Goal: Transaction & Acquisition: Download file/media

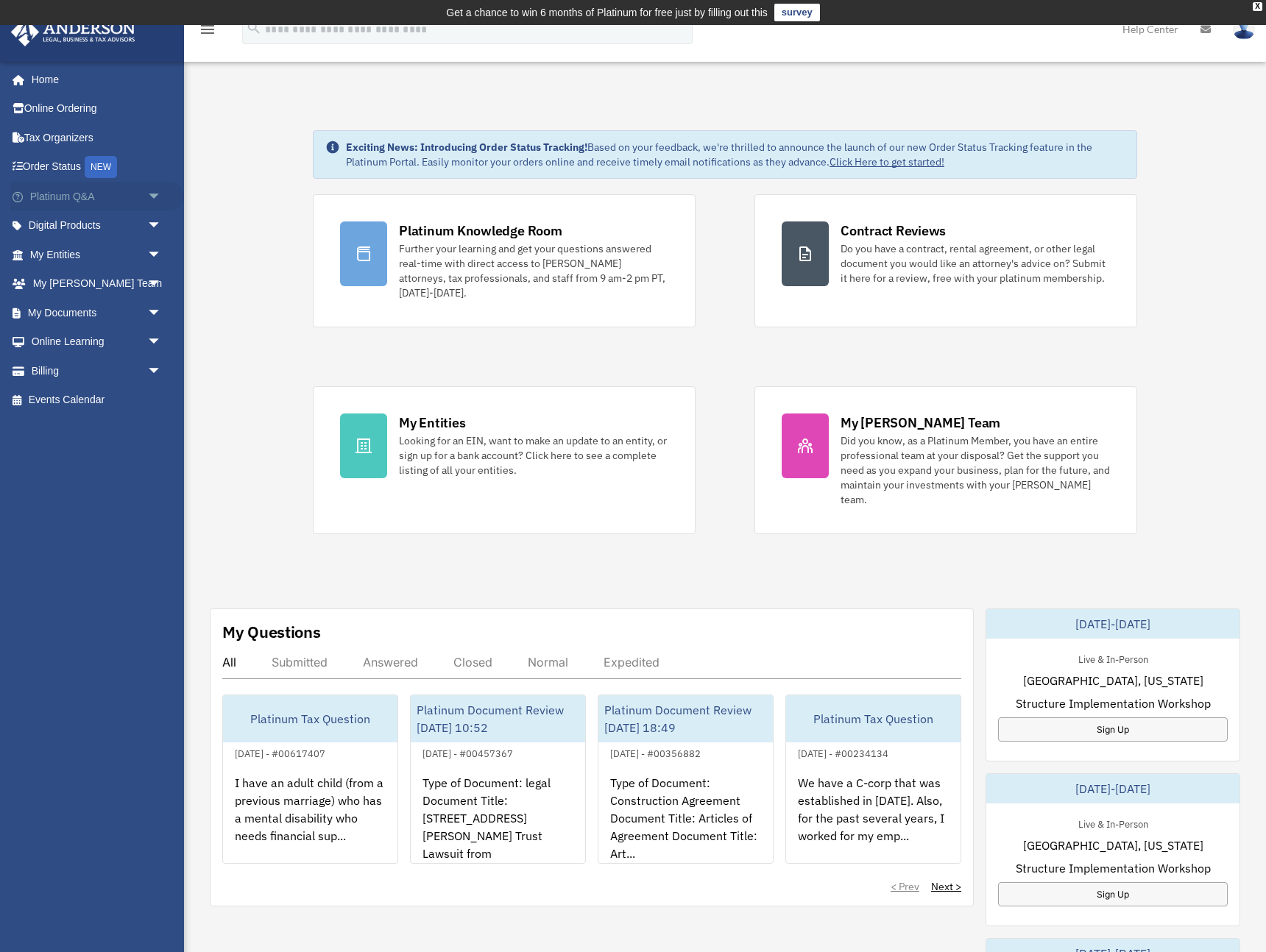
click at [156, 192] on span "arrow_drop_down" at bounding box center [162, 196] width 30 height 30
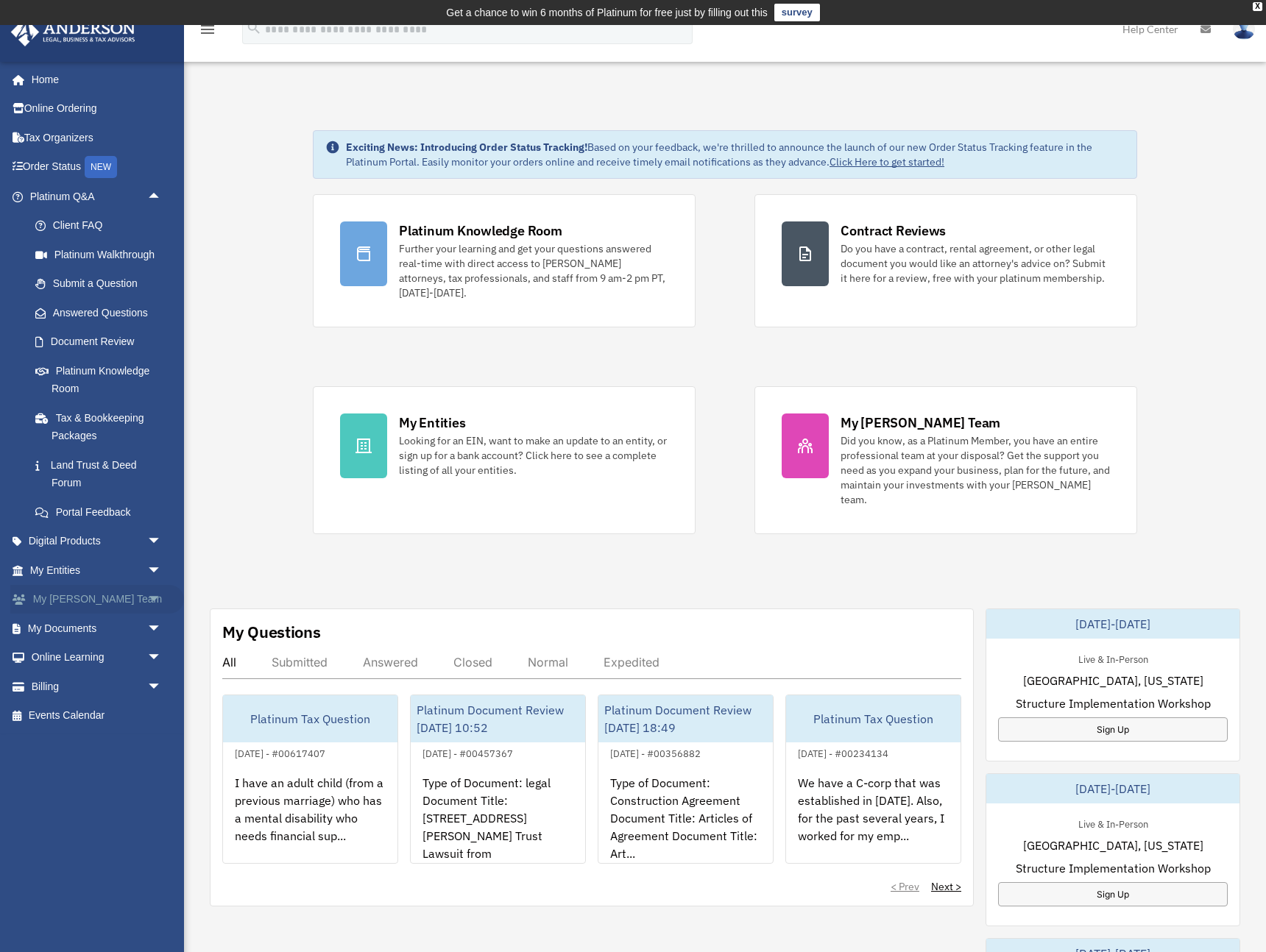
click at [156, 600] on span "arrow_drop_down" at bounding box center [162, 599] width 30 height 30
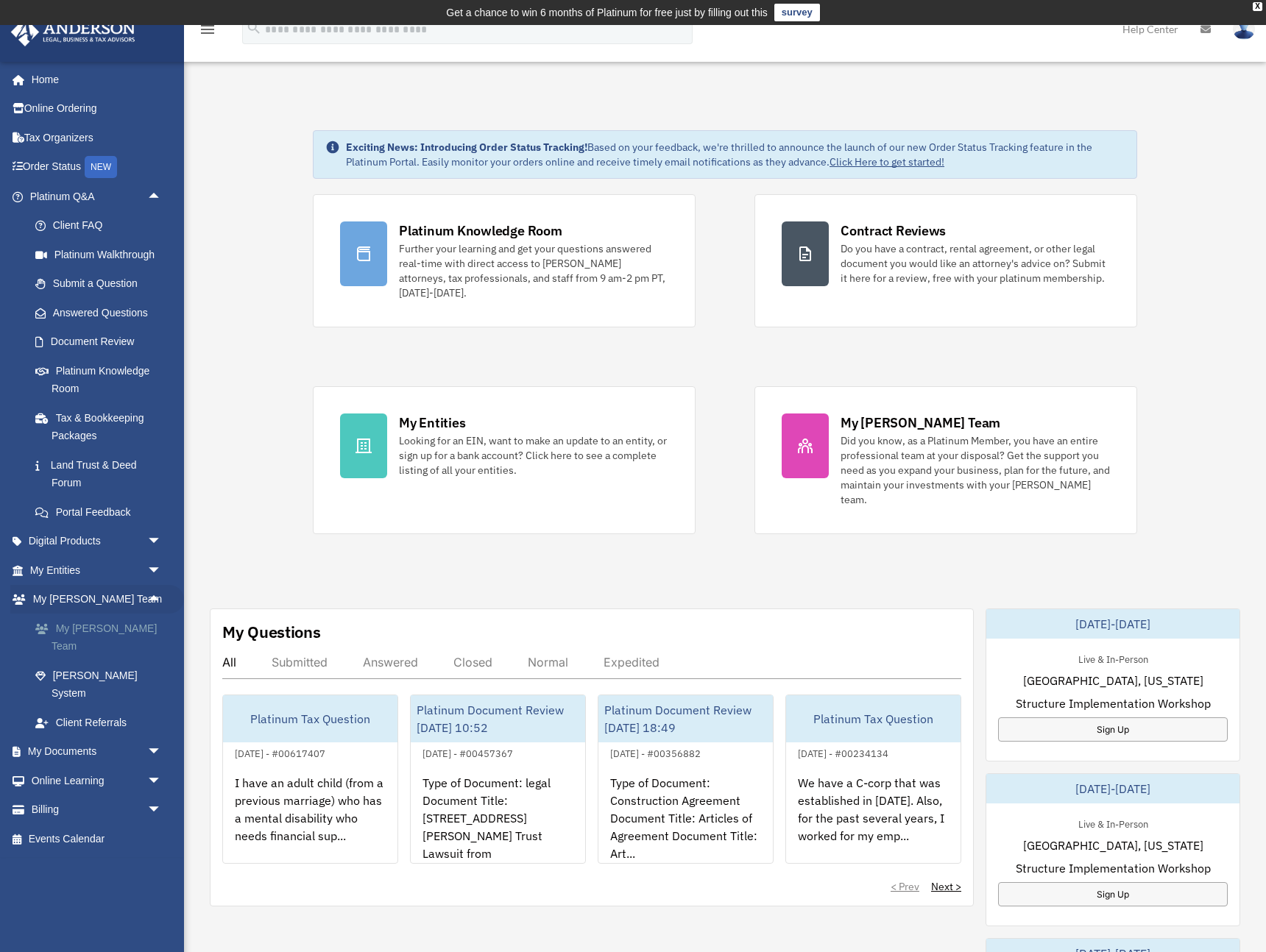
click at [129, 631] on link "My [PERSON_NAME] Team" at bounding box center [102, 637] width 163 height 48
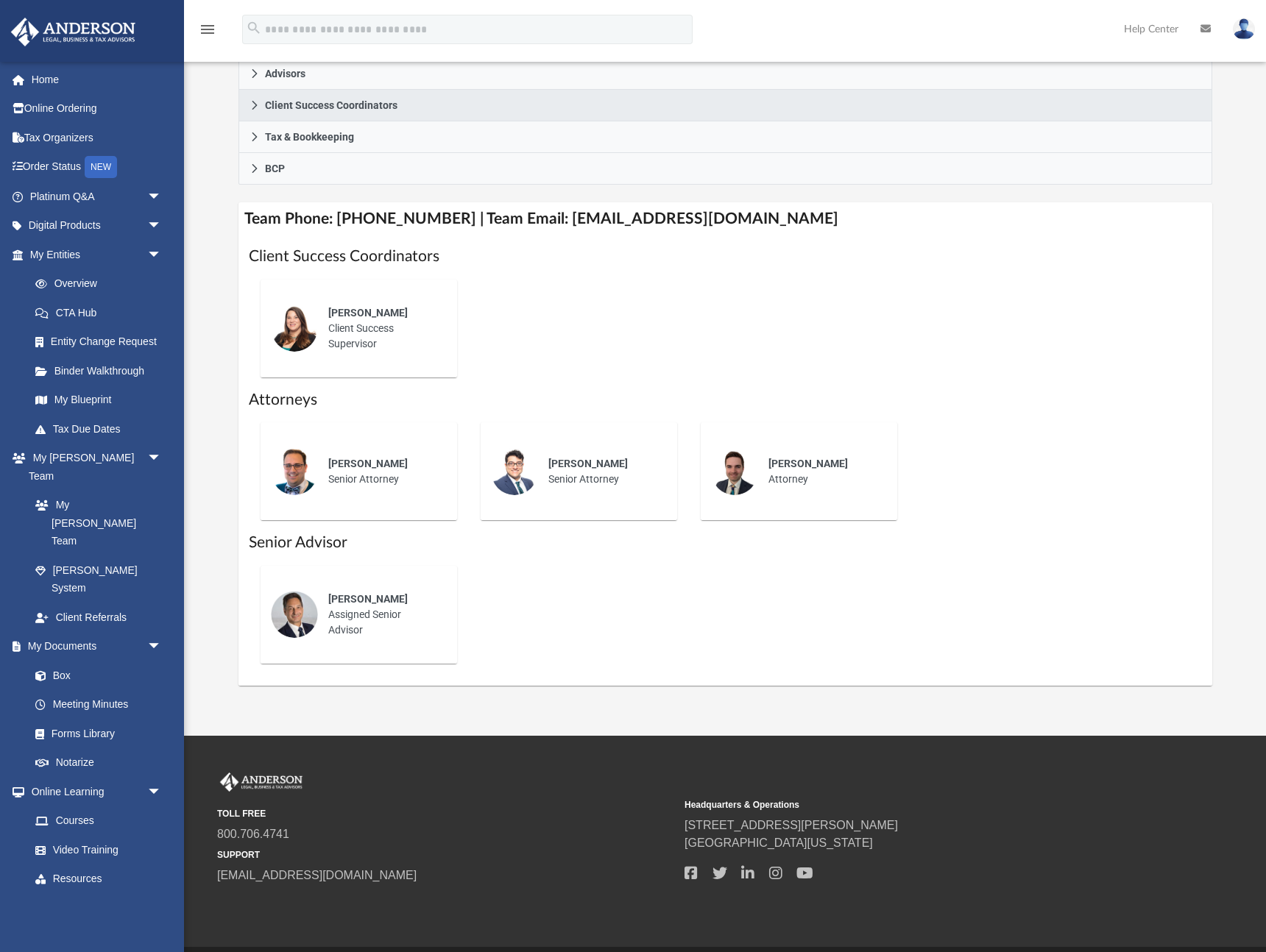
scroll to position [495, 0]
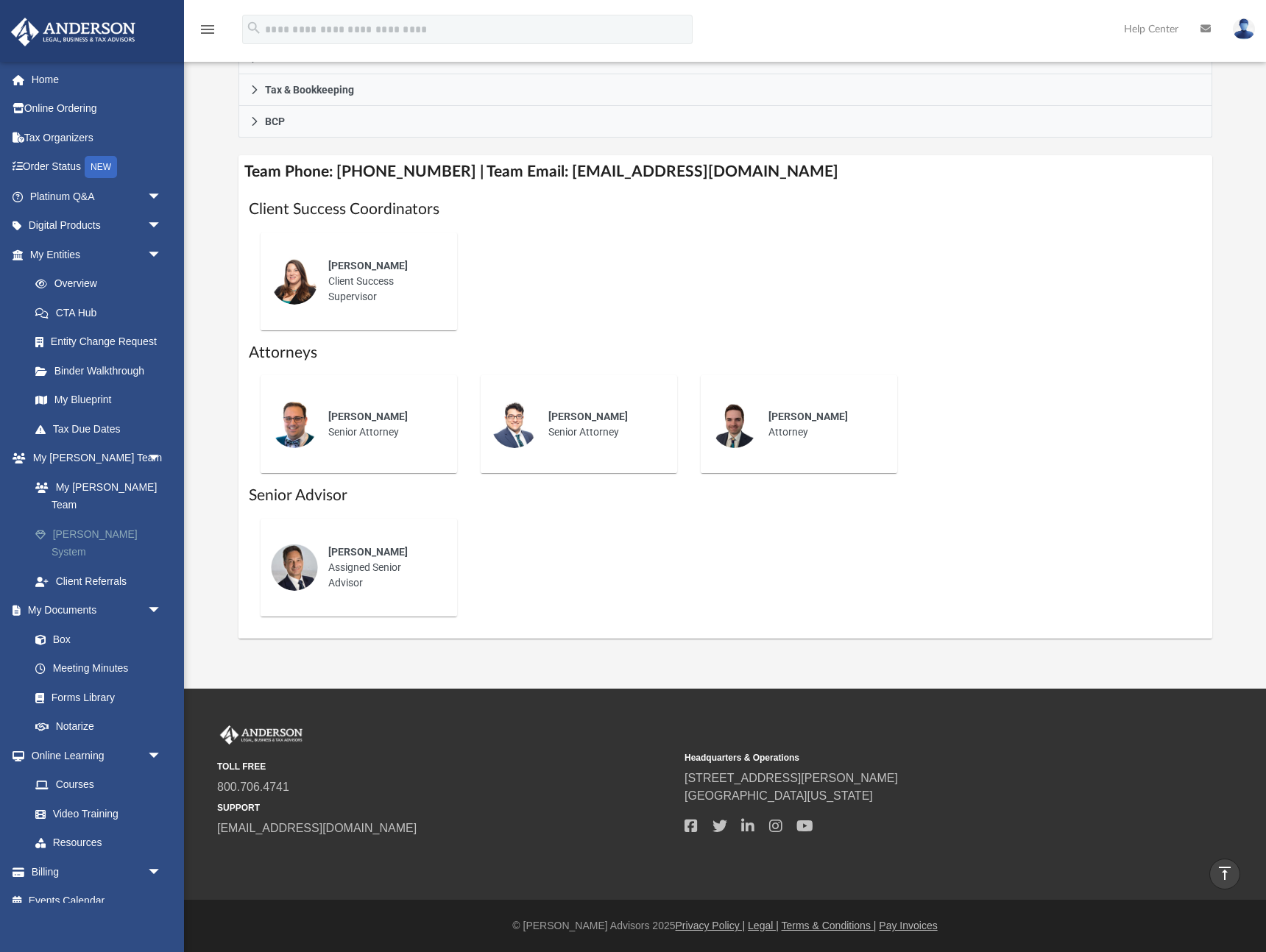
click at [96, 519] on link "[PERSON_NAME] System" at bounding box center [102, 543] width 163 height 48
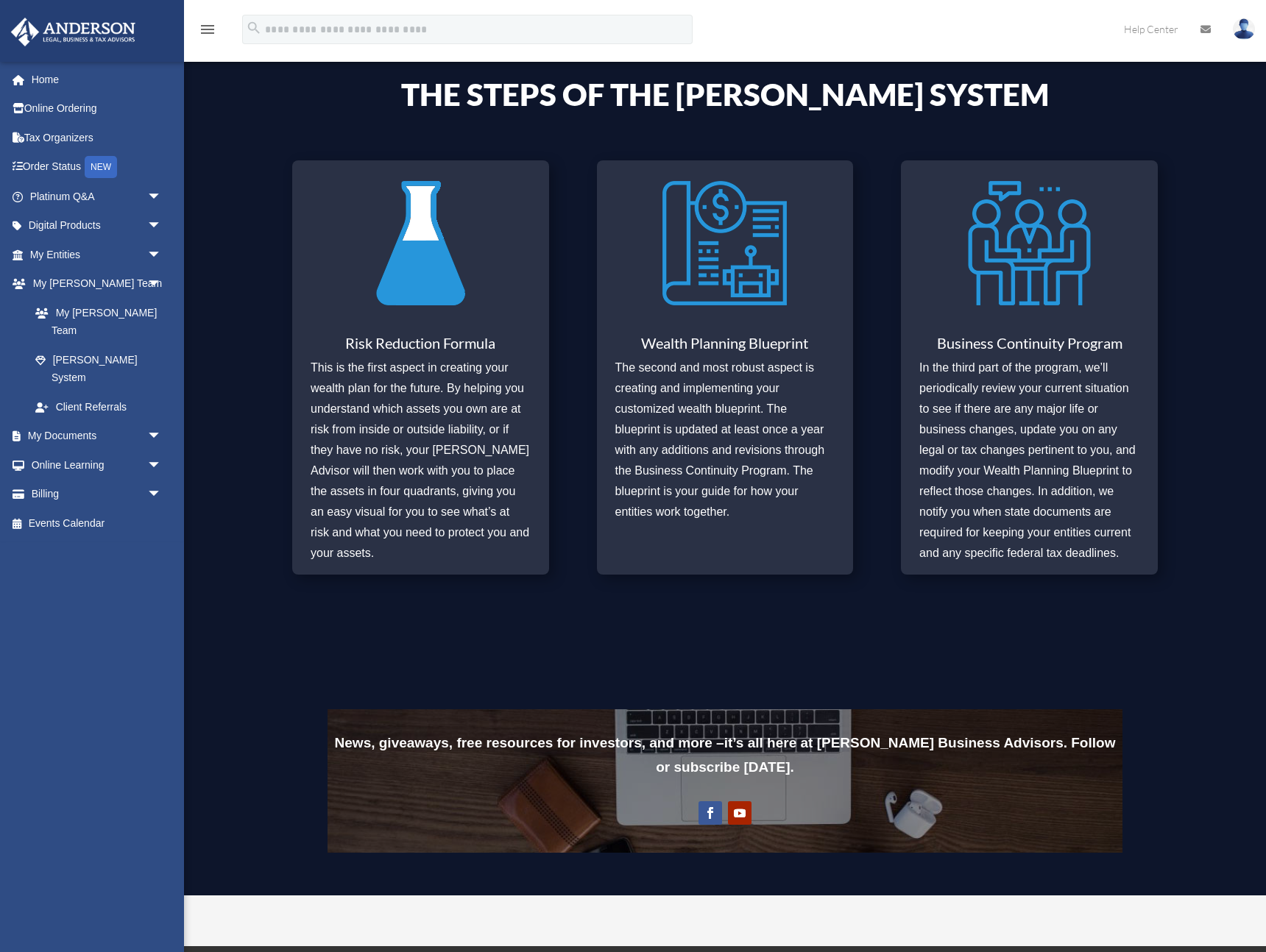
scroll to position [548, 0]
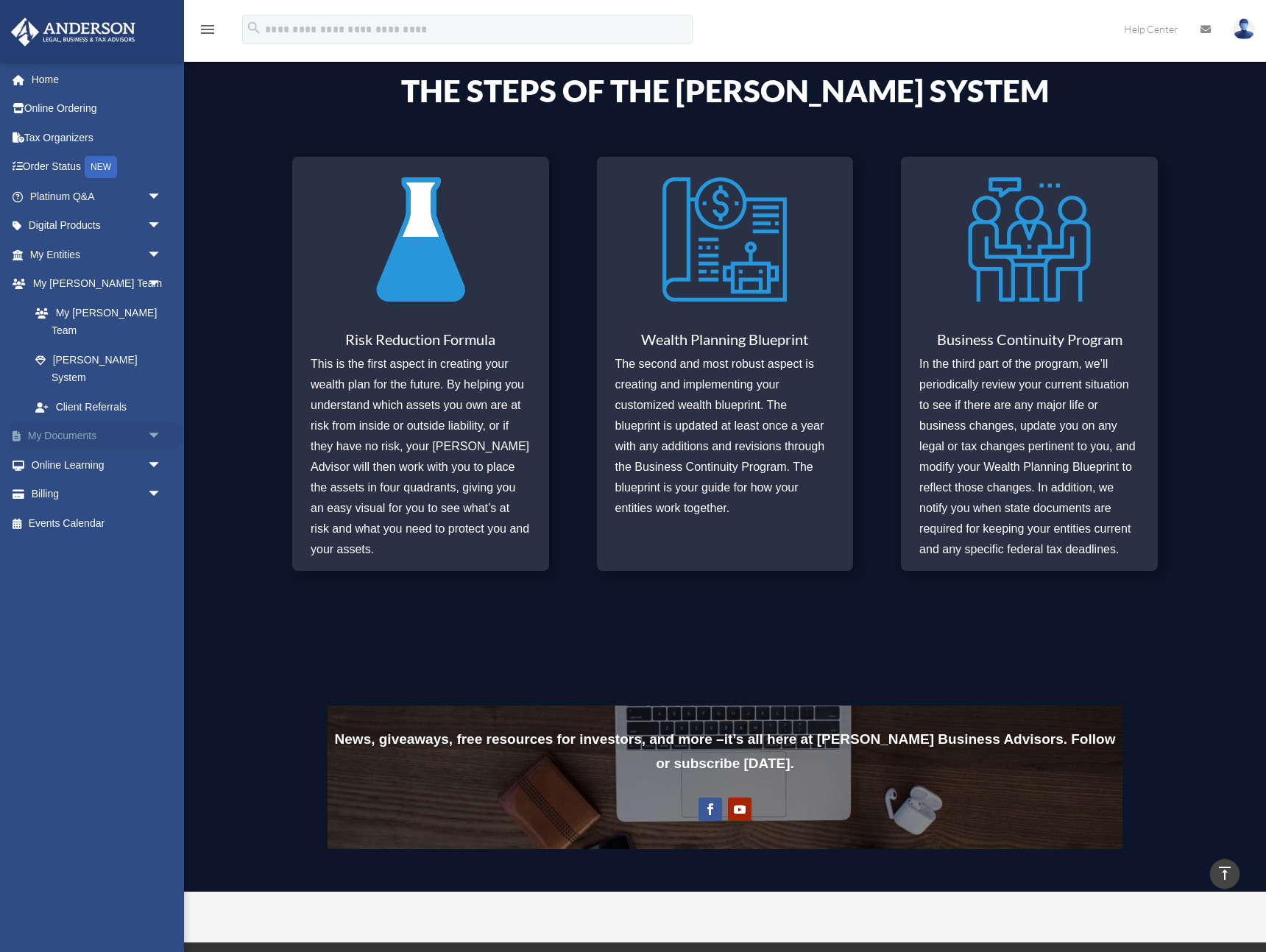
click at [156, 422] on span "arrow_drop_down" at bounding box center [162, 437] width 30 height 30
click at [155, 567] on span "arrow_drop_down" at bounding box center [162, 582] width 30 height 30
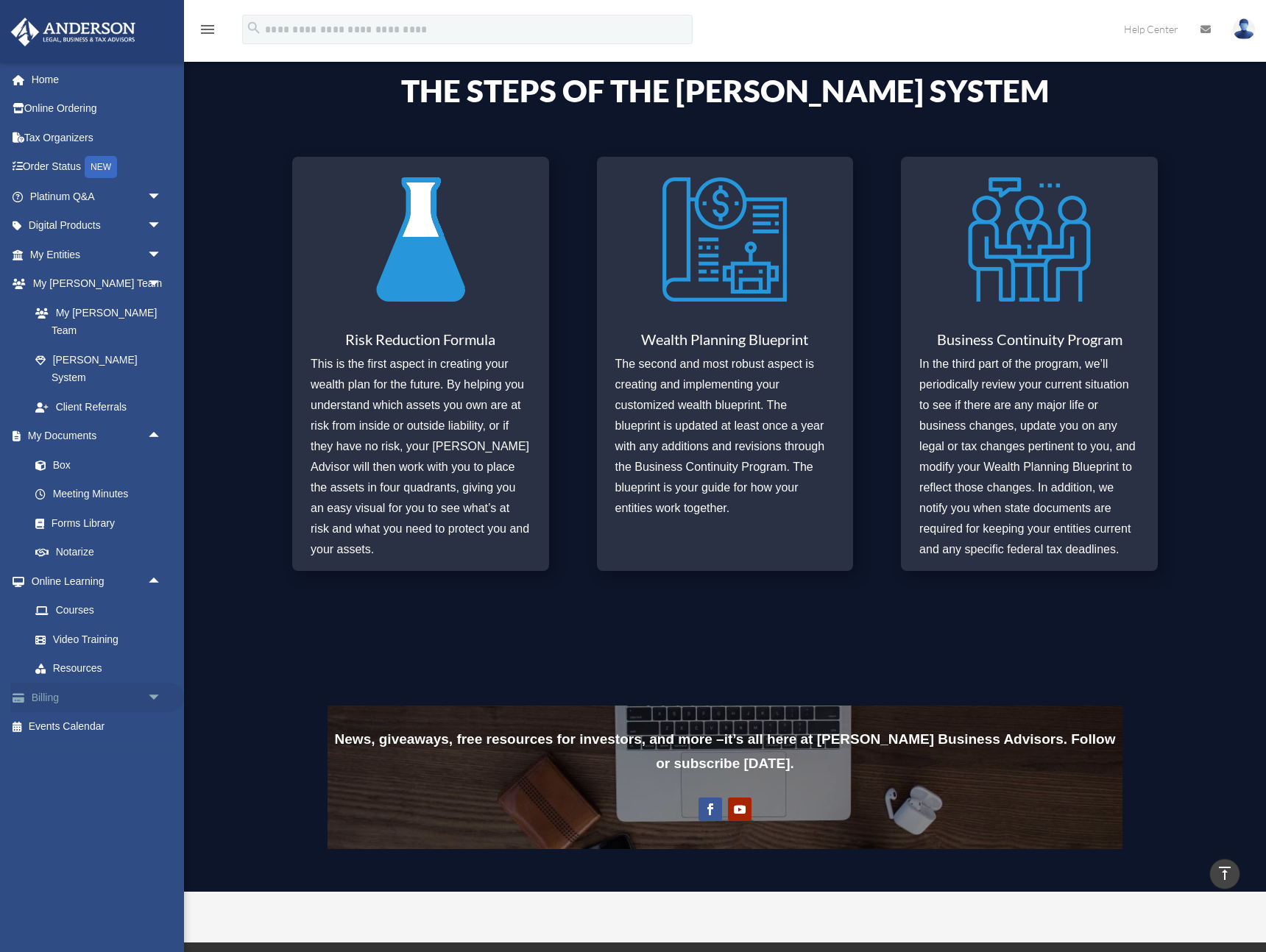
click at [155, 683] on span "arrow_drop_down" at bounding box center [162, 697] width 30 height 30
click at [153, 196] on span "arrow_drop_down" at bounding box center [162, 196] width 30 height 30
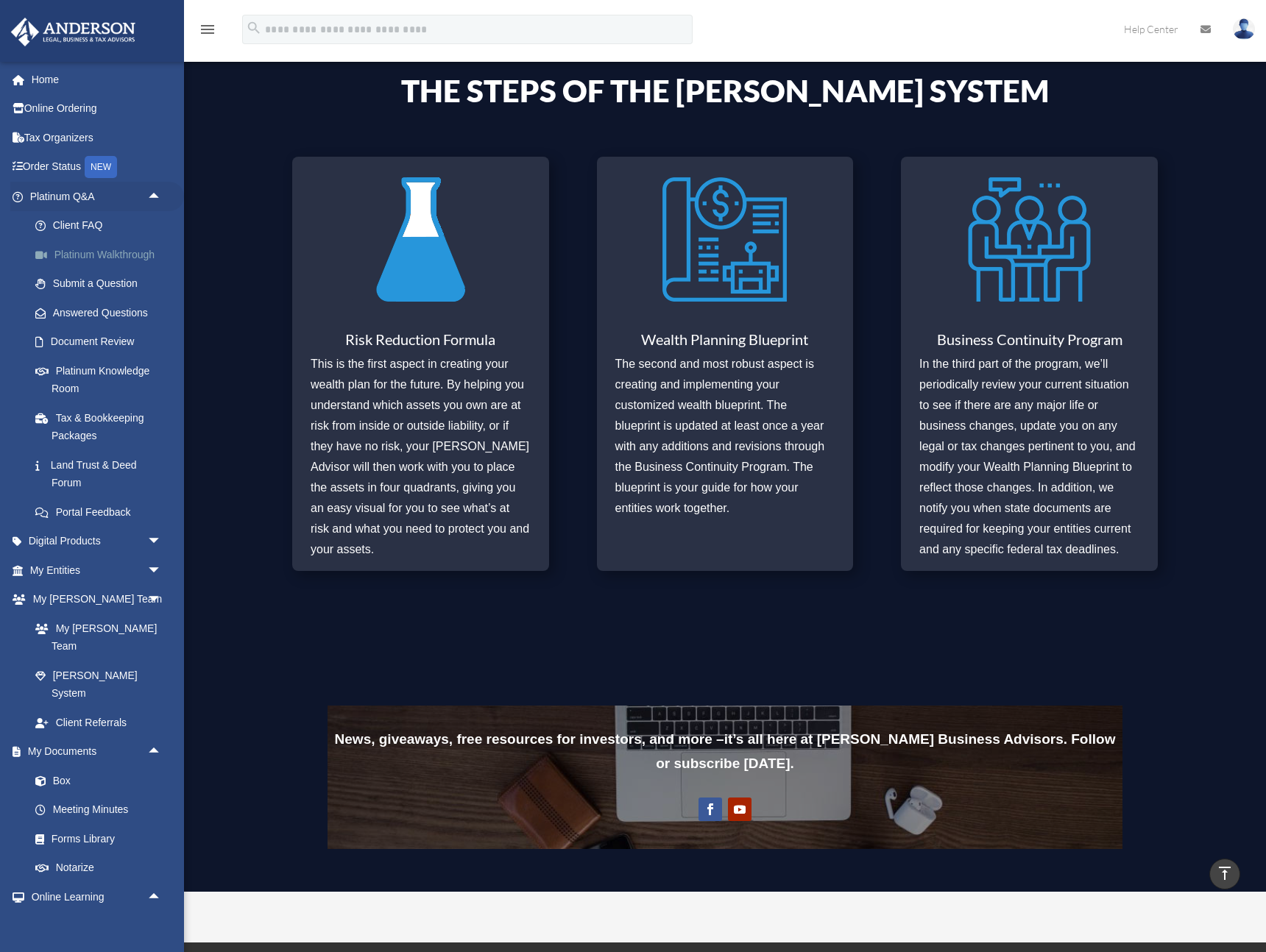
click at [77, 254] on link "Platinum Walkthrough" at bounding box center [102, 255] width 163 height 30
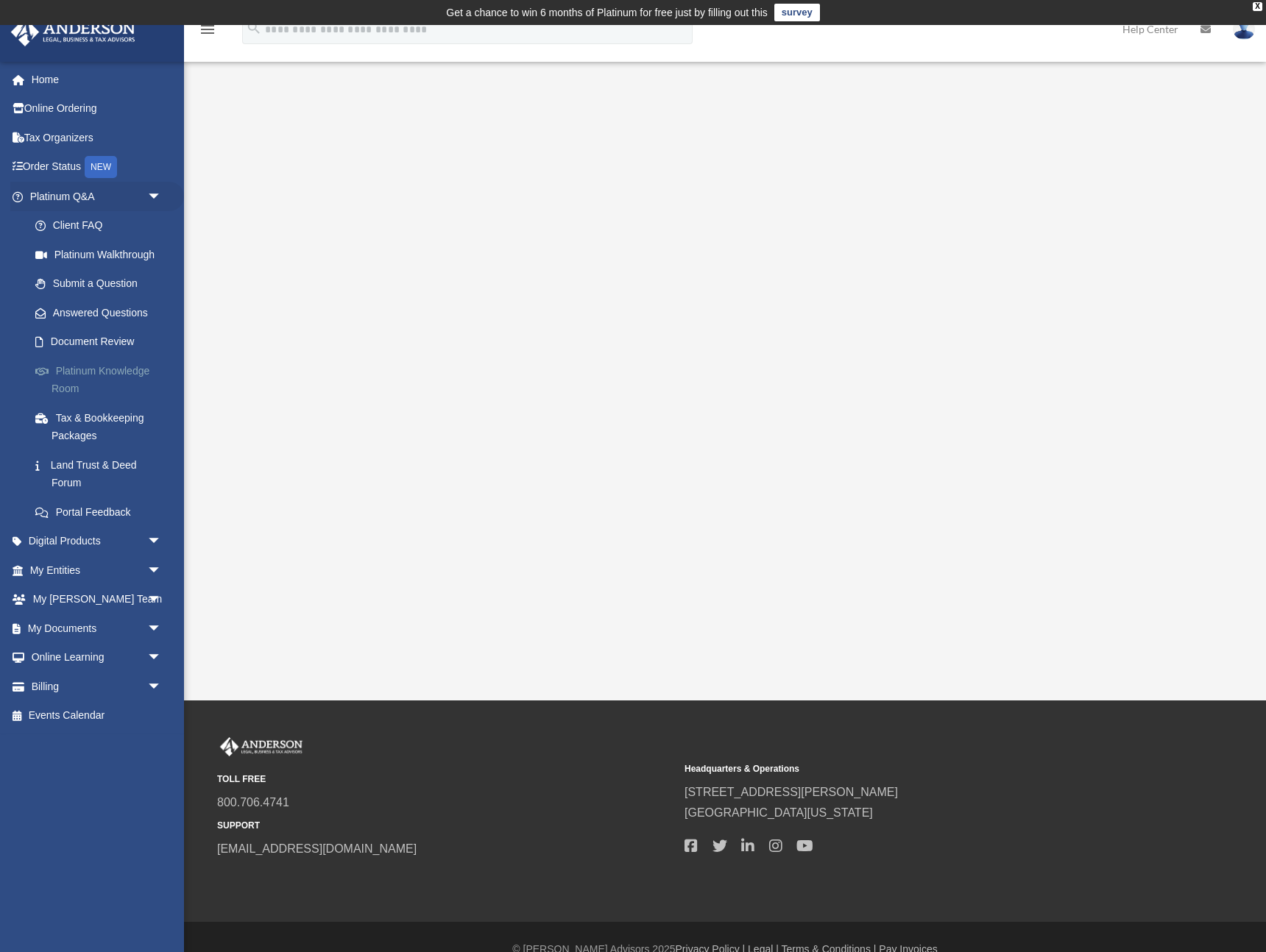
click at [78, 370] on link "Platinum Knowledge Room" at bounding box center [102, 379] width 163 height 48
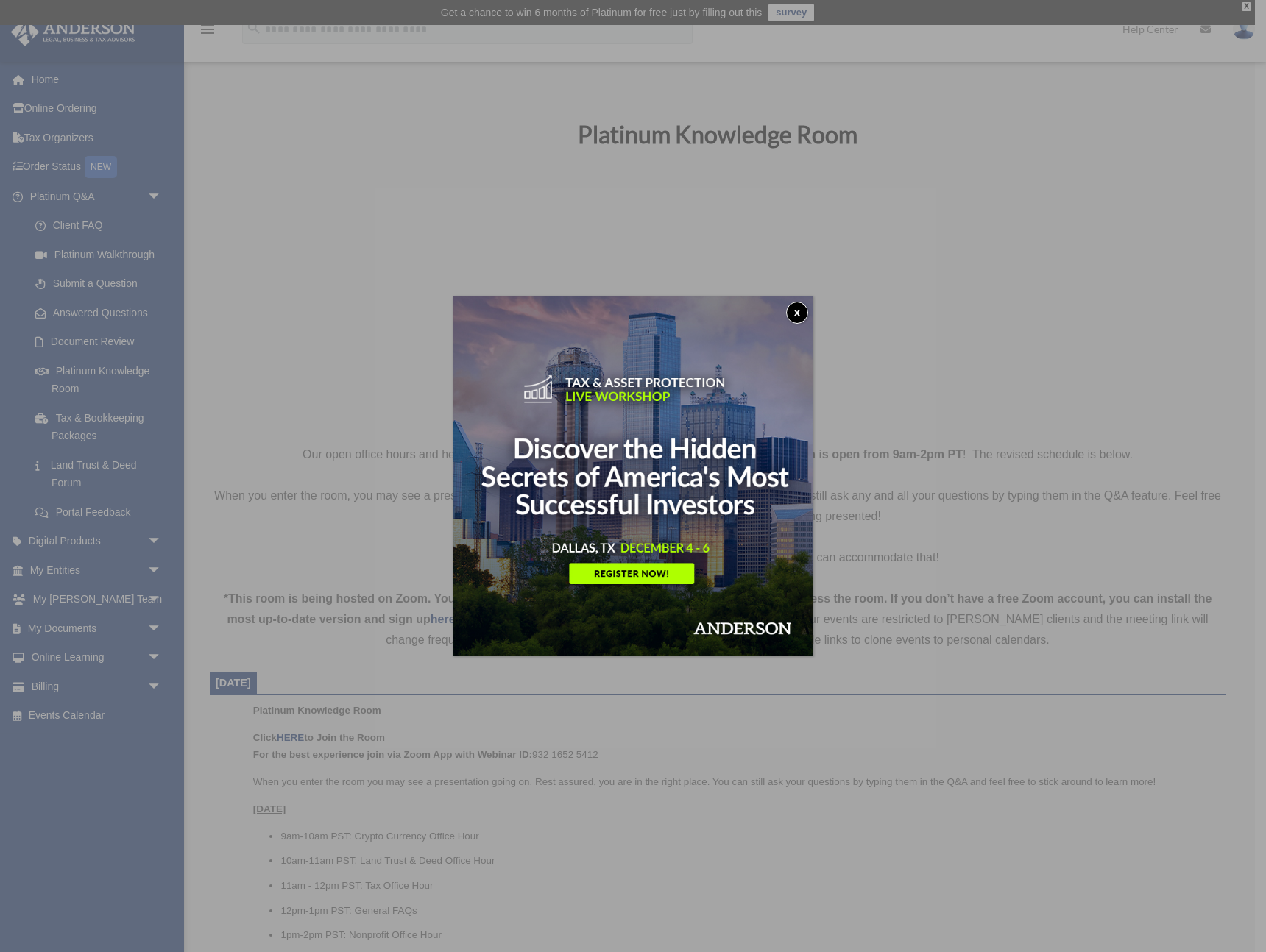
click at [796, 315] on button "x" at bounding box center [796, 313] width 22 height 22
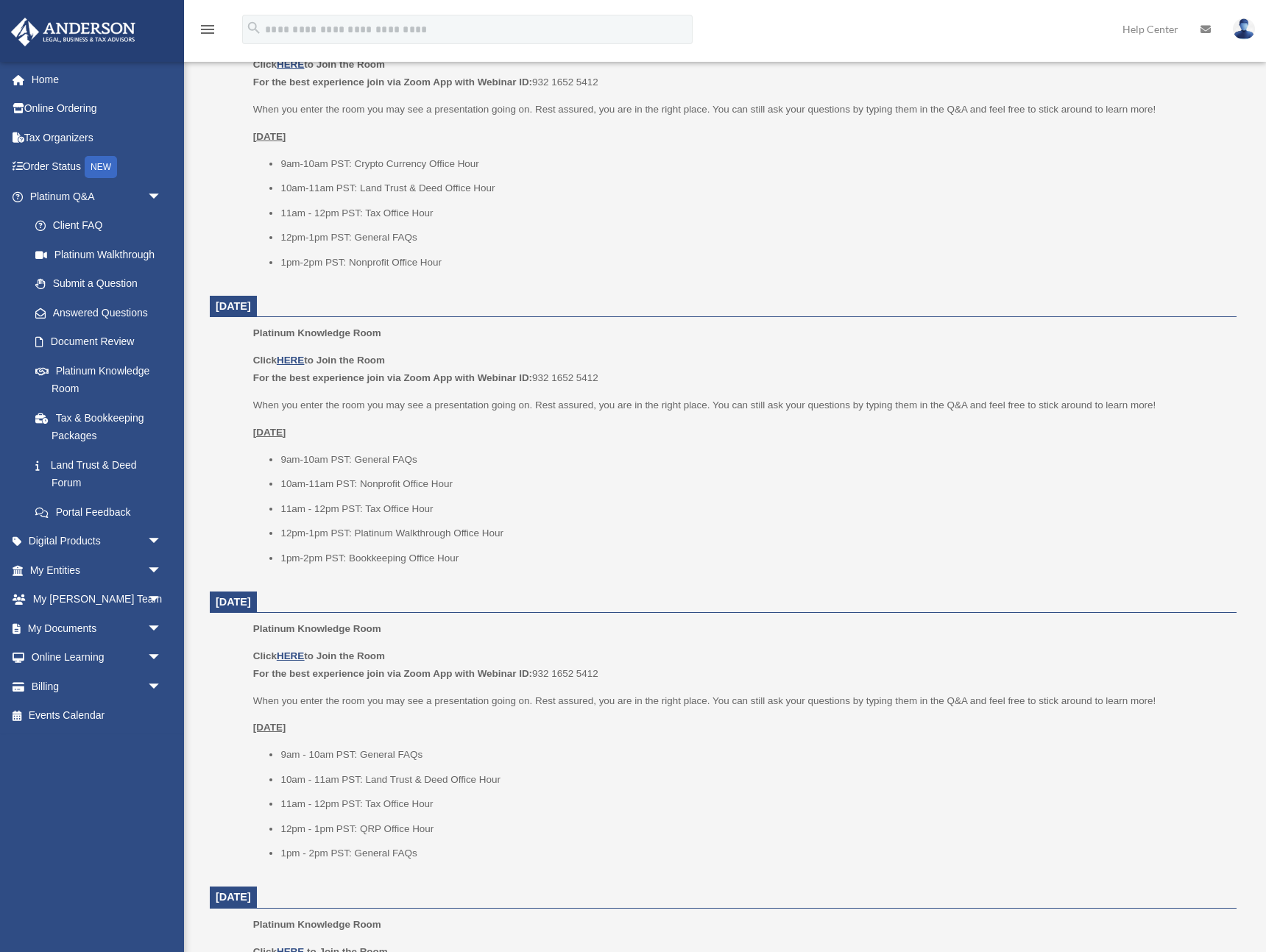
scroll to position [711, 0]
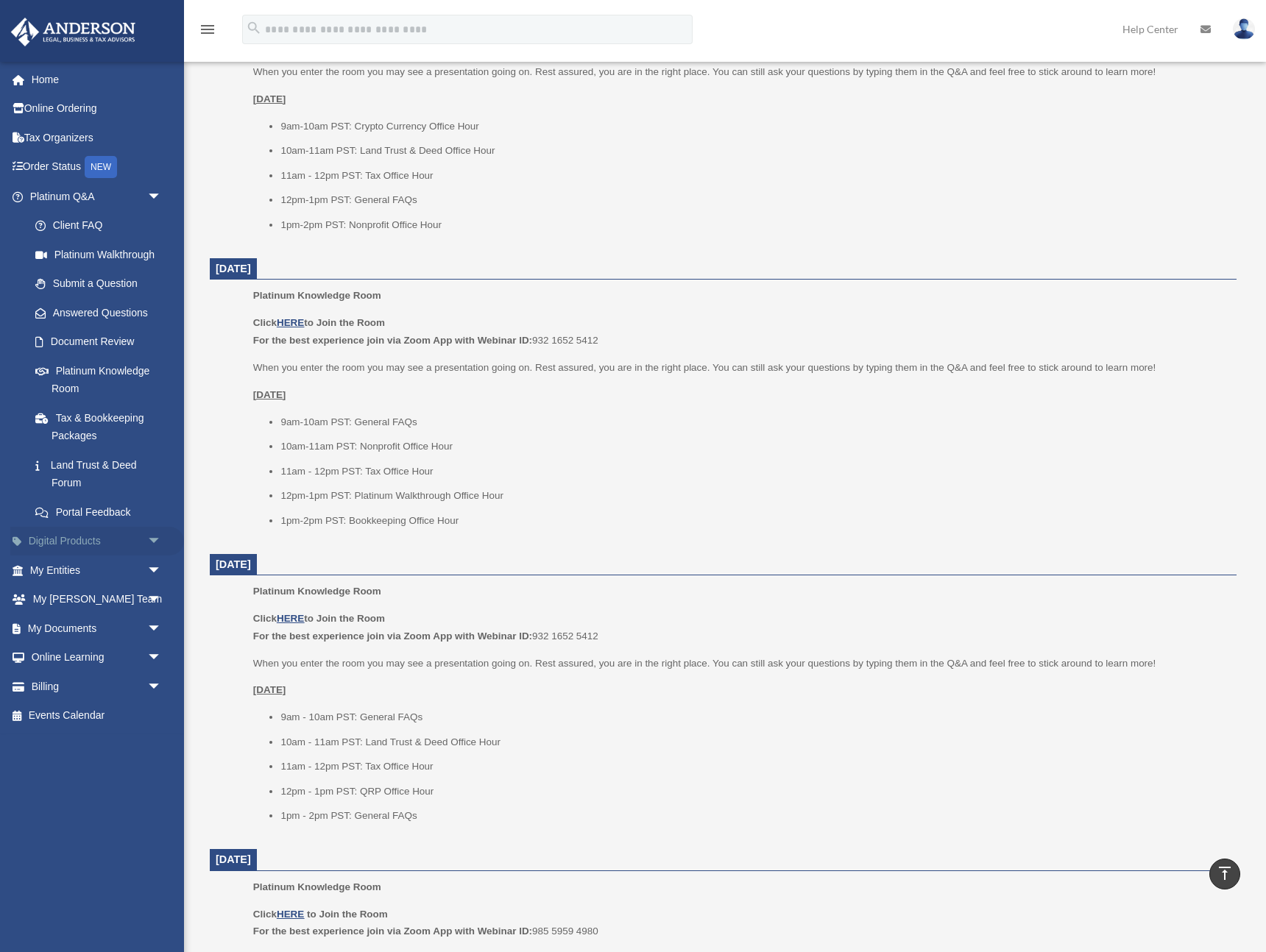
click at [156, 537] on span "arrow_drop_down" at bounding box center [162, 542] width 30 height 30
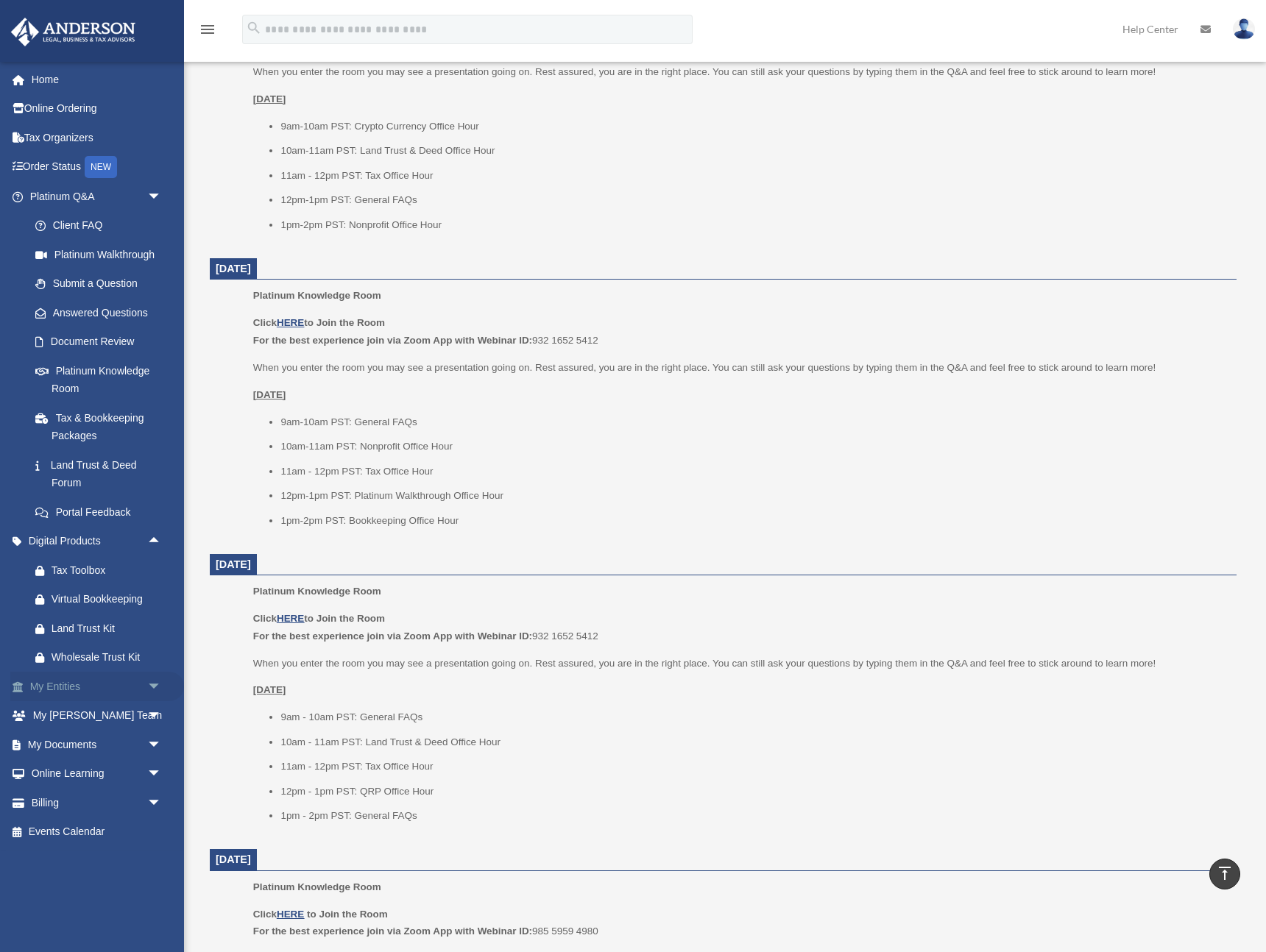
click at [154, 683] on span "arrow_drop_down" at bounding box center [162, 687] width 30 height 30
click at [89, 822] on link "My Blueprint" at bounding box center [102, 832] width 163 height 30
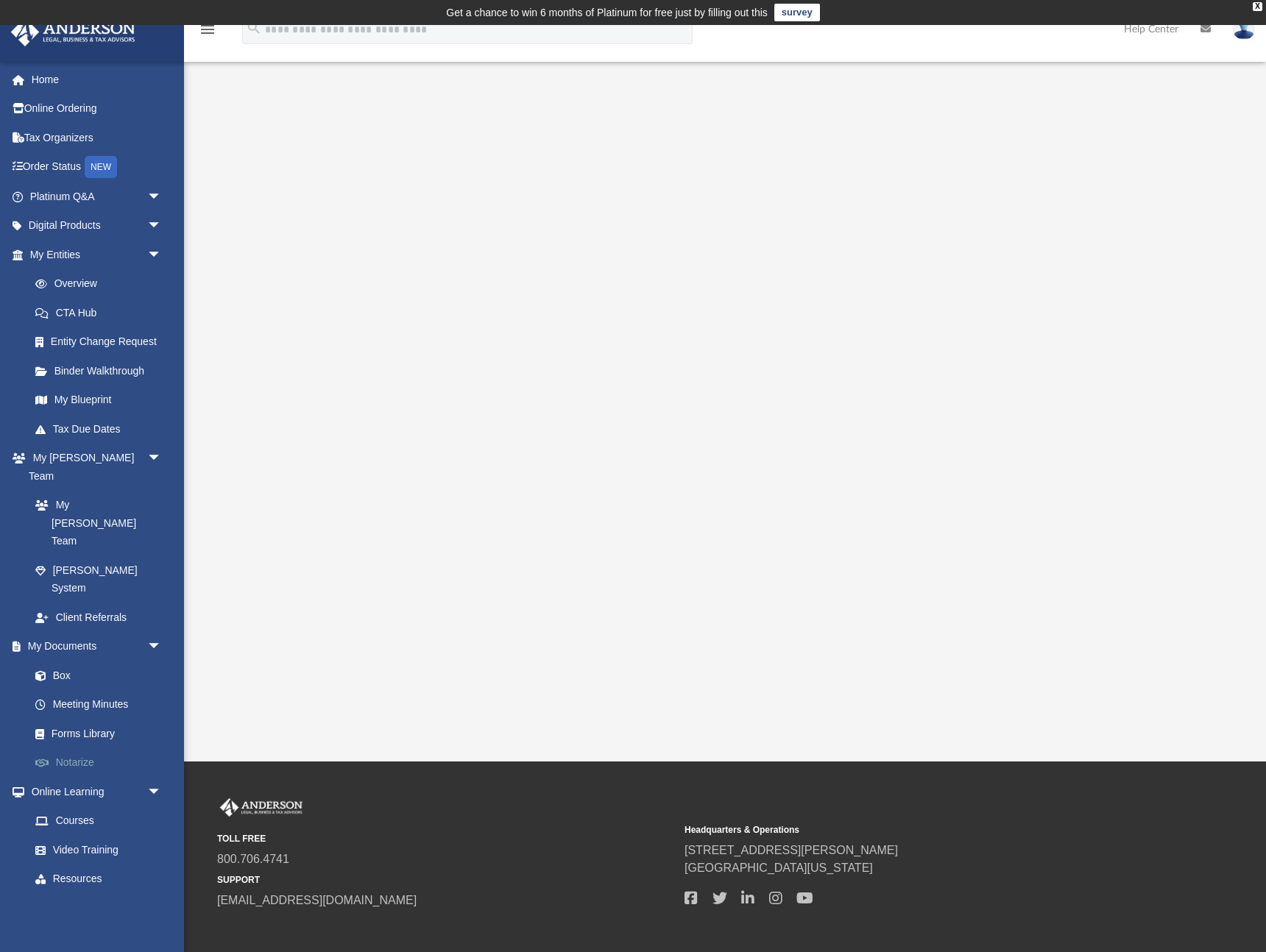
click at [82, 748] on link "Notarize" at bounding box center [102, 763] width 163 height 30
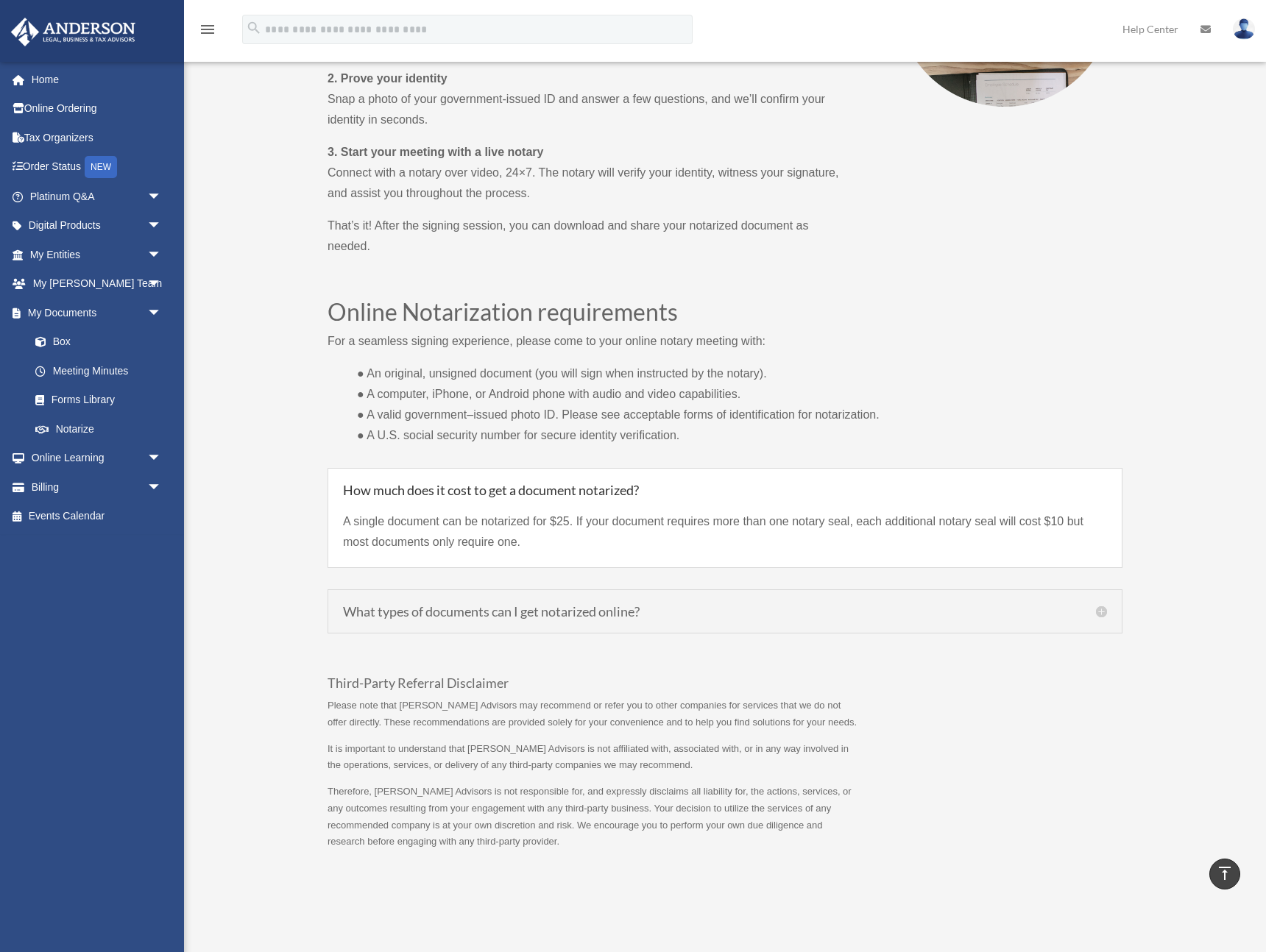
scroll to position [874, 0]
click at [662, 616] on h5 "What types of documents can I get notarized online?" at bounding box center [724, 608] width 764 height 13
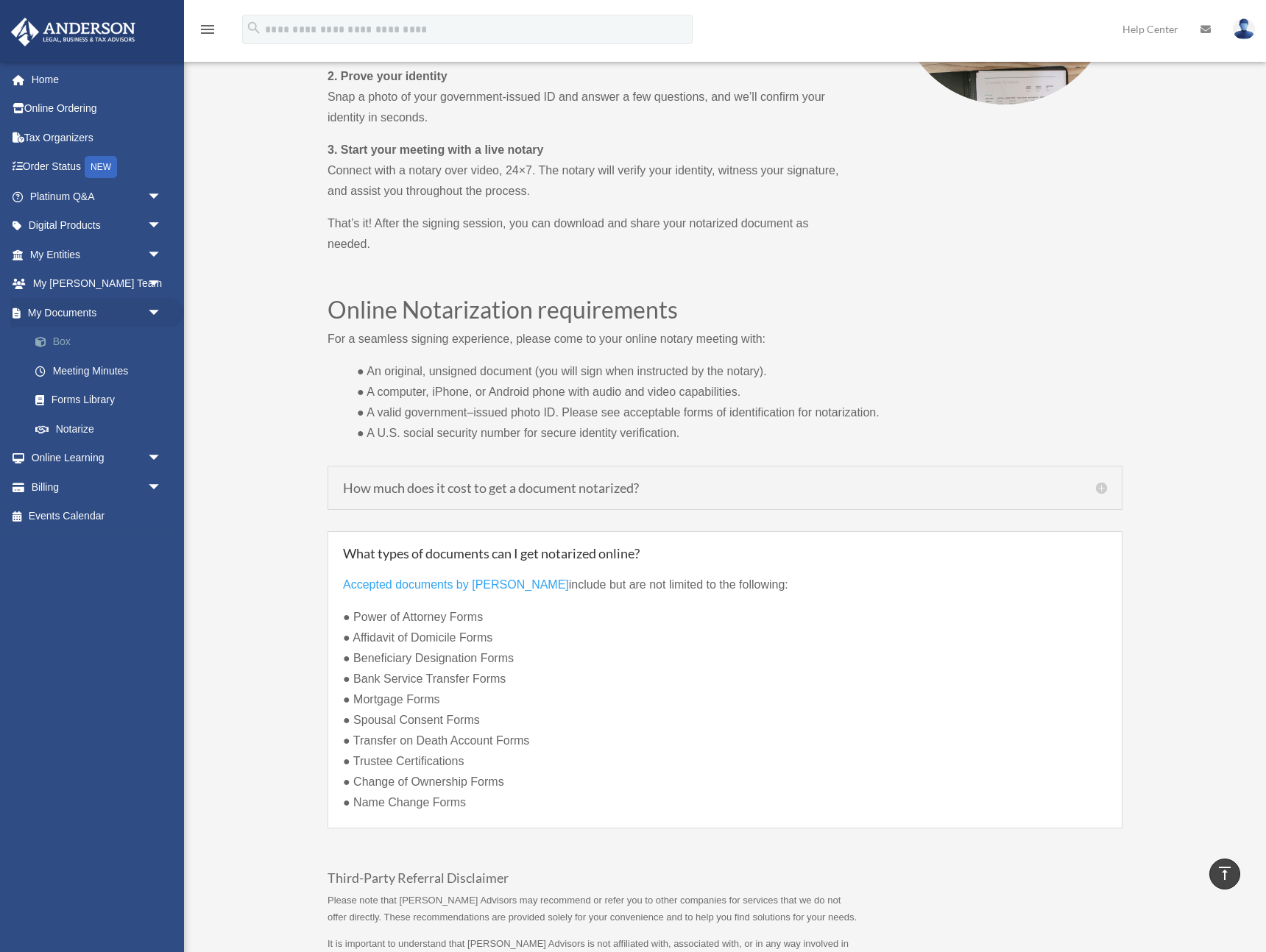
click at [60, 343] on link "Box" at bounding box center [102, 343] width 163 height 30
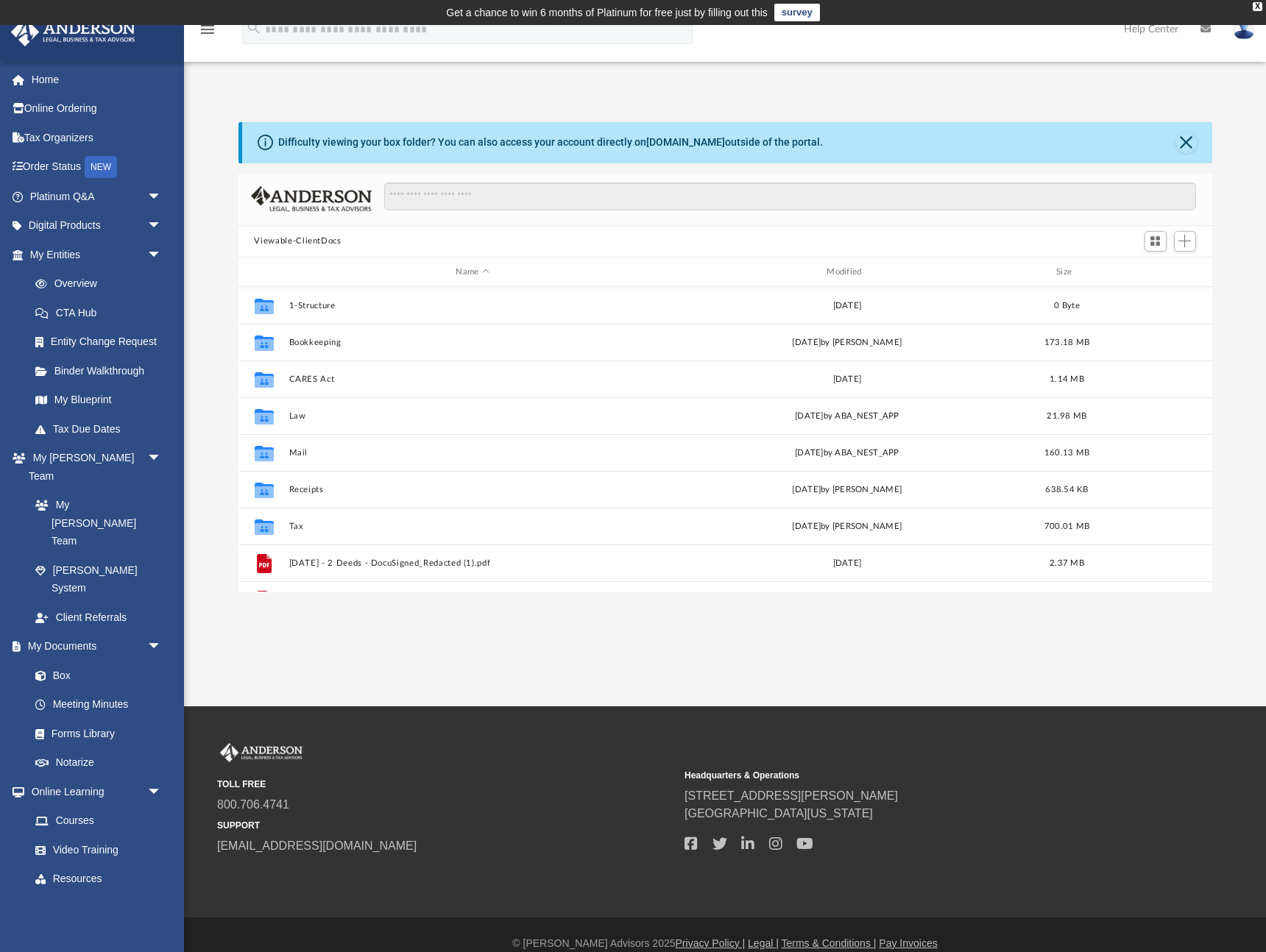
scroll to position [335, 974]
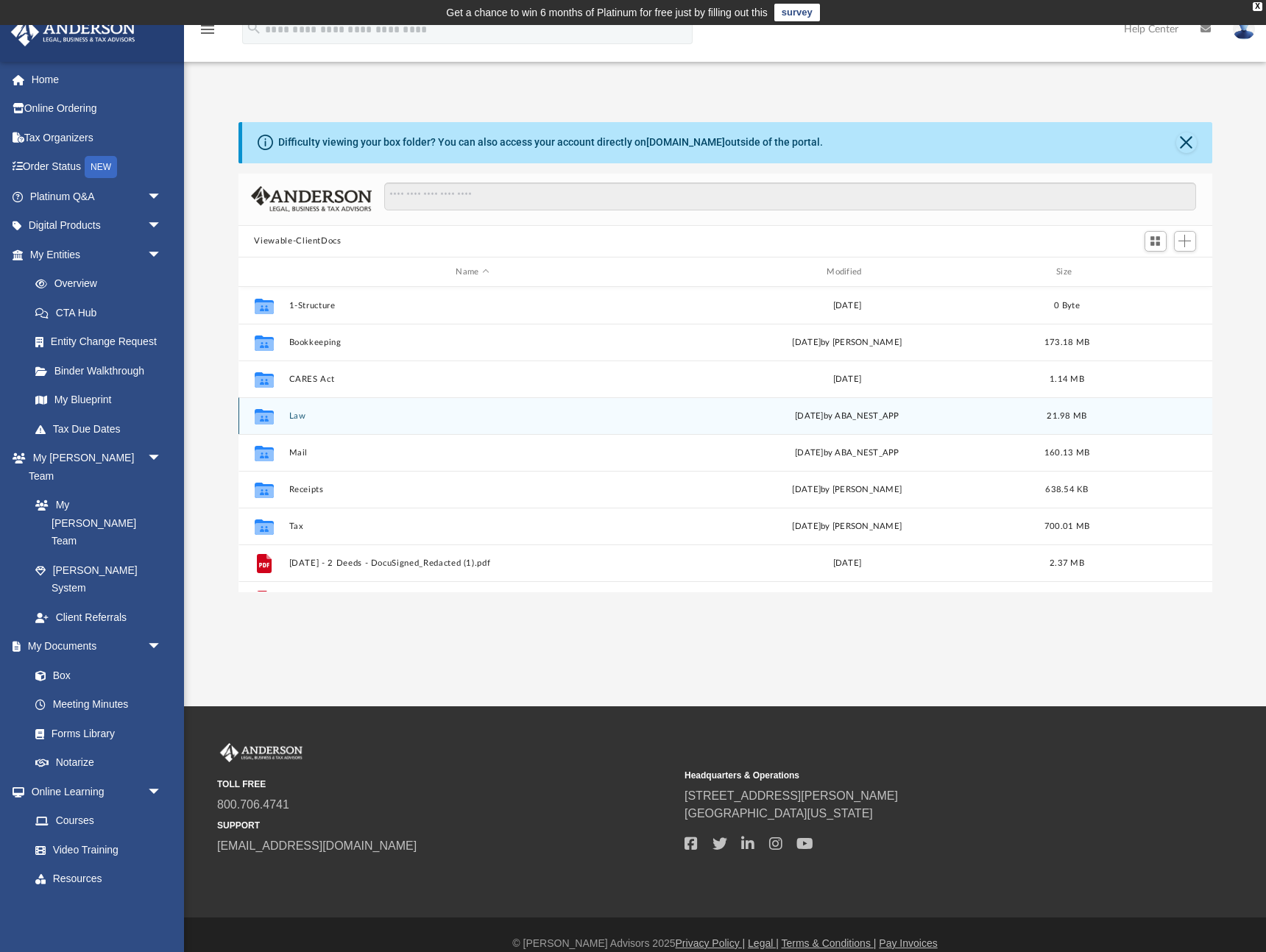
click at [299, 417] on button "Law" at bounding box center [472, 416] width 368 height 10
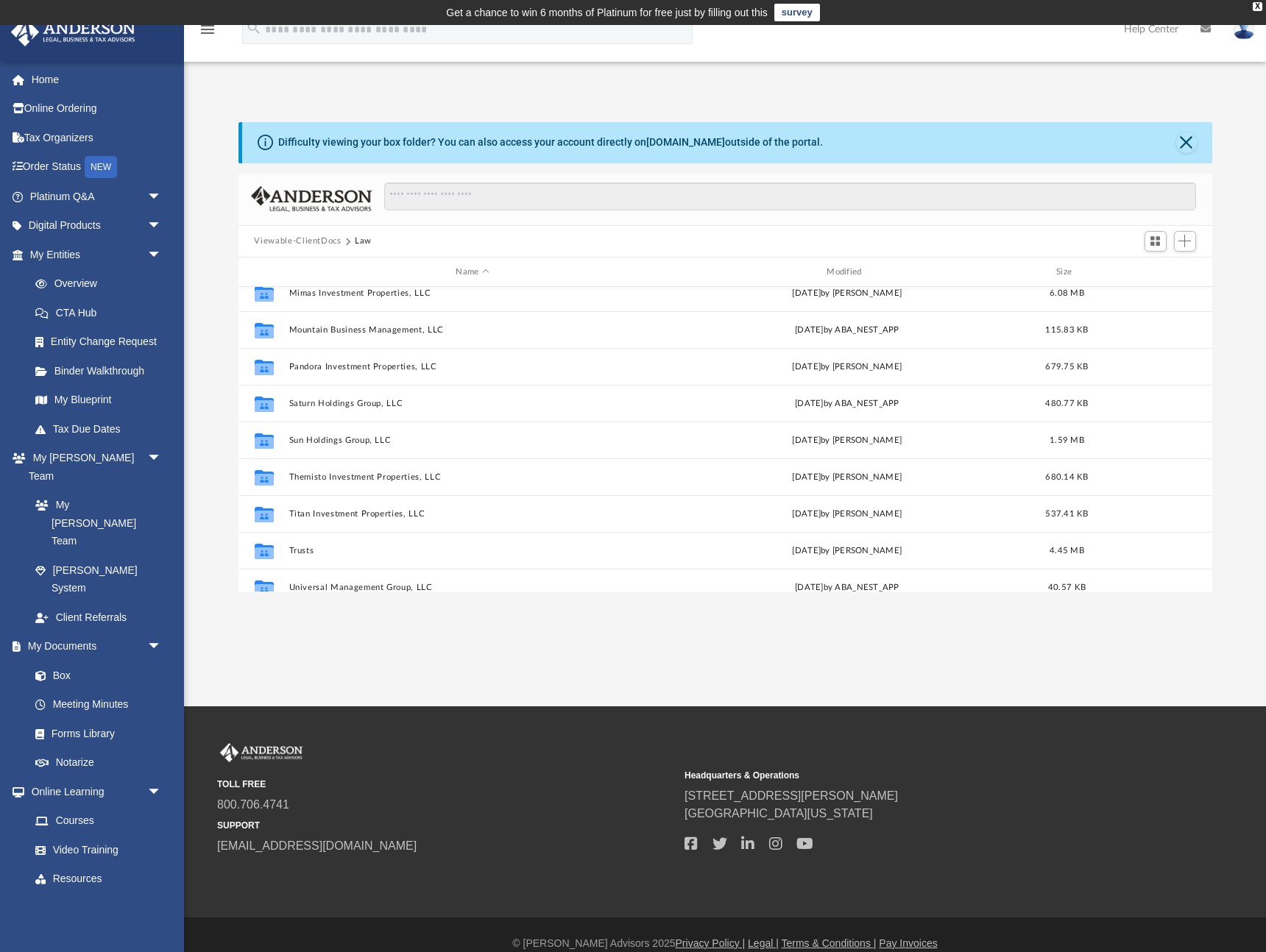
scroll to position [394, 0]
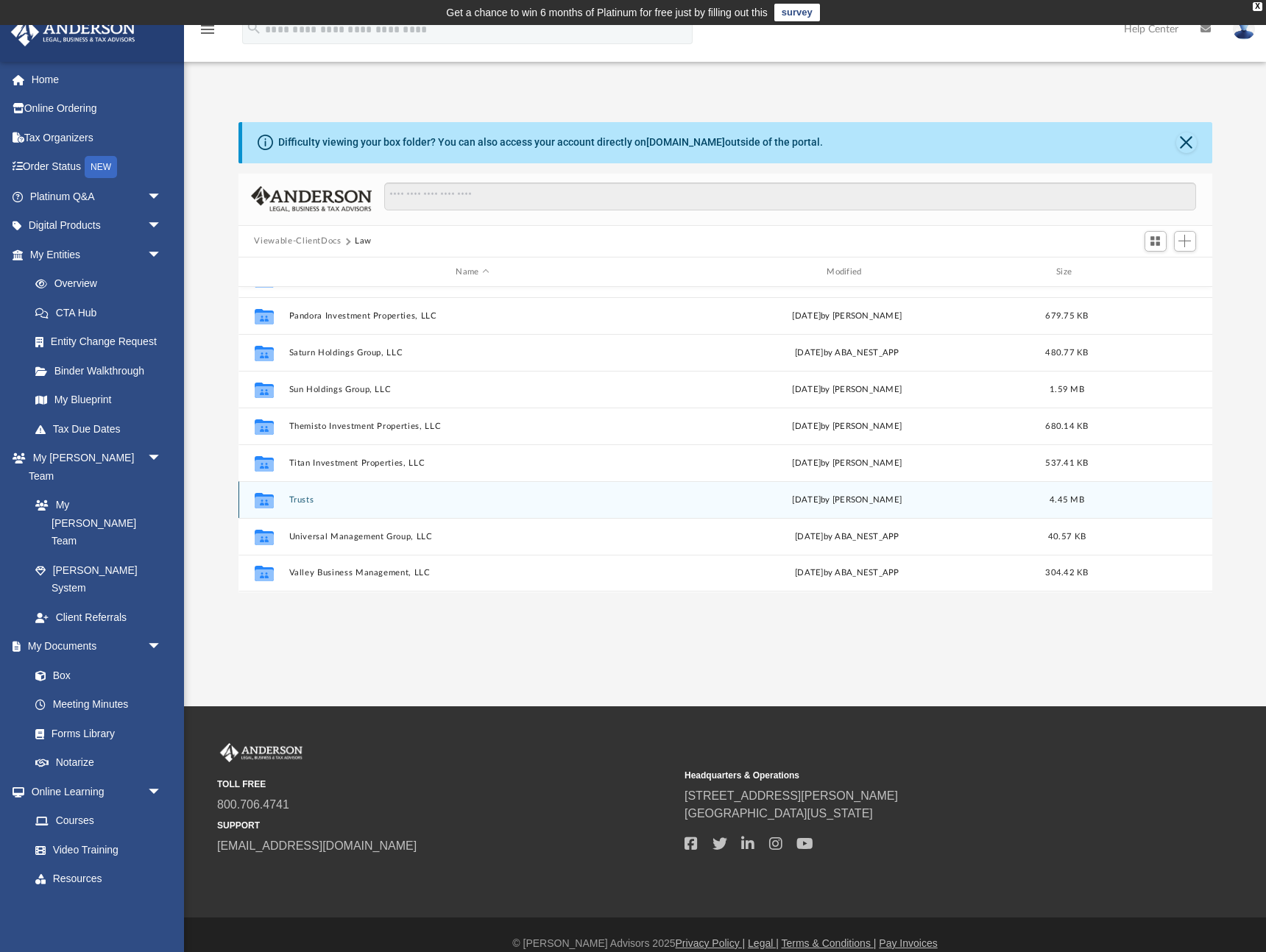
click at [301, 504] on button "Trusts" at bounding box center [472, 500] width 368 height 10
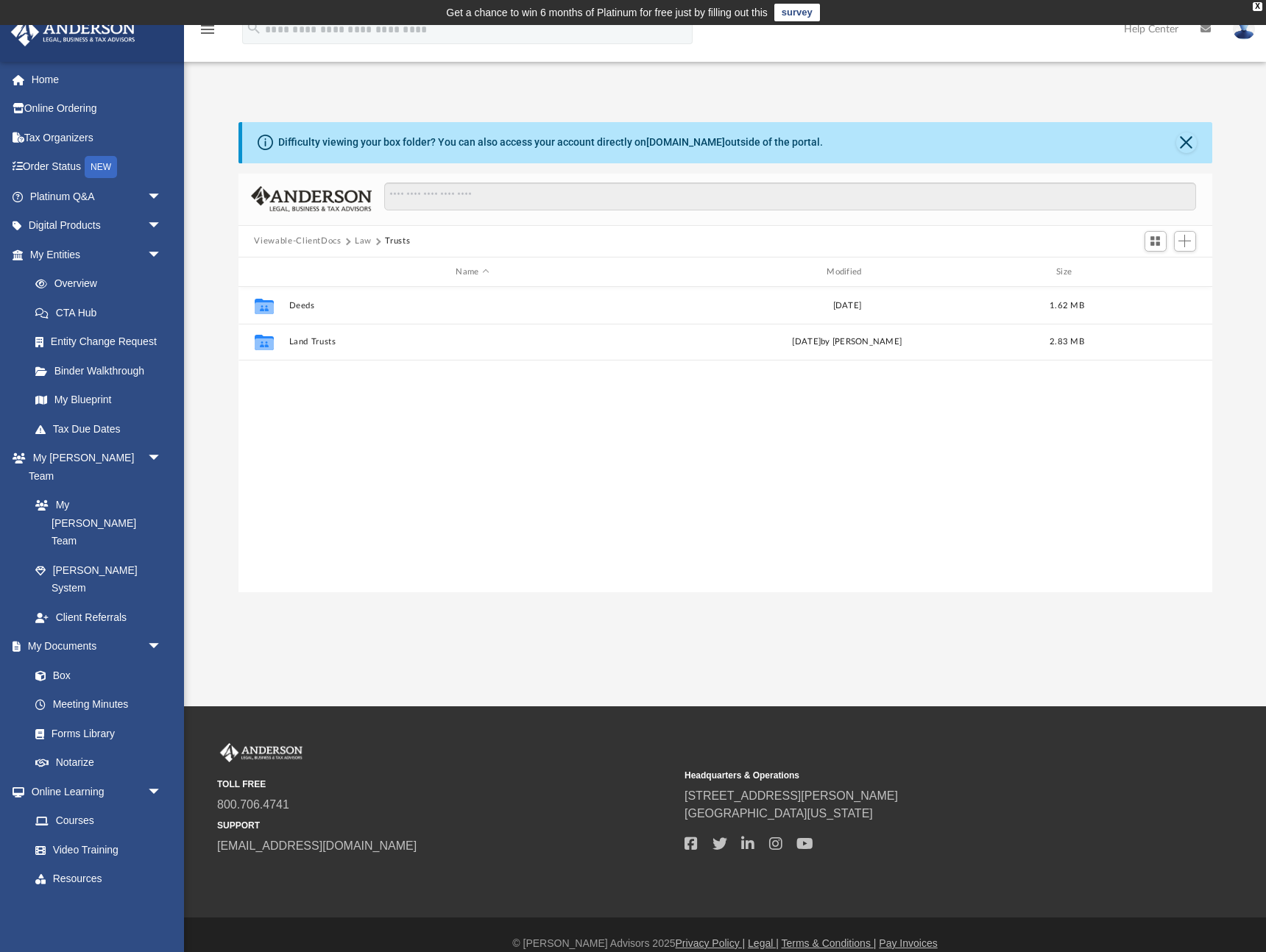
scroll to position [0, 0]
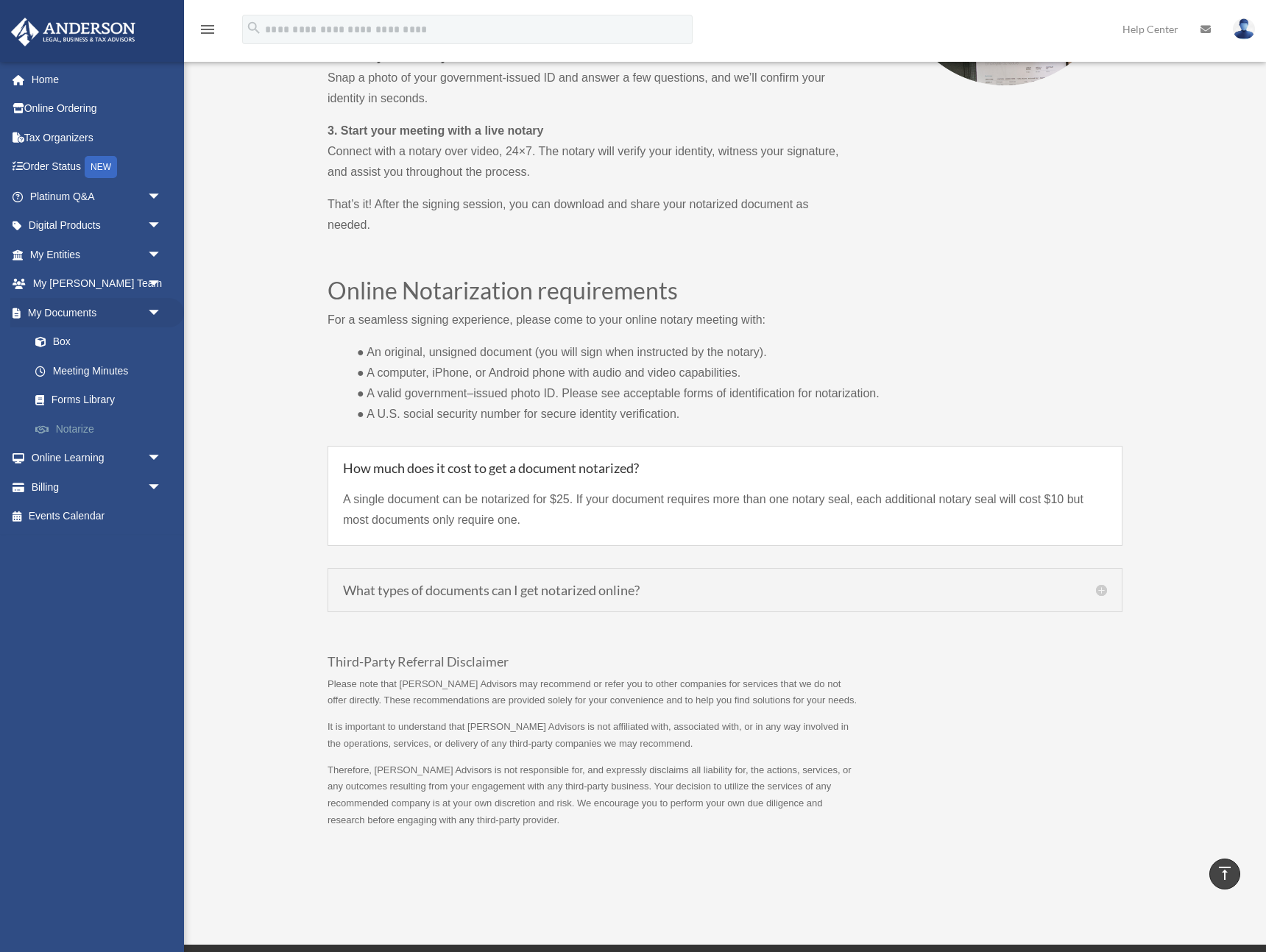
scroll to position [923, 0]
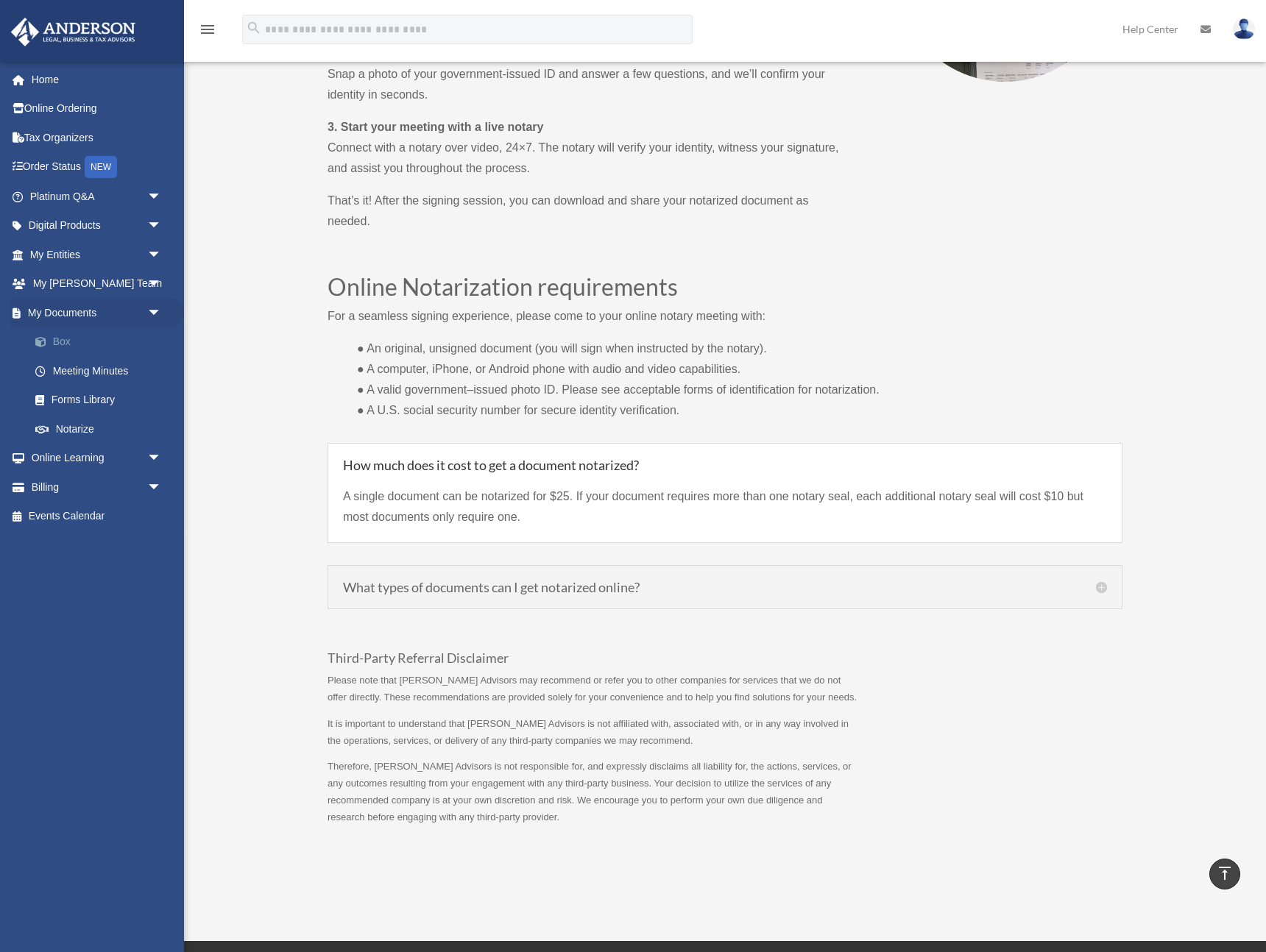
click at [67, 345] on link "Box" at bounding box center [102, 343] width 163 height 30
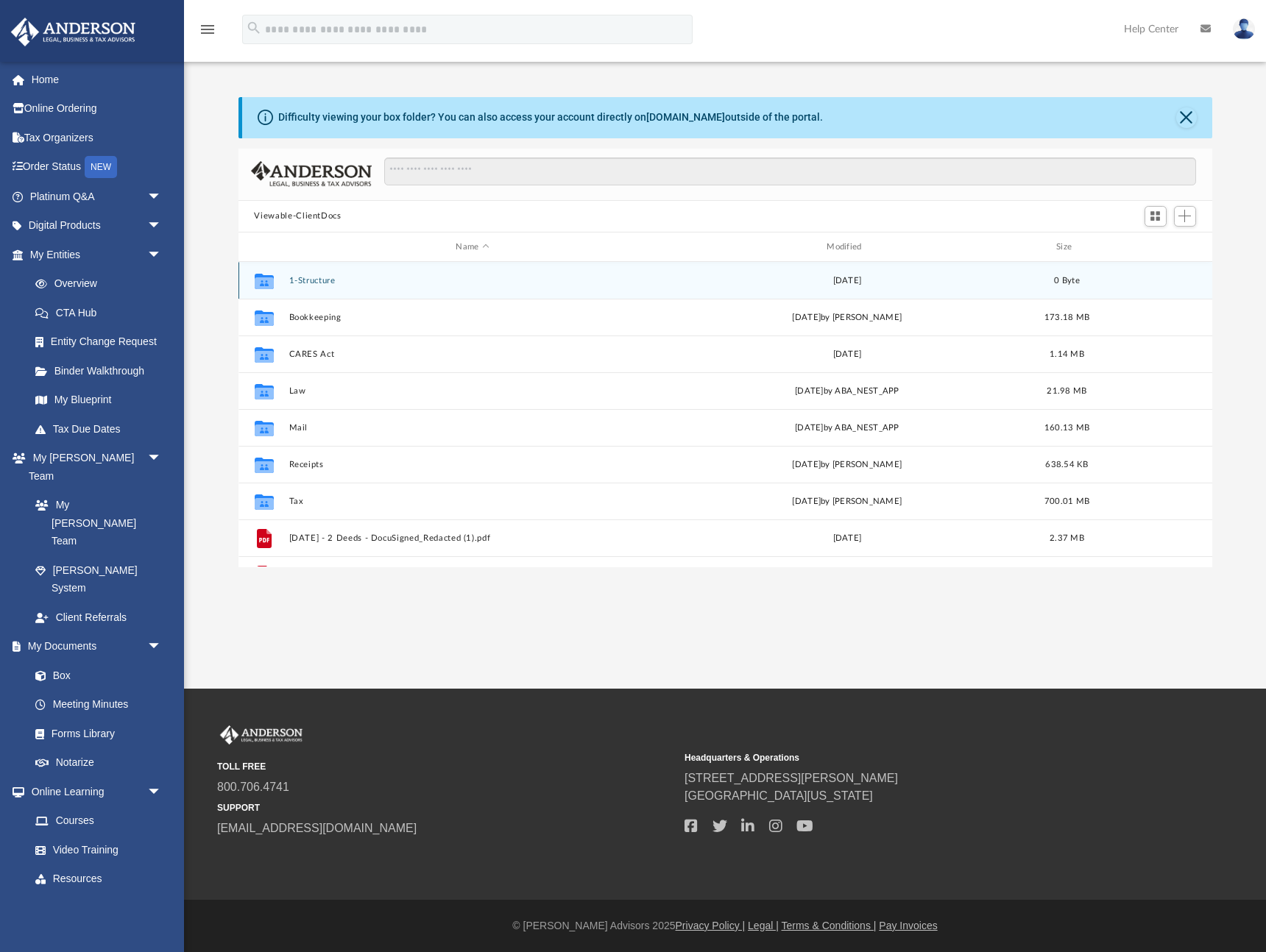
click at [321, 282] on button "1-Structure" at bounding box center [472, 281] width 368 height 10
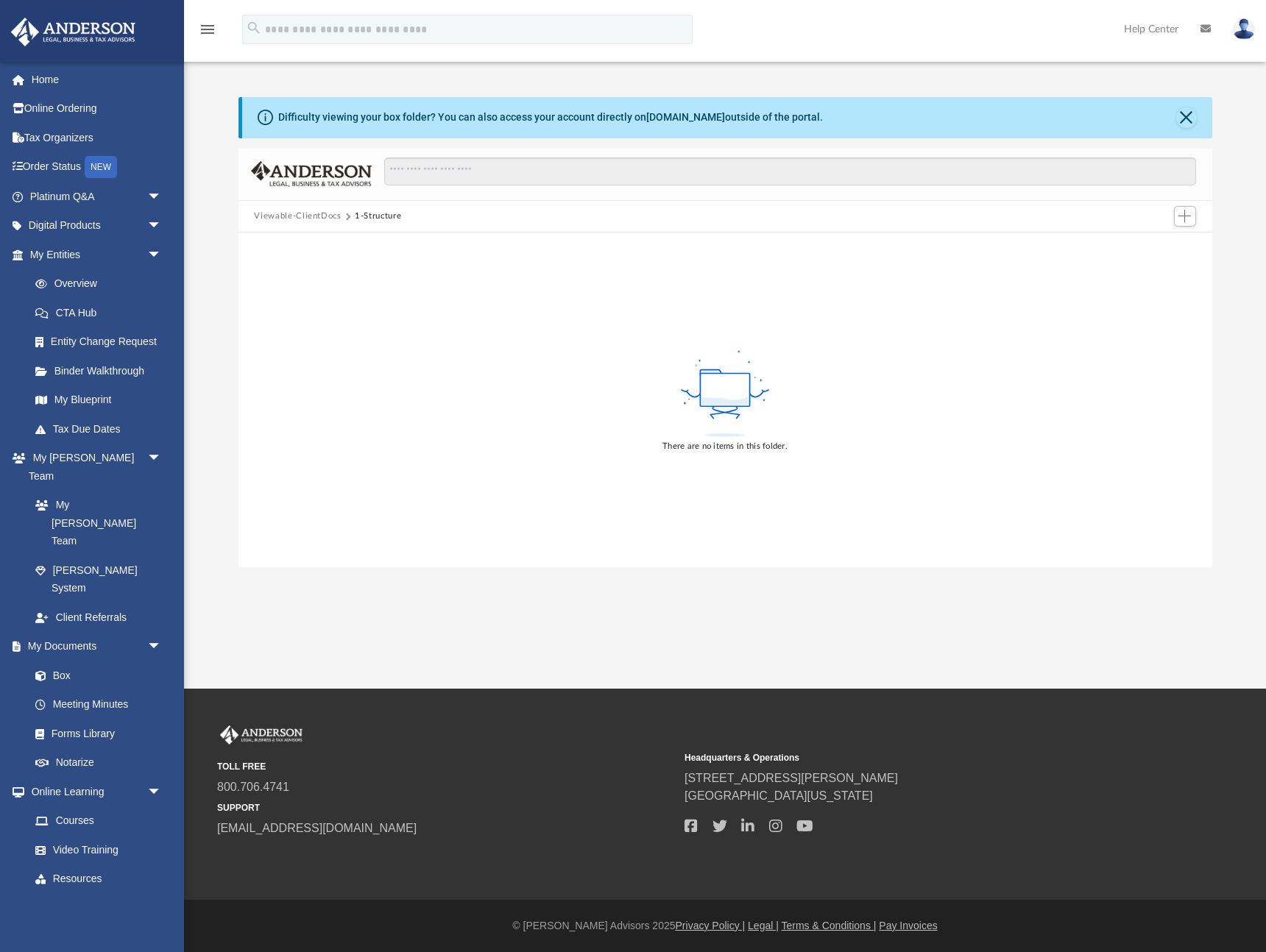
click at [320, 215] on button "Viewable-ClientDocs" at bounding box center [297, 216] width 87 height 13
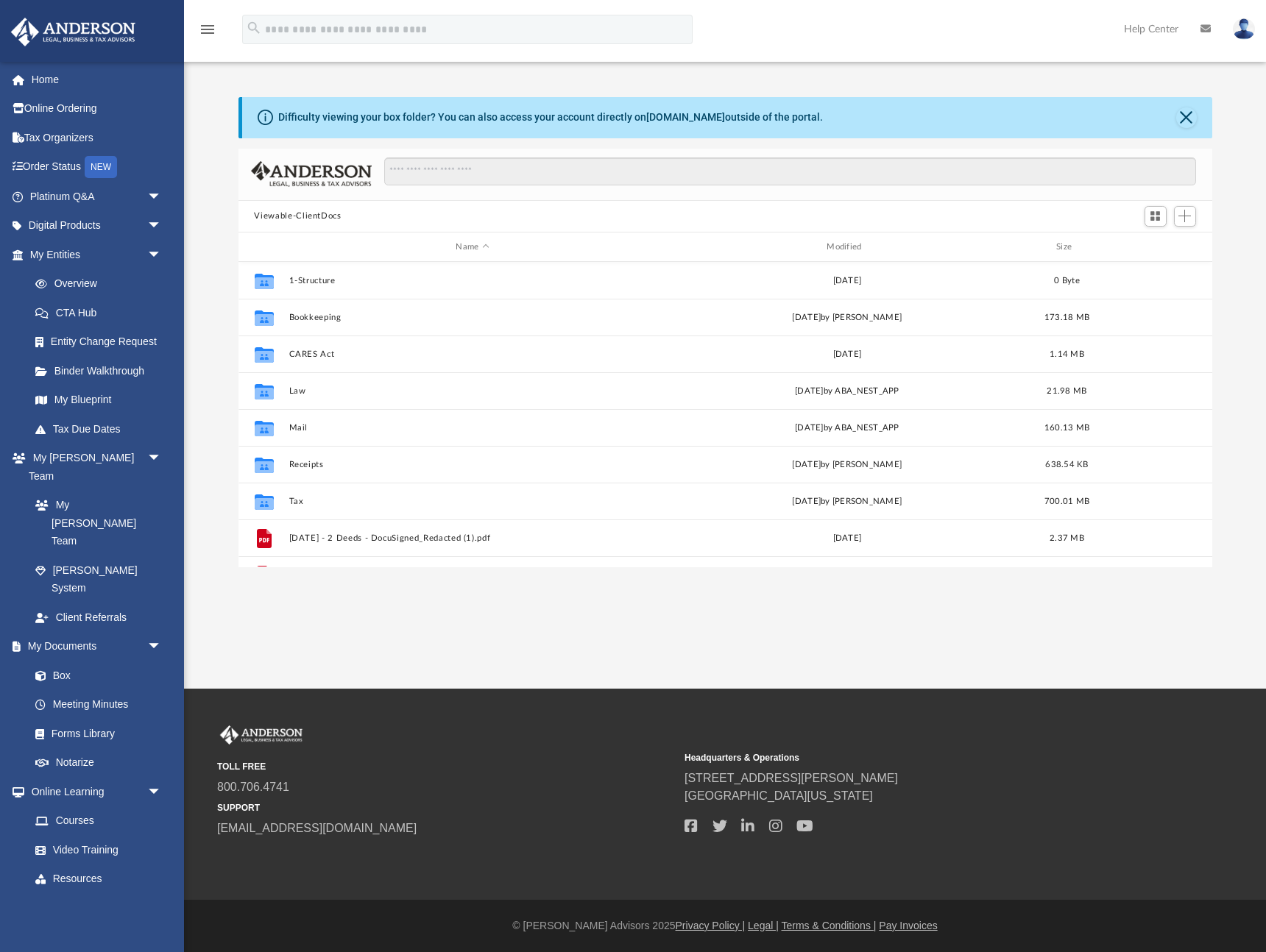
scroll to position [335, 974]
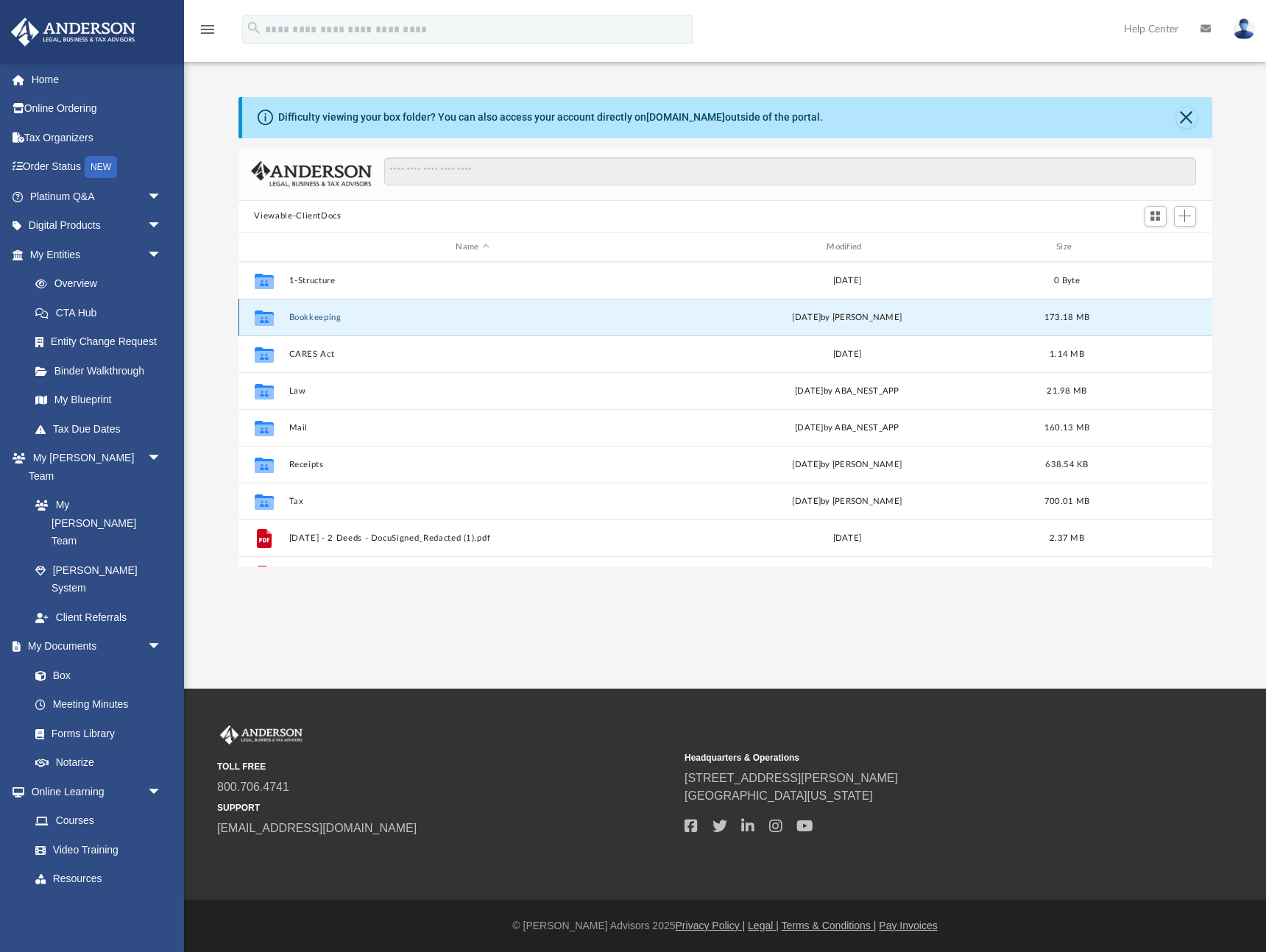
click at [296, 317] on button "Bookkeeping" at bounding box center [472, 318] width 368 height 10
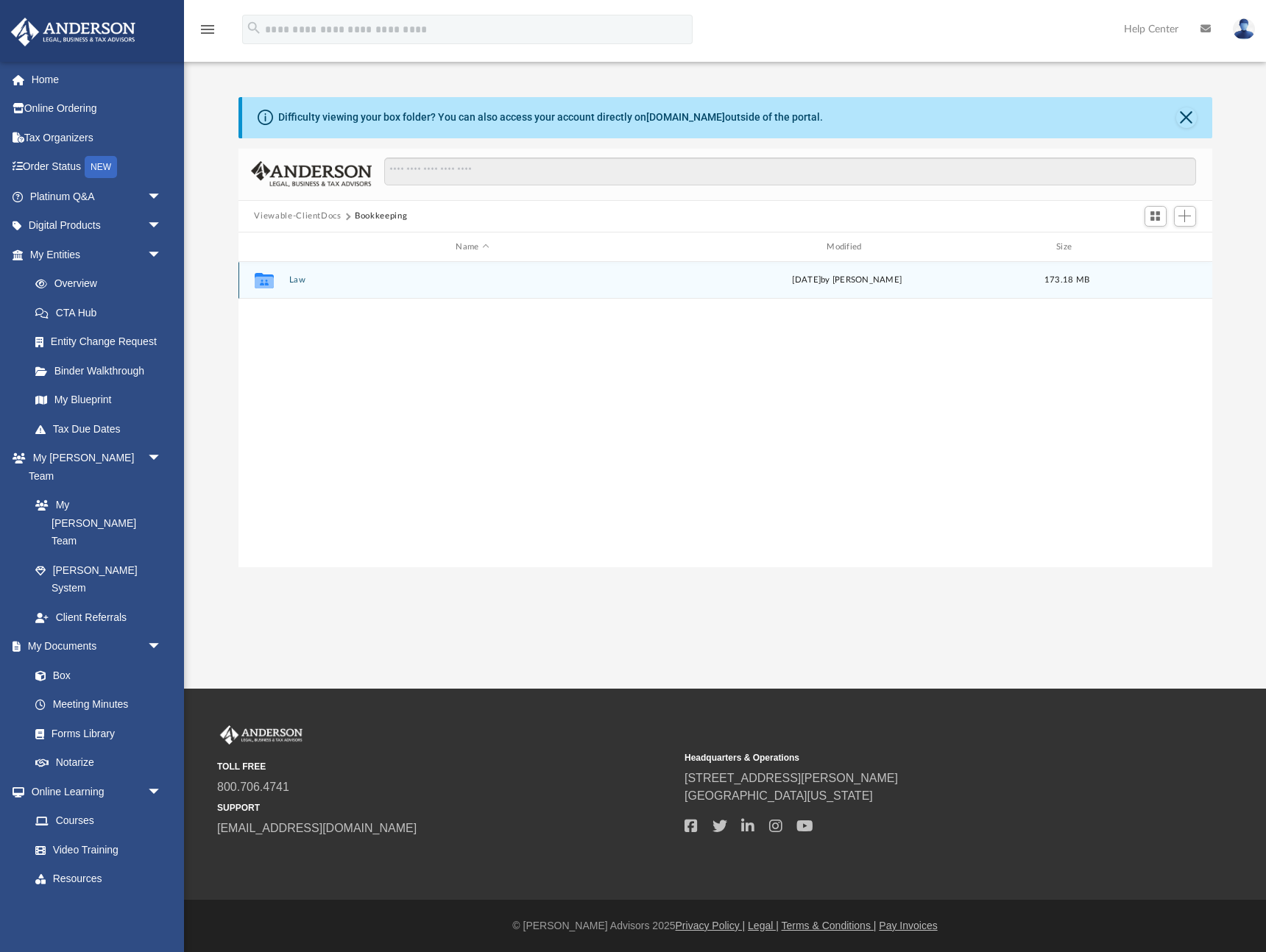
click at [299, 280] on button "Law" at bounding box center [472, 281] width 368 height 10
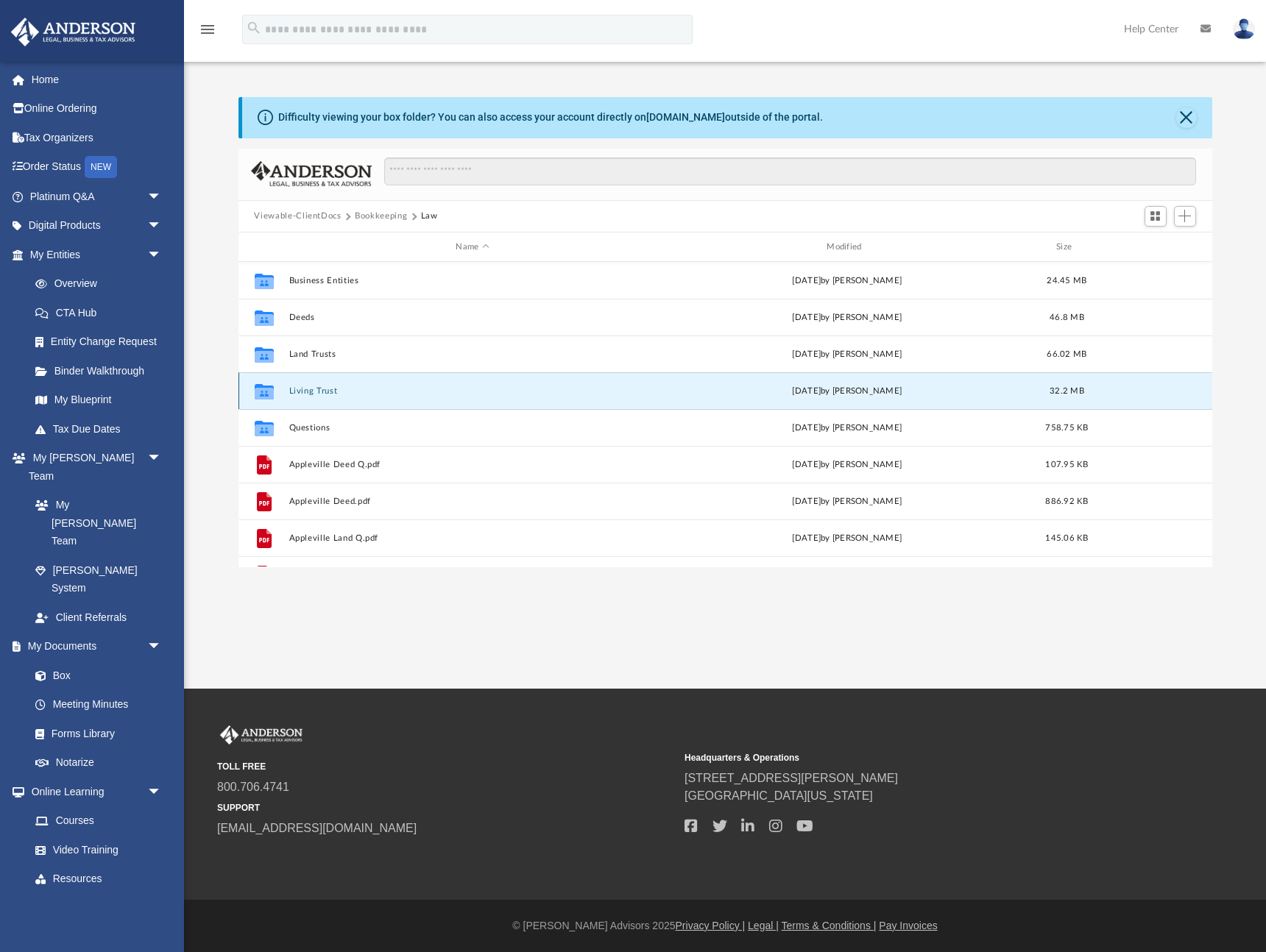
click at [317, 389] on button "Living Trust" at bounding box center [472, 391] width 368 height 10
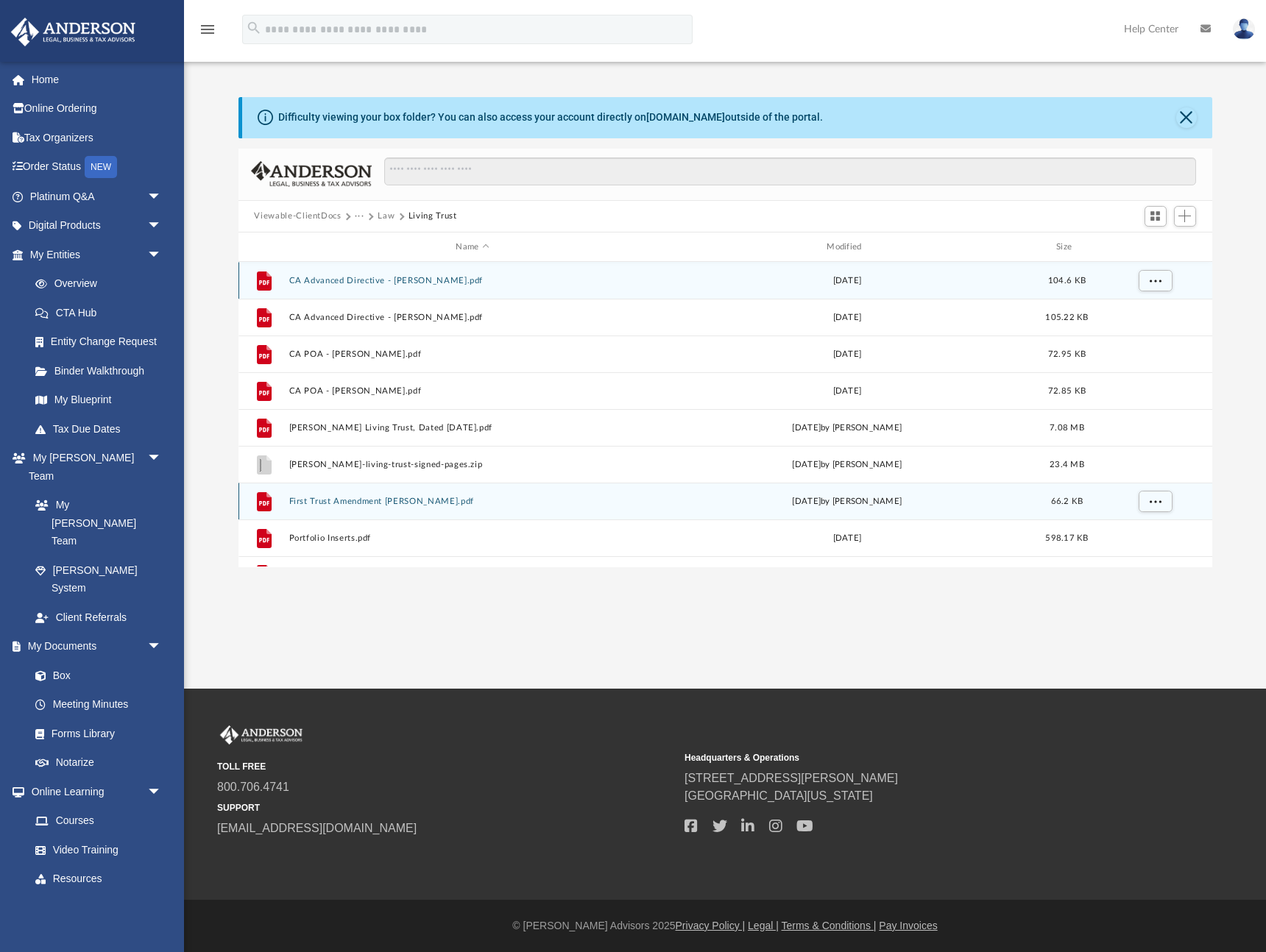
scroll to position [27, 0]
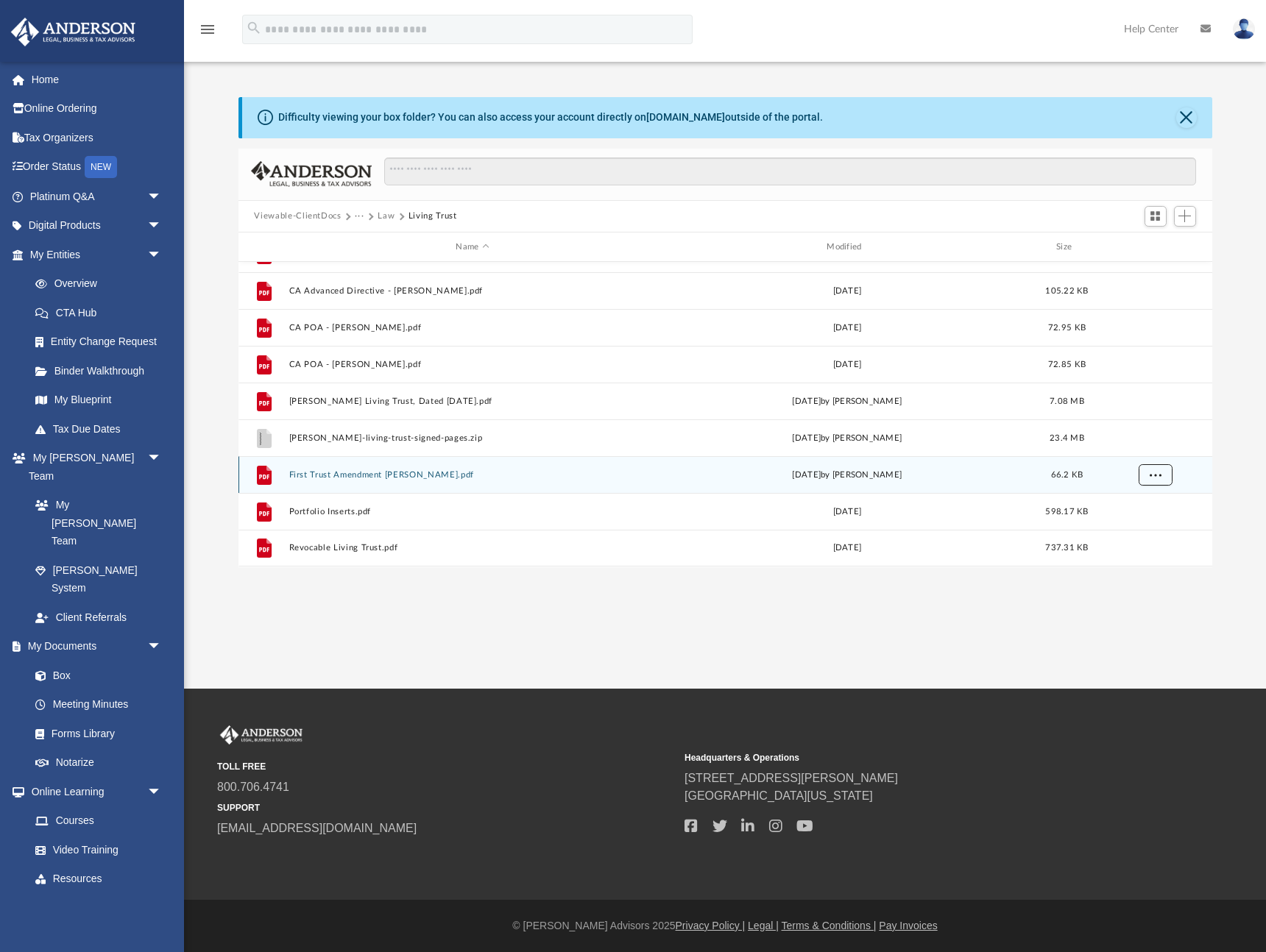
click at [1155, 474] on span "More options" at bounding box center [1154, 475] width 12 height 8
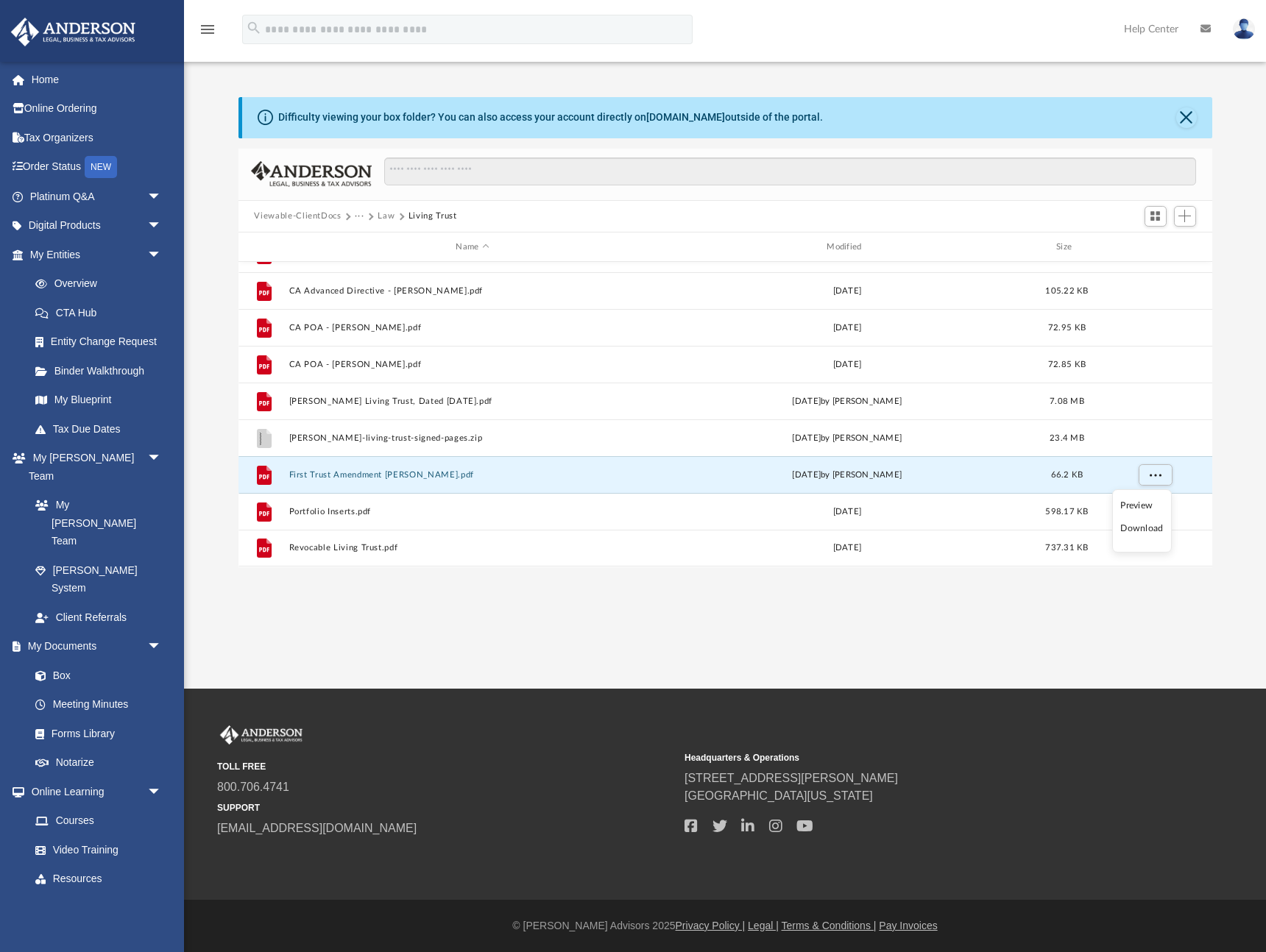
click at [1143, 528] on li "Download" at bounding box center [1140, 529] width 43 height 16
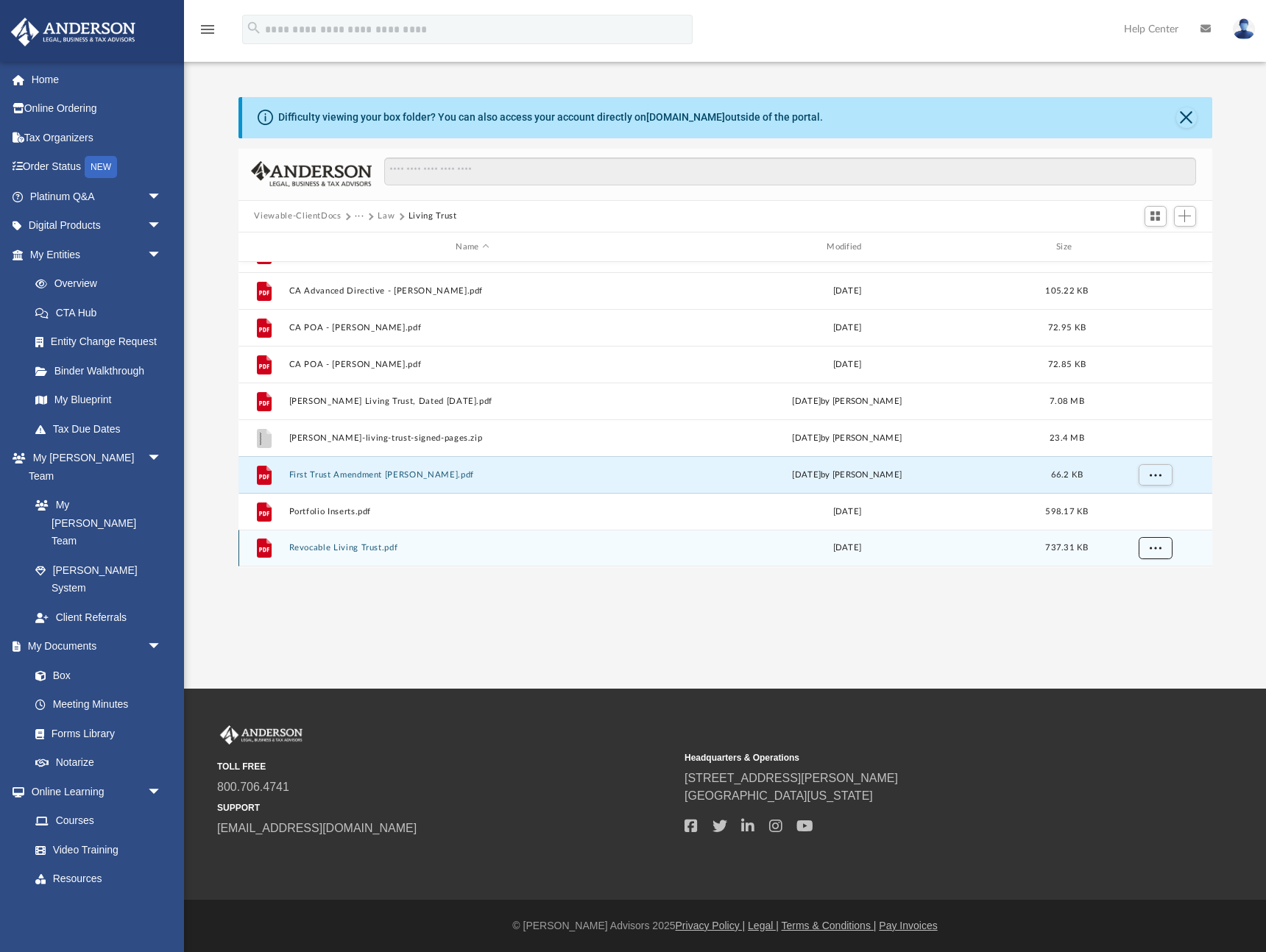
click at [1161, 548] on button "More options" at bounding box center [1154, 549] width 34 height 22
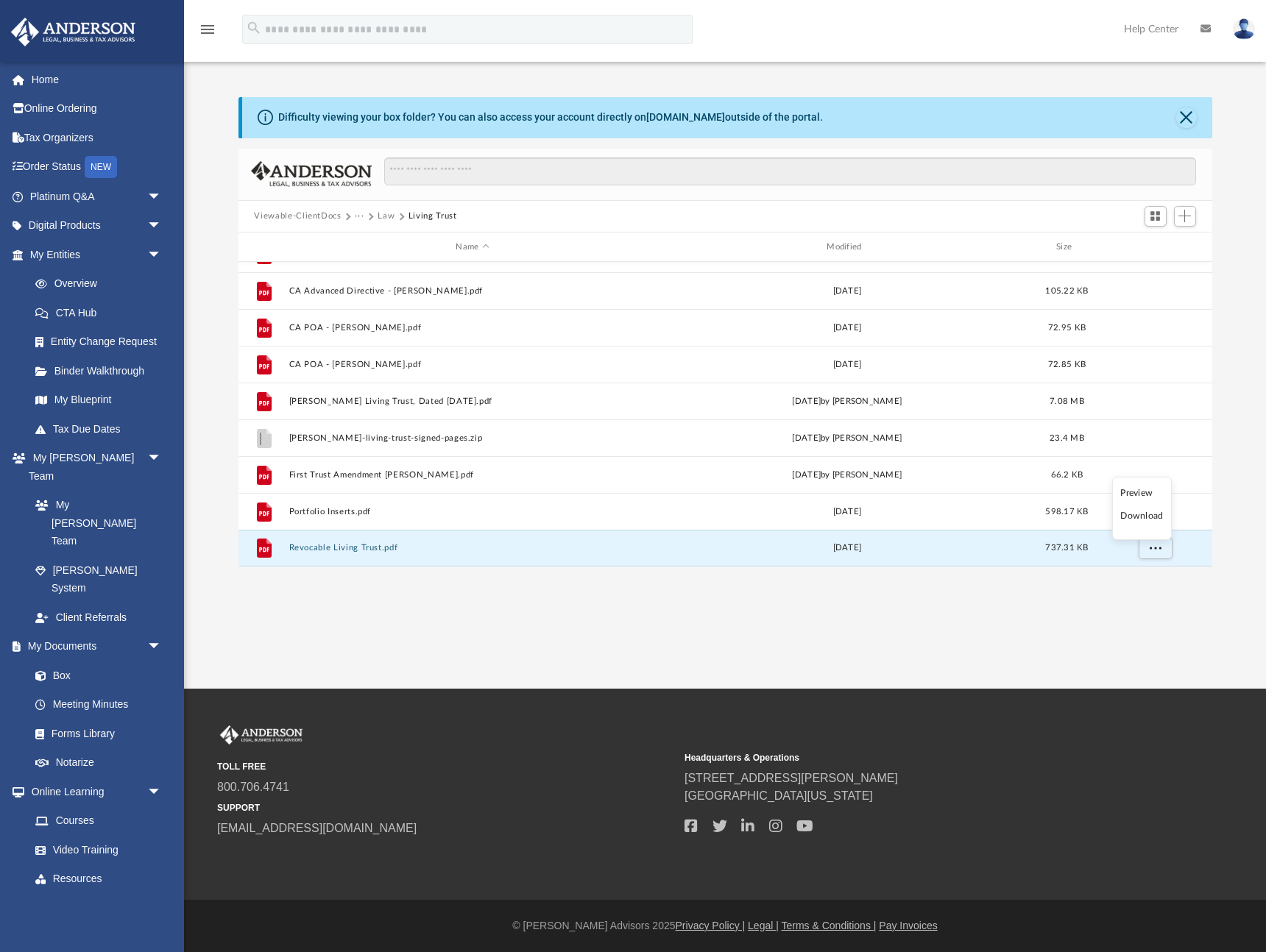
click at [1153, 516] on li "Download" at bounding box center [1140, 516] width 43 height 16
click at [306, 216] on button "Viewable-ClientDocs" at bounding box center [297, 216] width 87 height 13
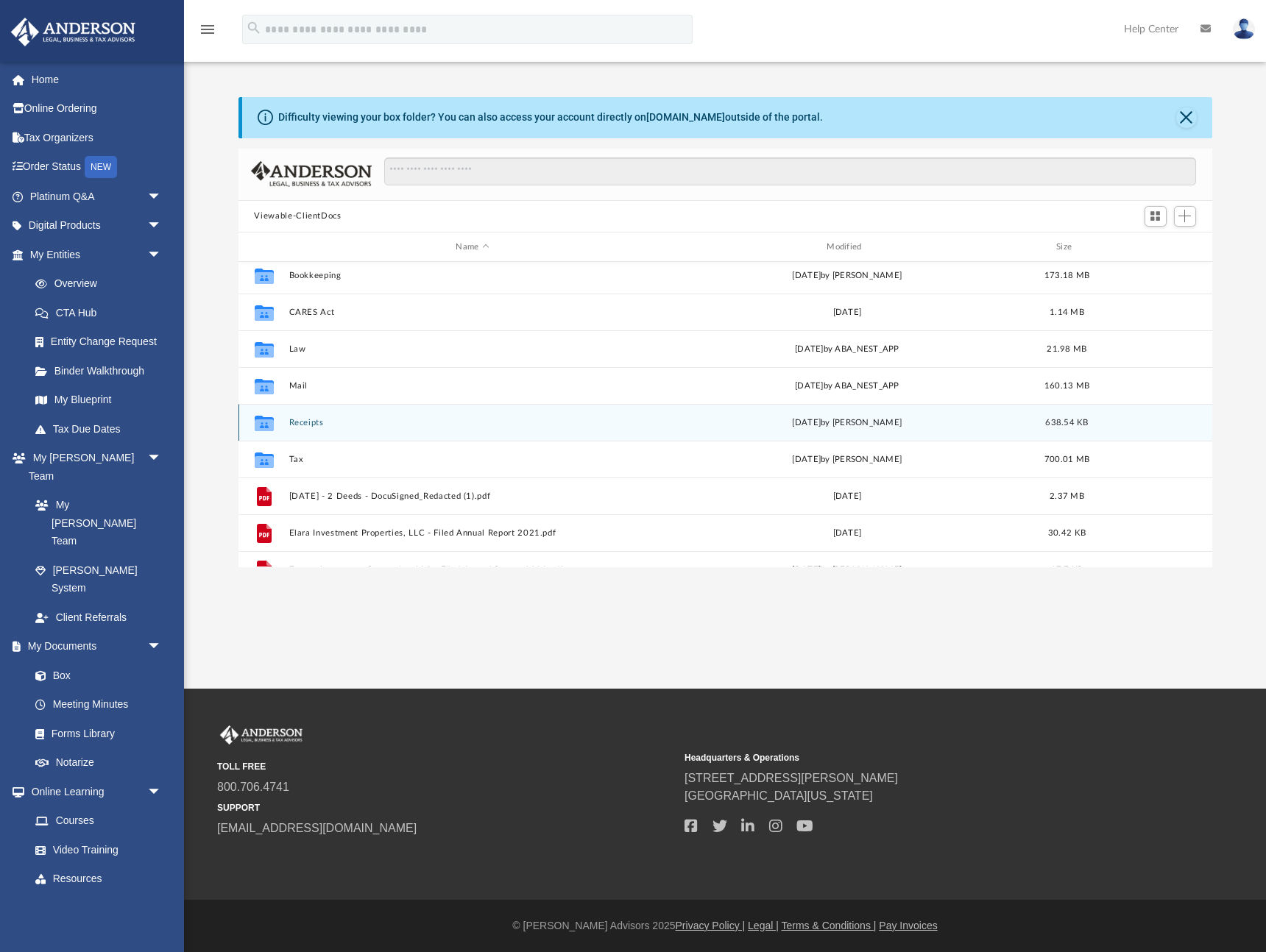
scroll to position [48, 0]
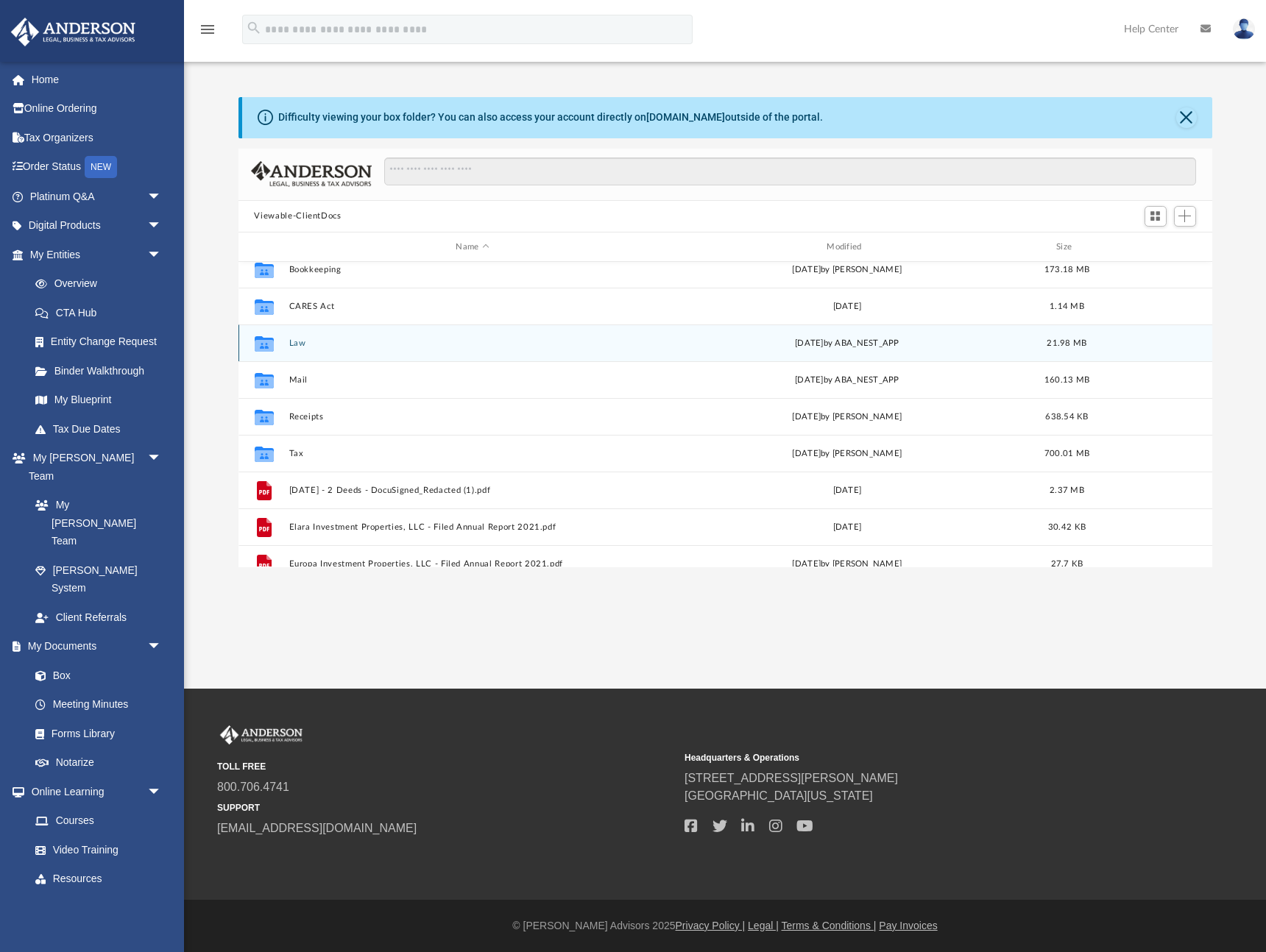
click at [302, 345] on button "Law" at bounding box center [472, 344] width 368 height 10
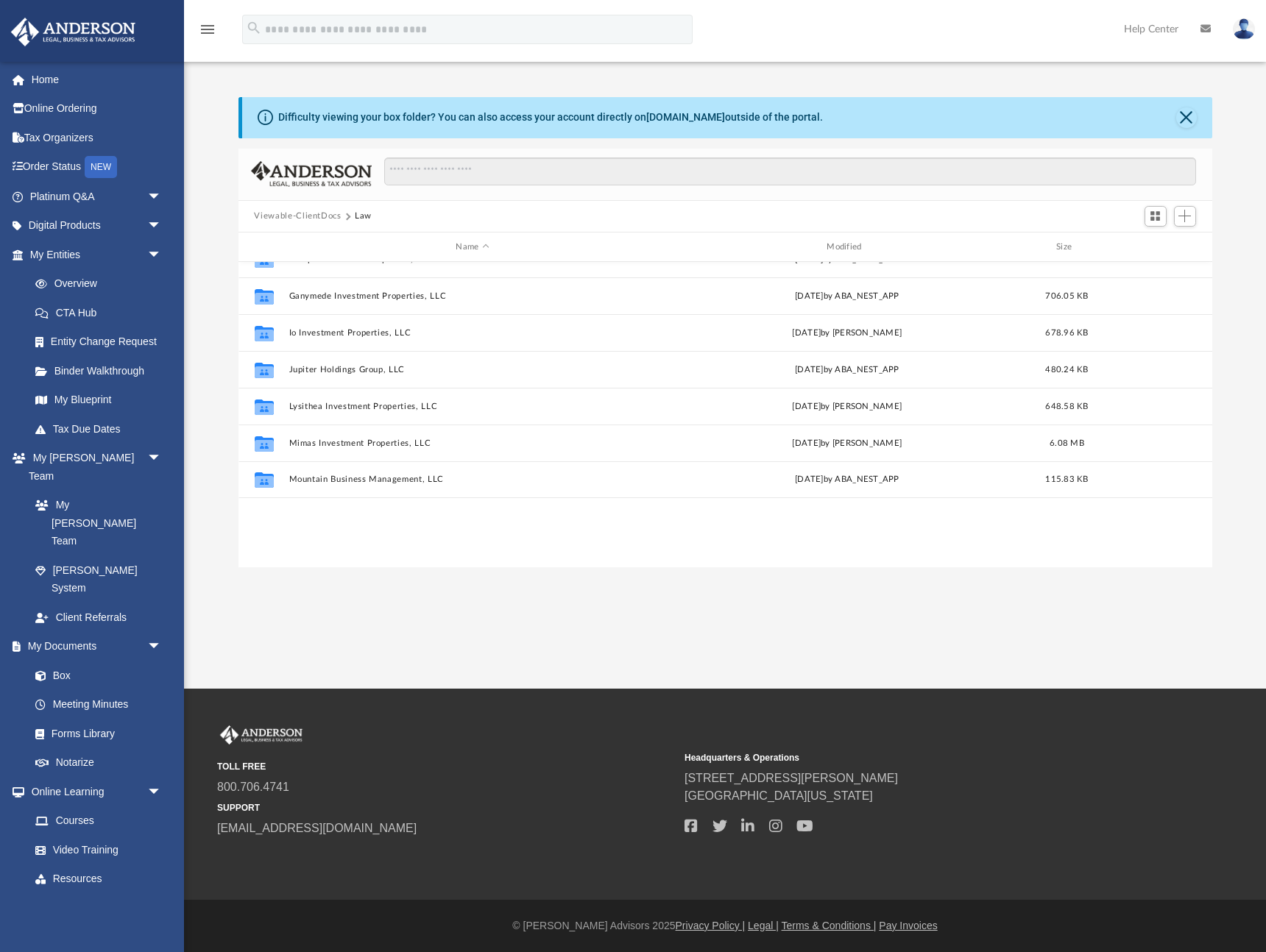
scroll to position [0, 0]
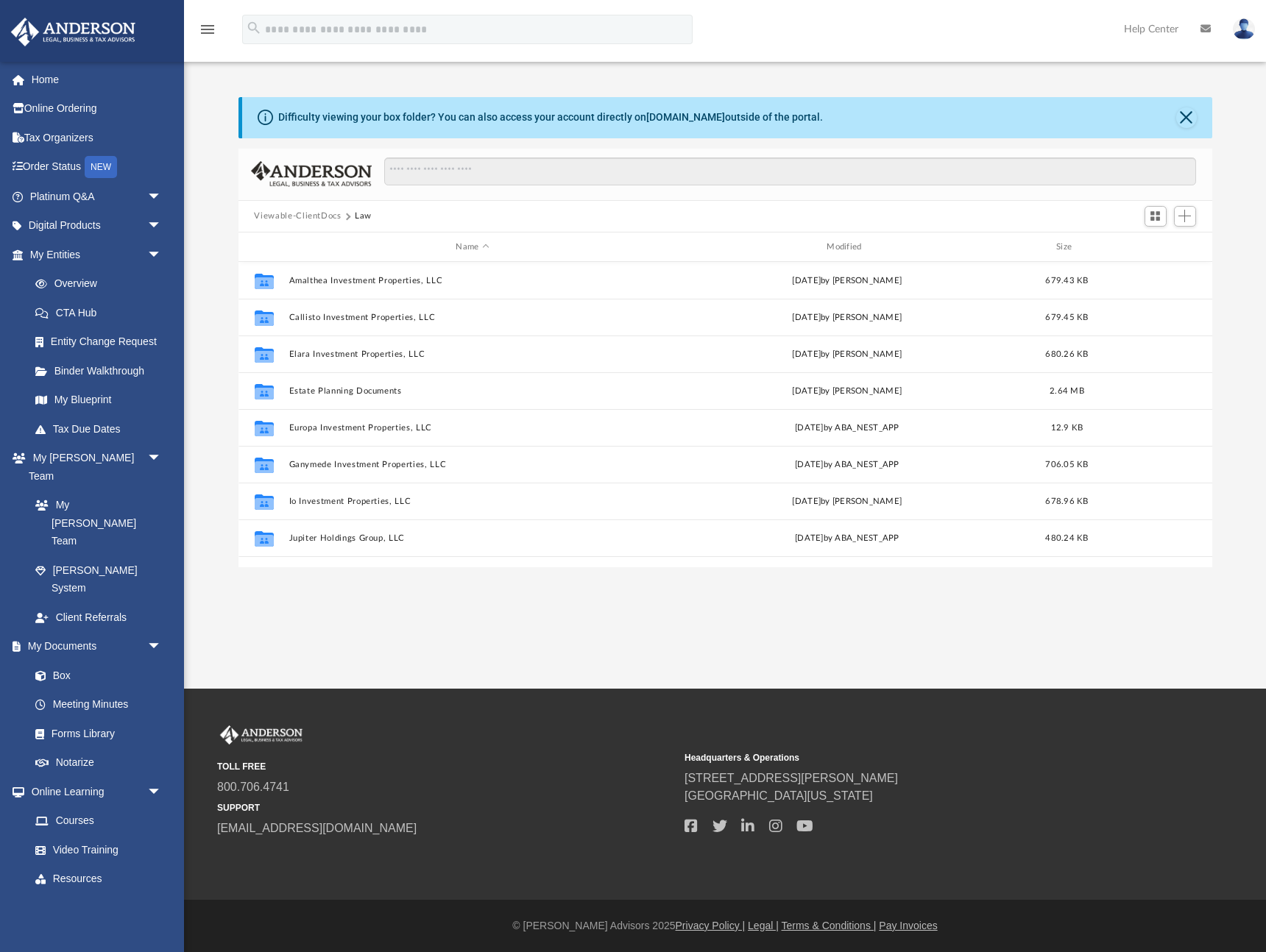
click at [310, 215] on button "Viewable-ClientDocs" at bounding box center [297, 216] width 87 height 13
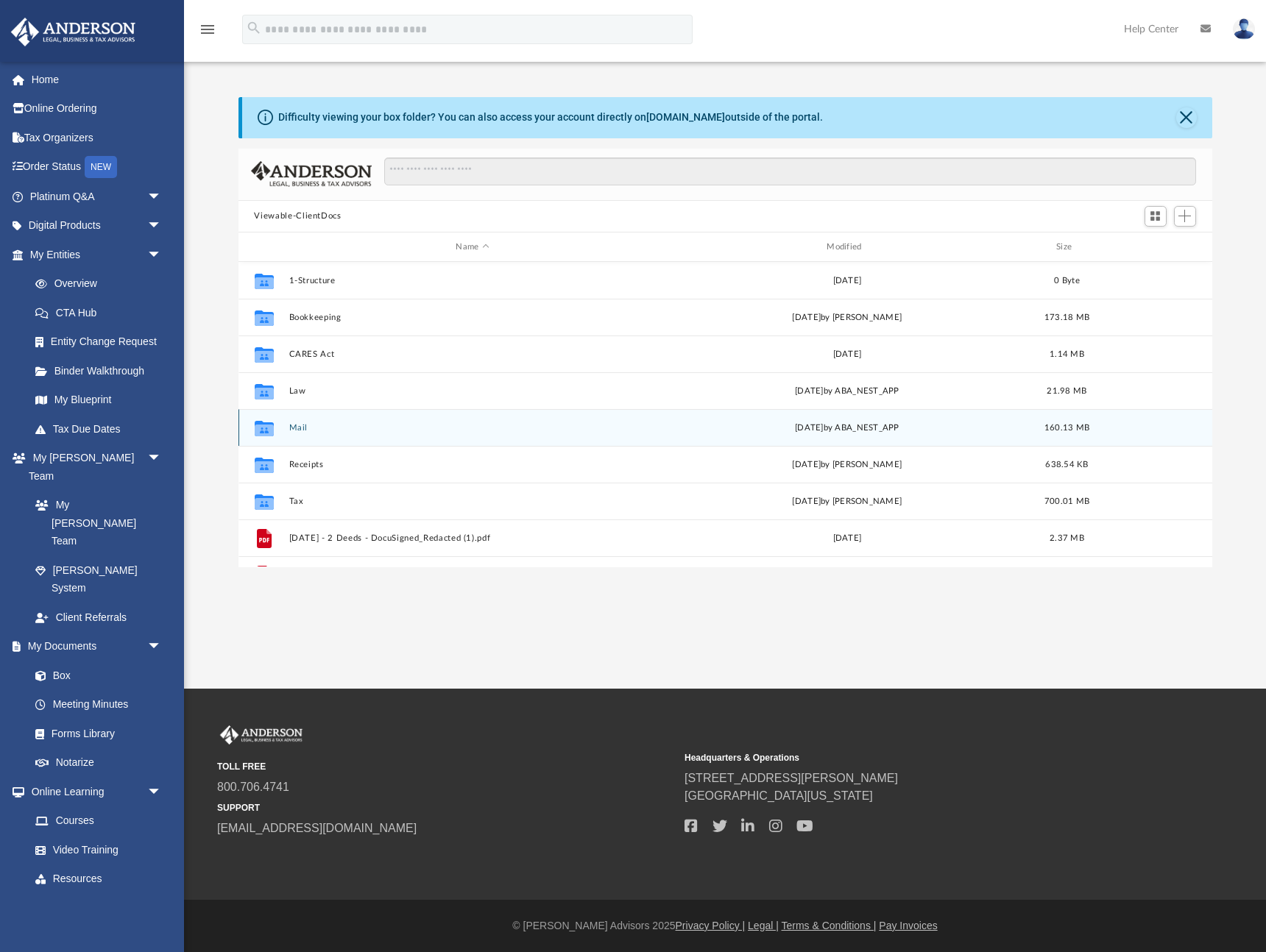
click at [302, 429] on button "Mail" at bounding box center [472, 428] width 368 height 10
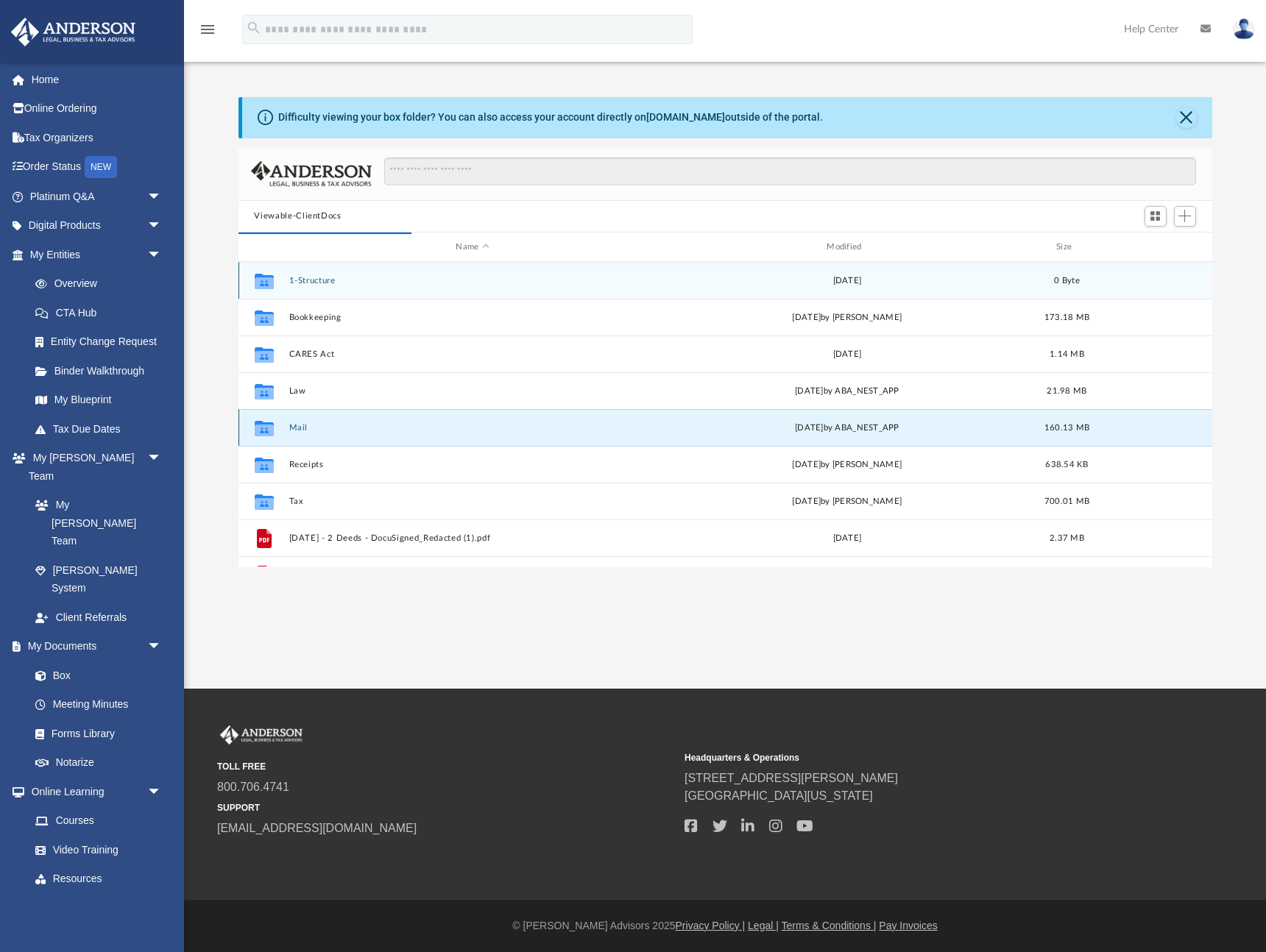
scroll to position [289, 974]
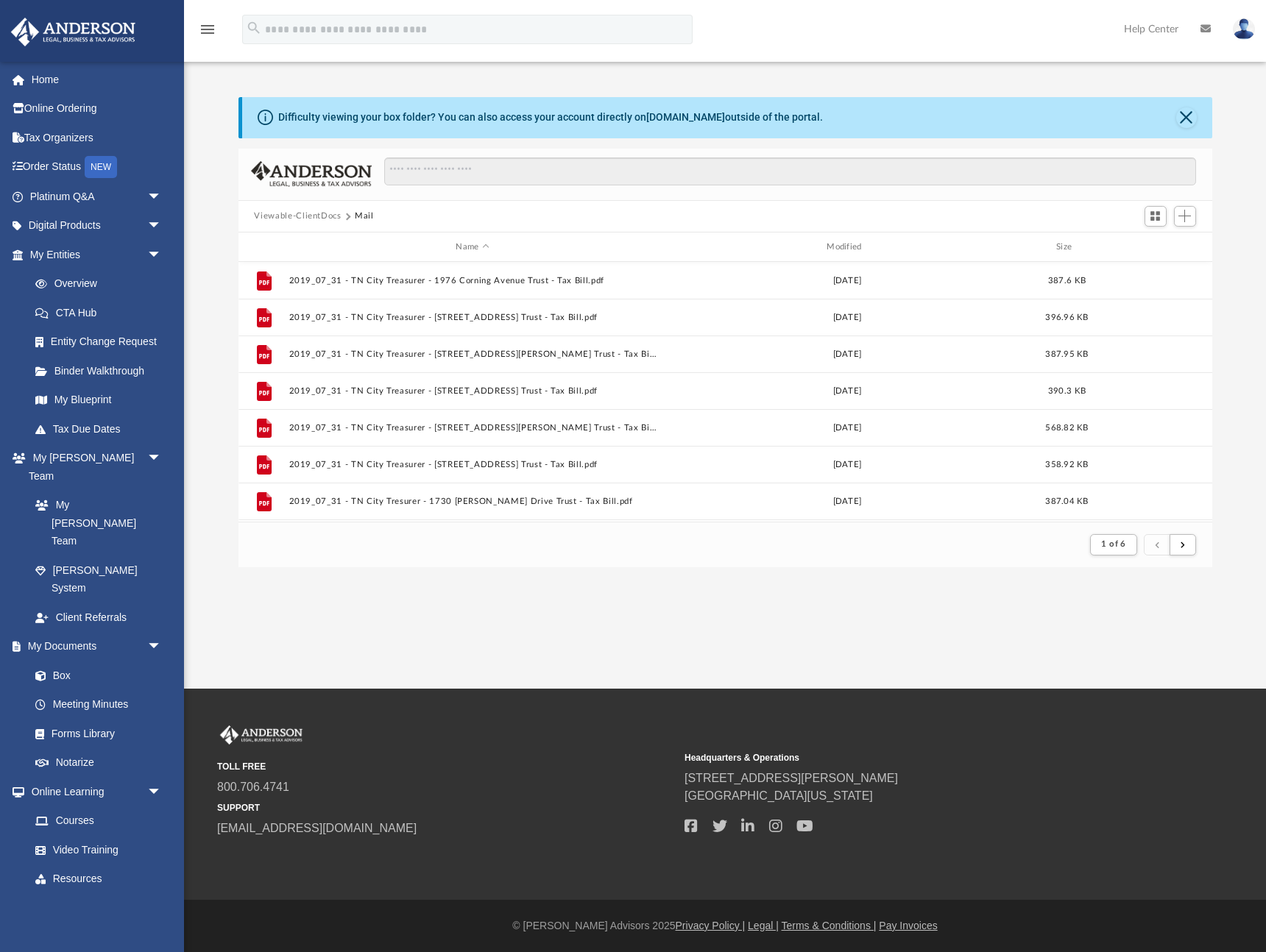
click at [328, 218] on button "Viewable-ClientDocs" at bounding box center [297, 216] width 87 height 13
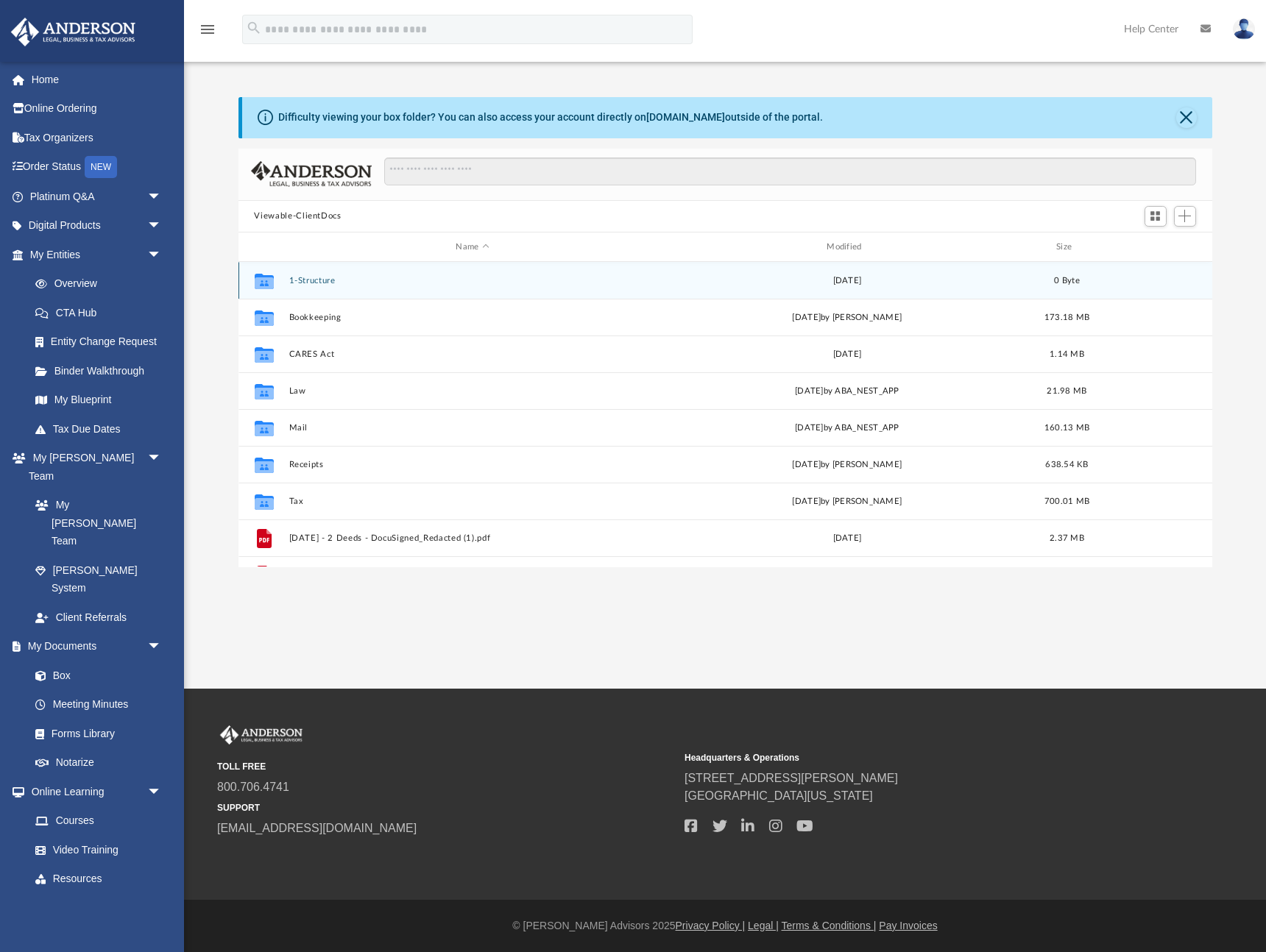
scroll to position [335, 974]
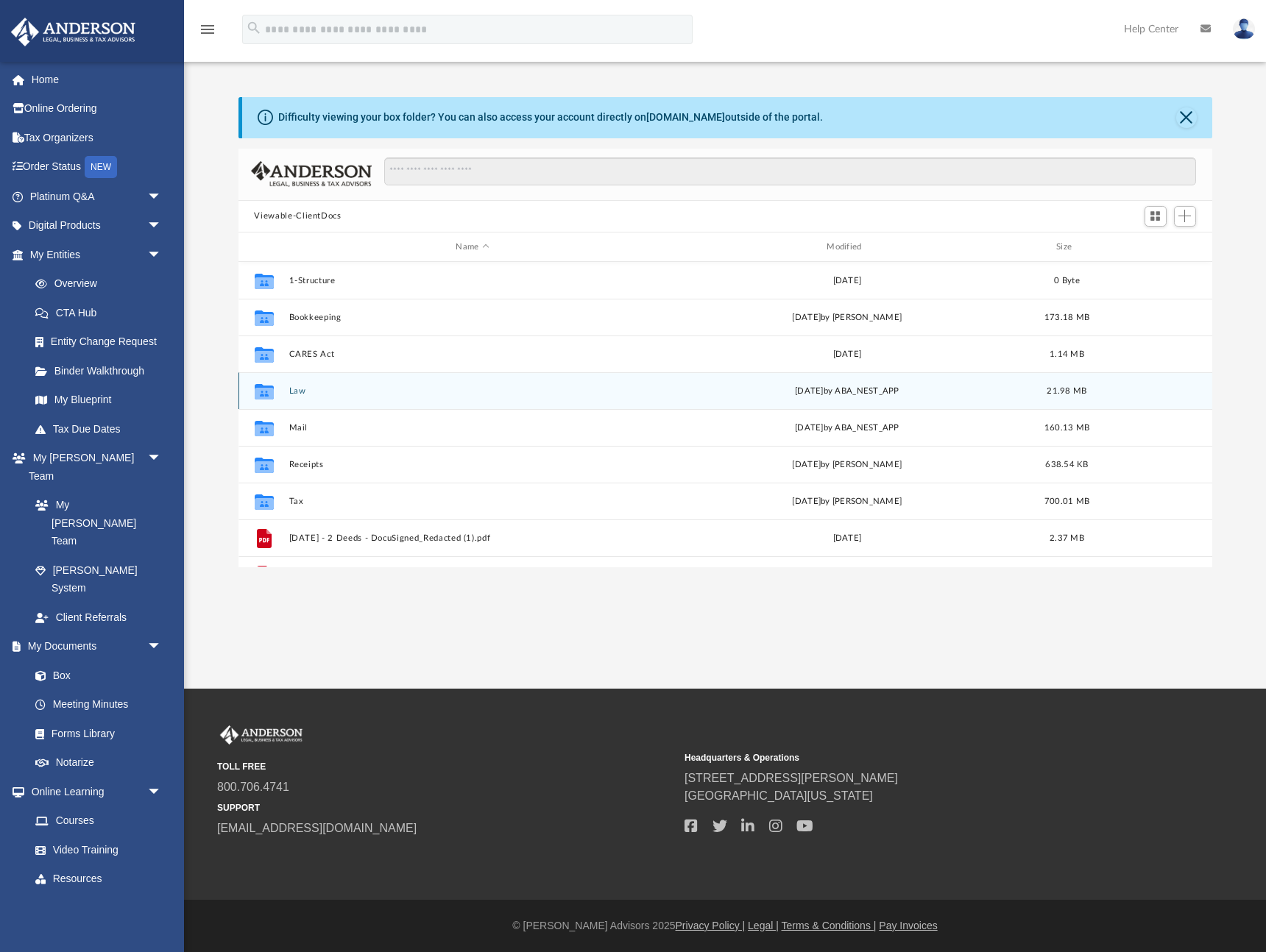
click at [300, 390] on button "Law" at bounding box center [472, 391] width 368 height 10
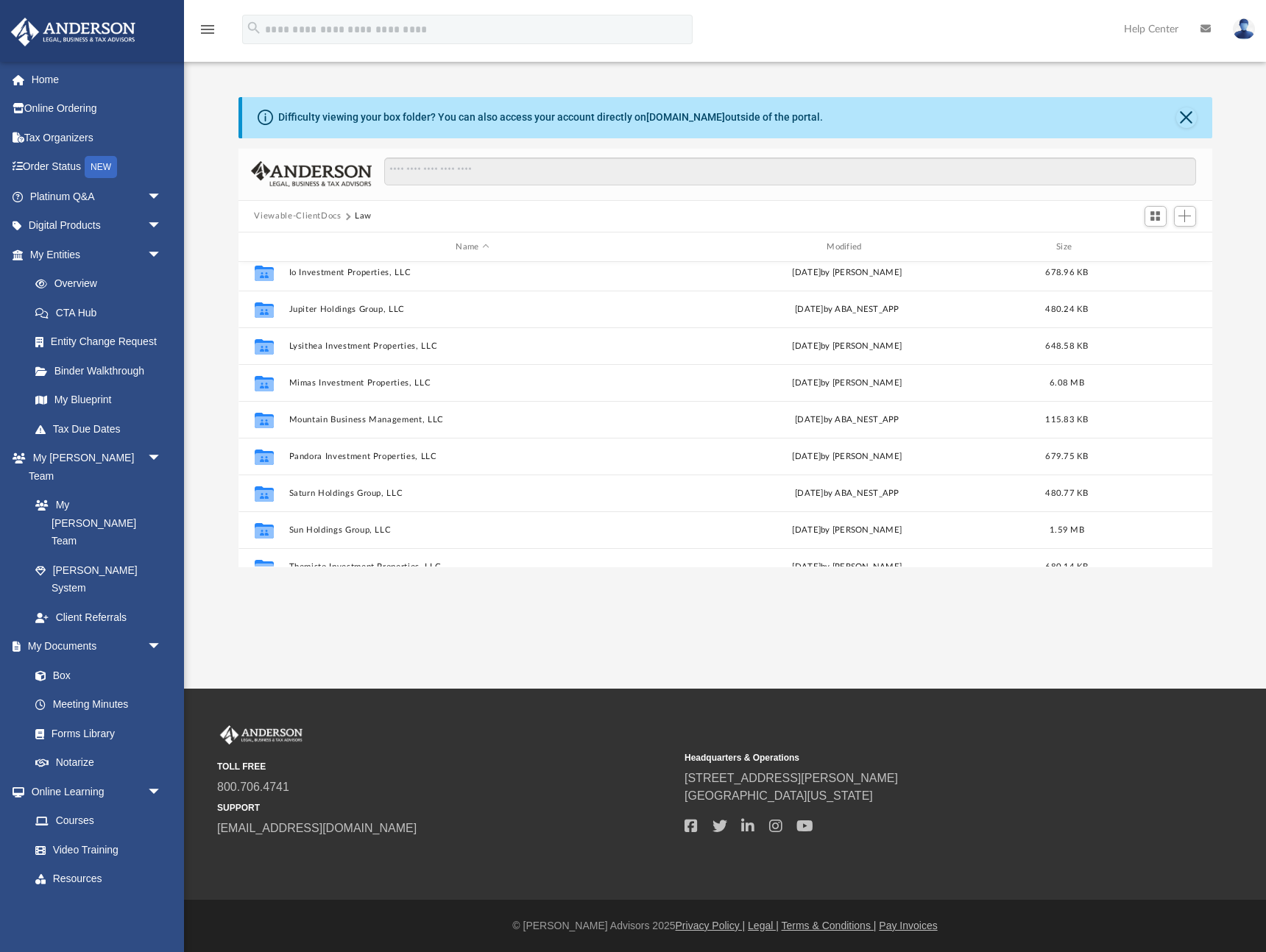
scroll to position [231, 0]
click at [320, 217] on button "Viewable-ClientDocs" at bounding box center [297, 216] width 87 height 13
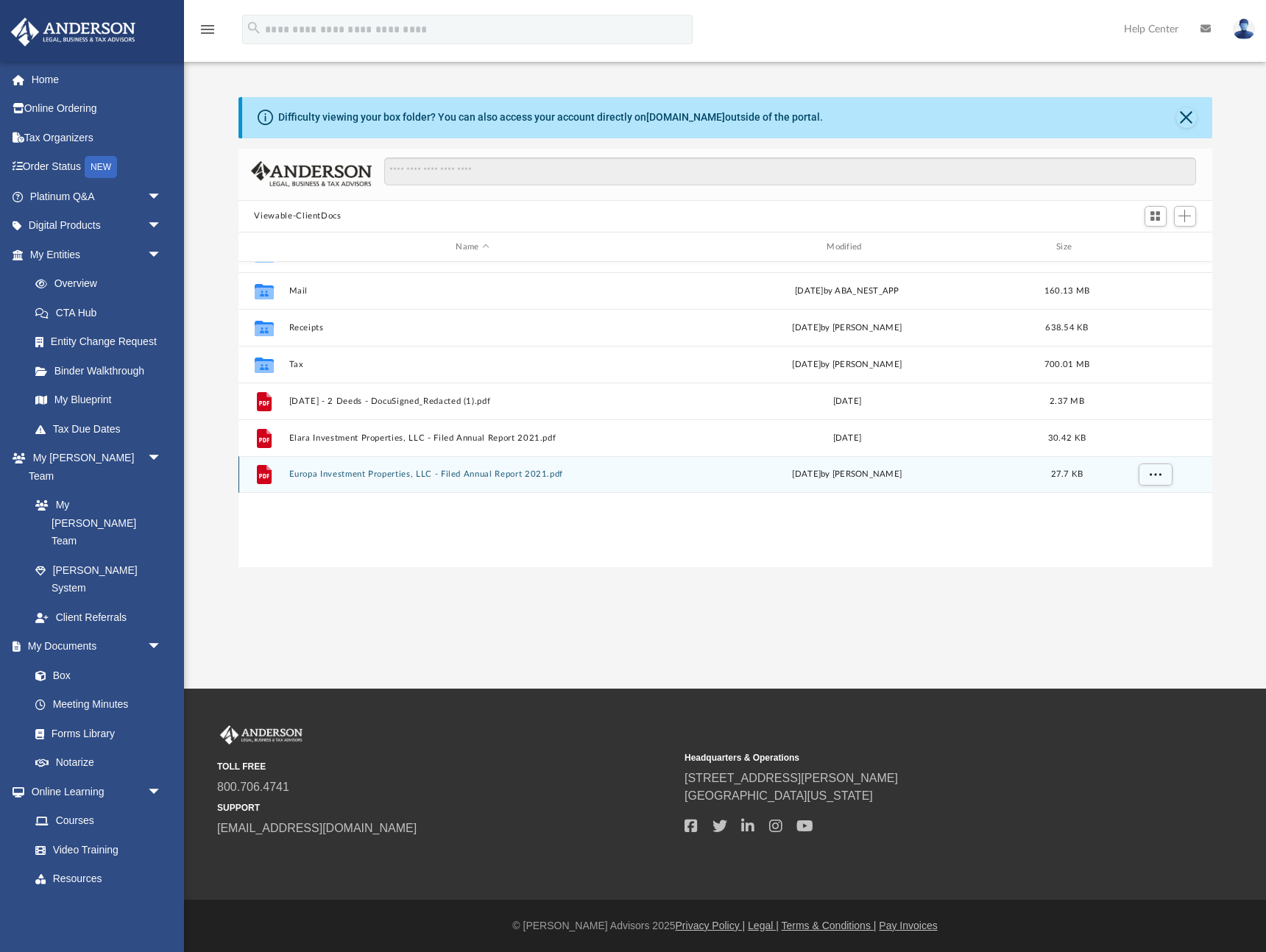
scroll to position [0, 0]
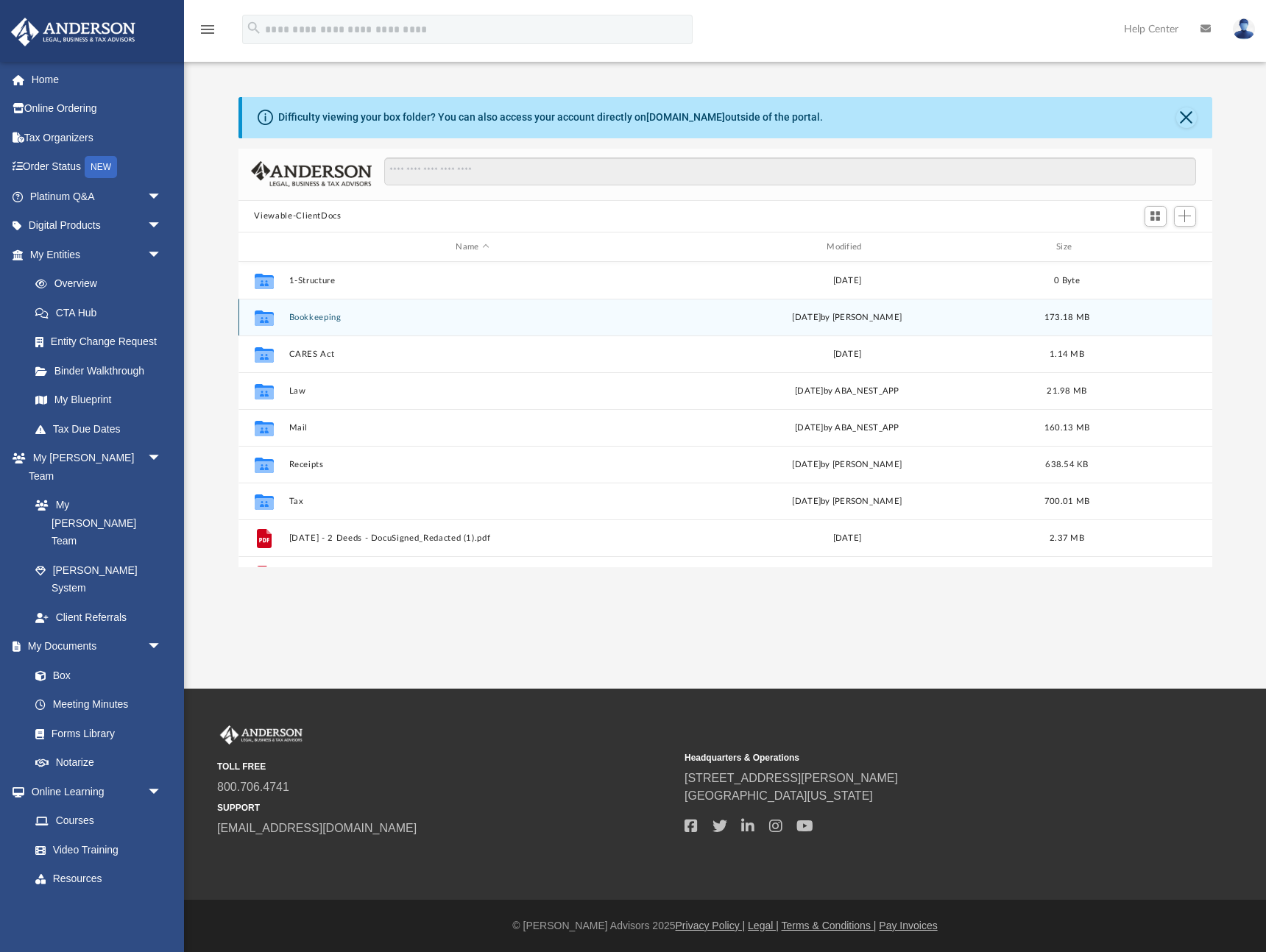
click at [305, 319] on button "Bookkeeping" at bounding box center [472, 318] width 368 height 10
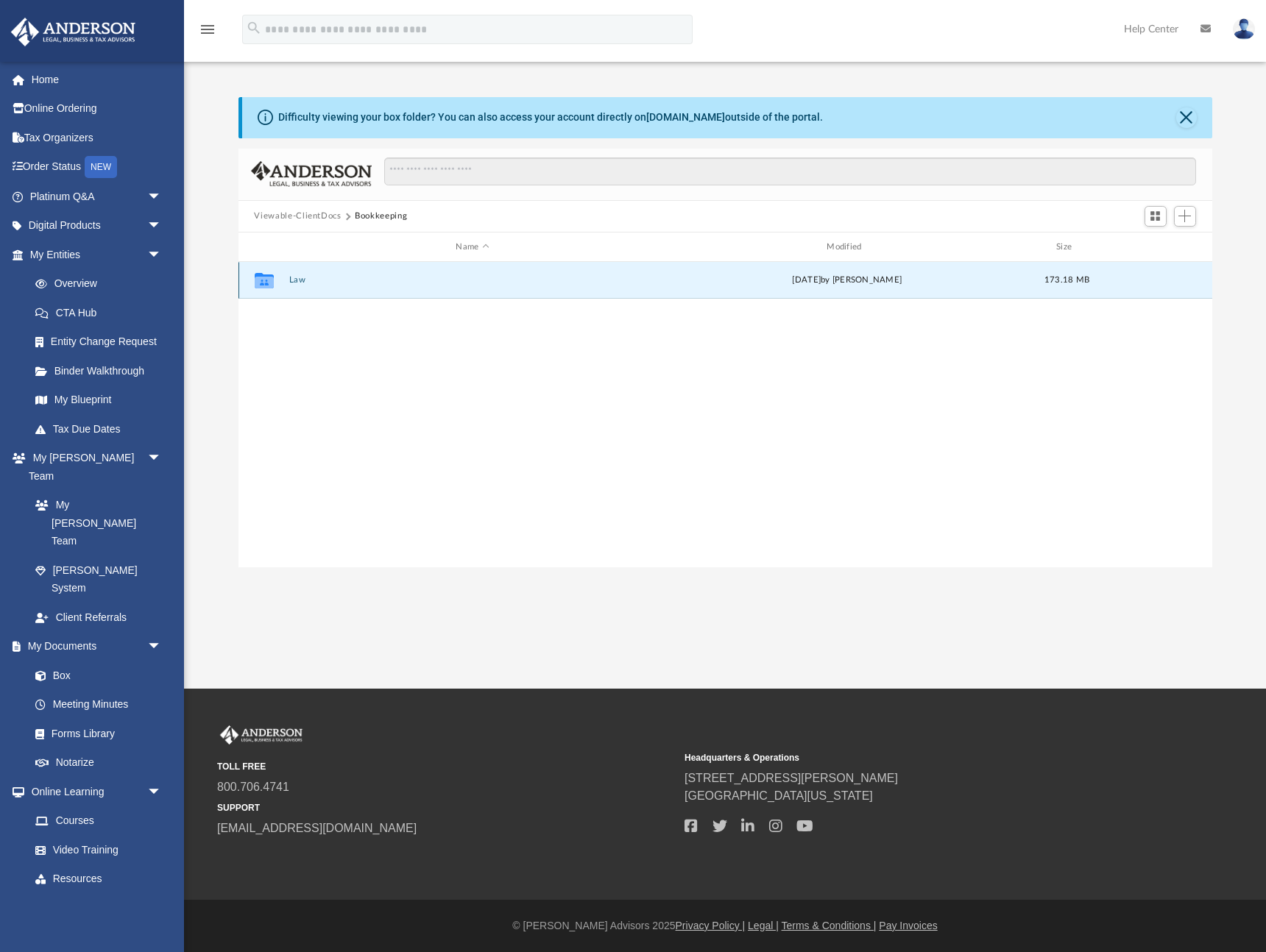
click at [297, 281] on button "Law" at bounding box center [472, 281] width 368 height 10
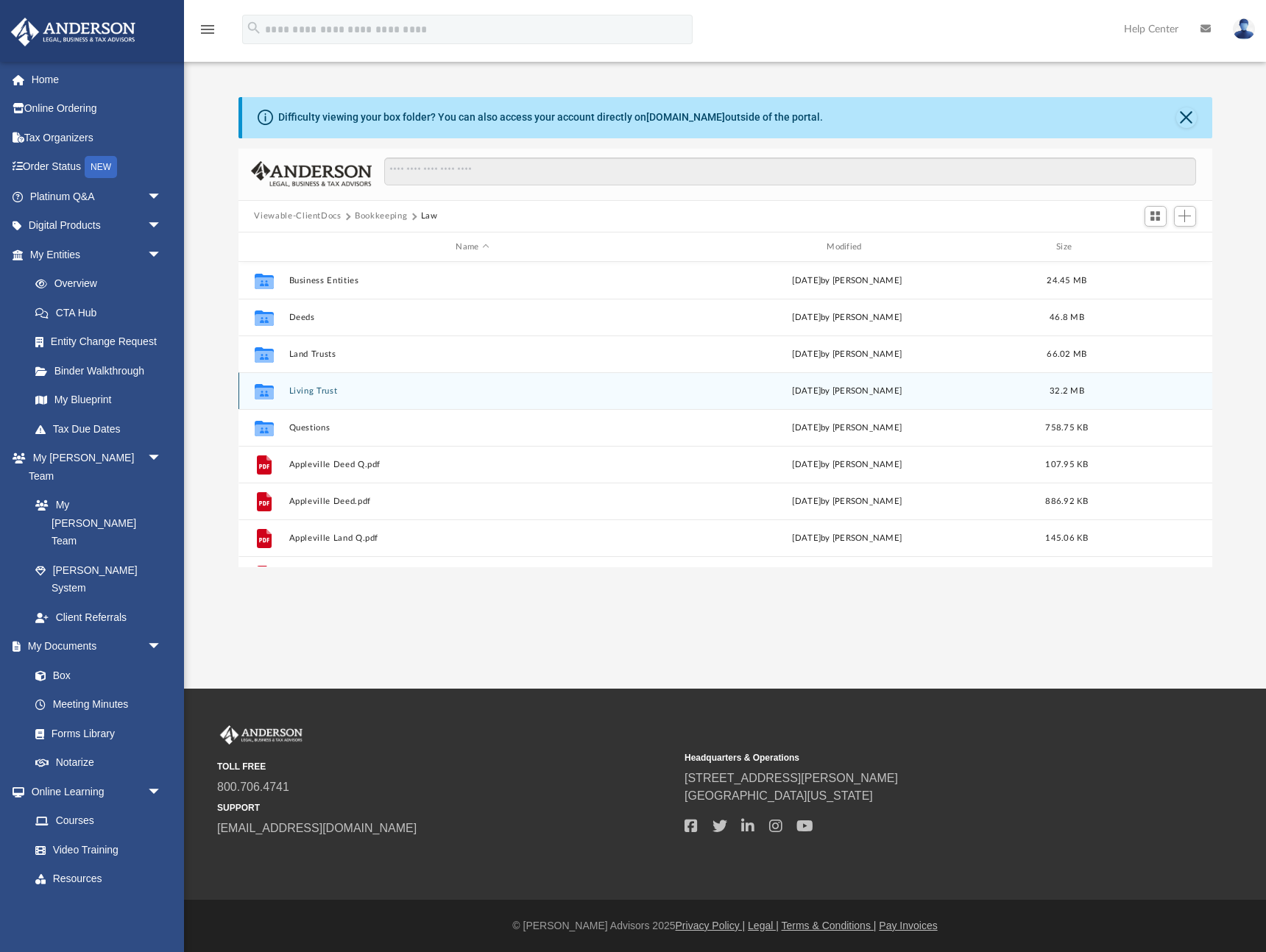
click at [310, 392] on button "Living Trust" at bounding box center [472, 391] width 368 height 10
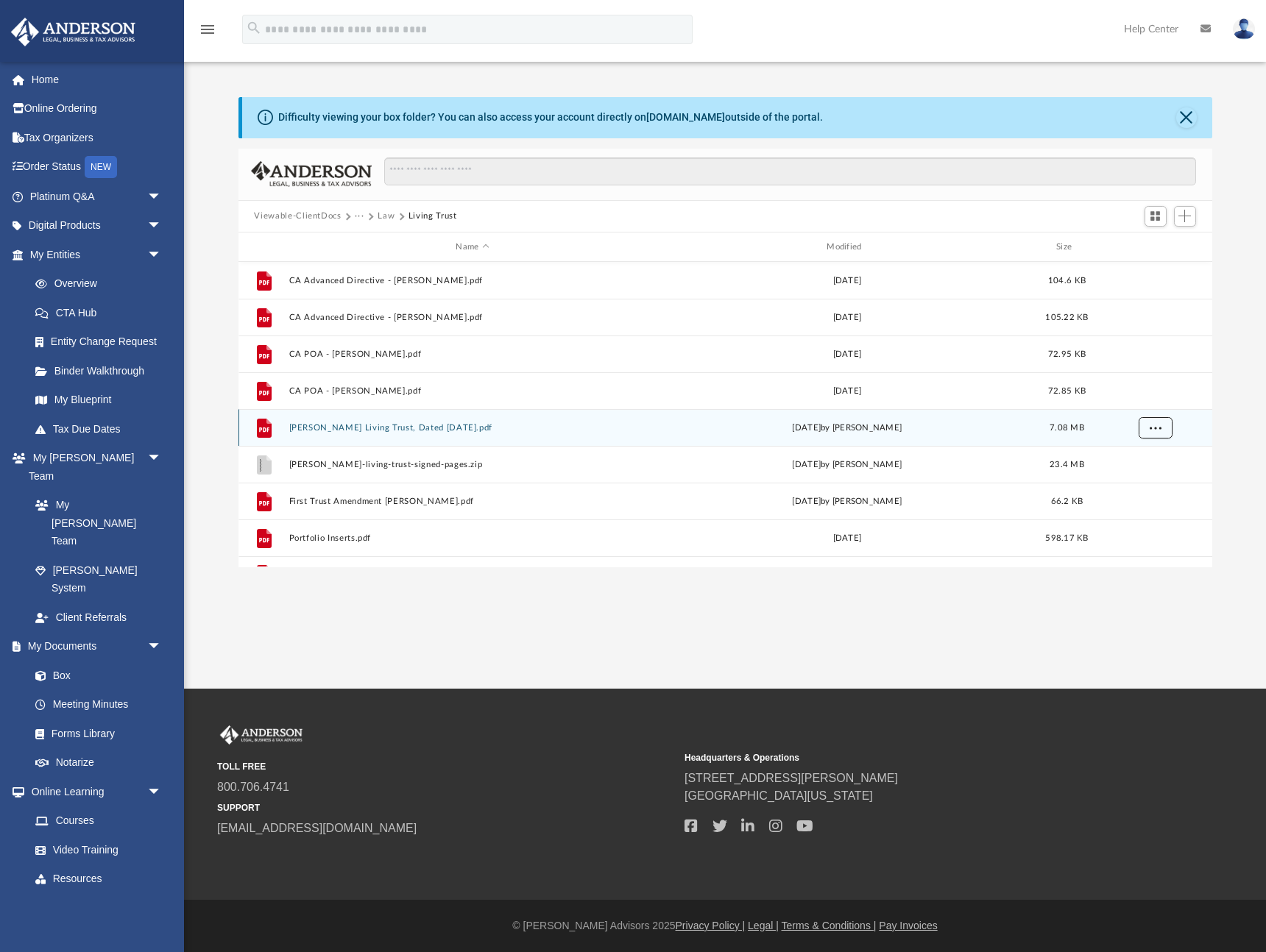
click at [1155, 428] on span "More options" at bounding box center [1154, 428] width 12 height 8
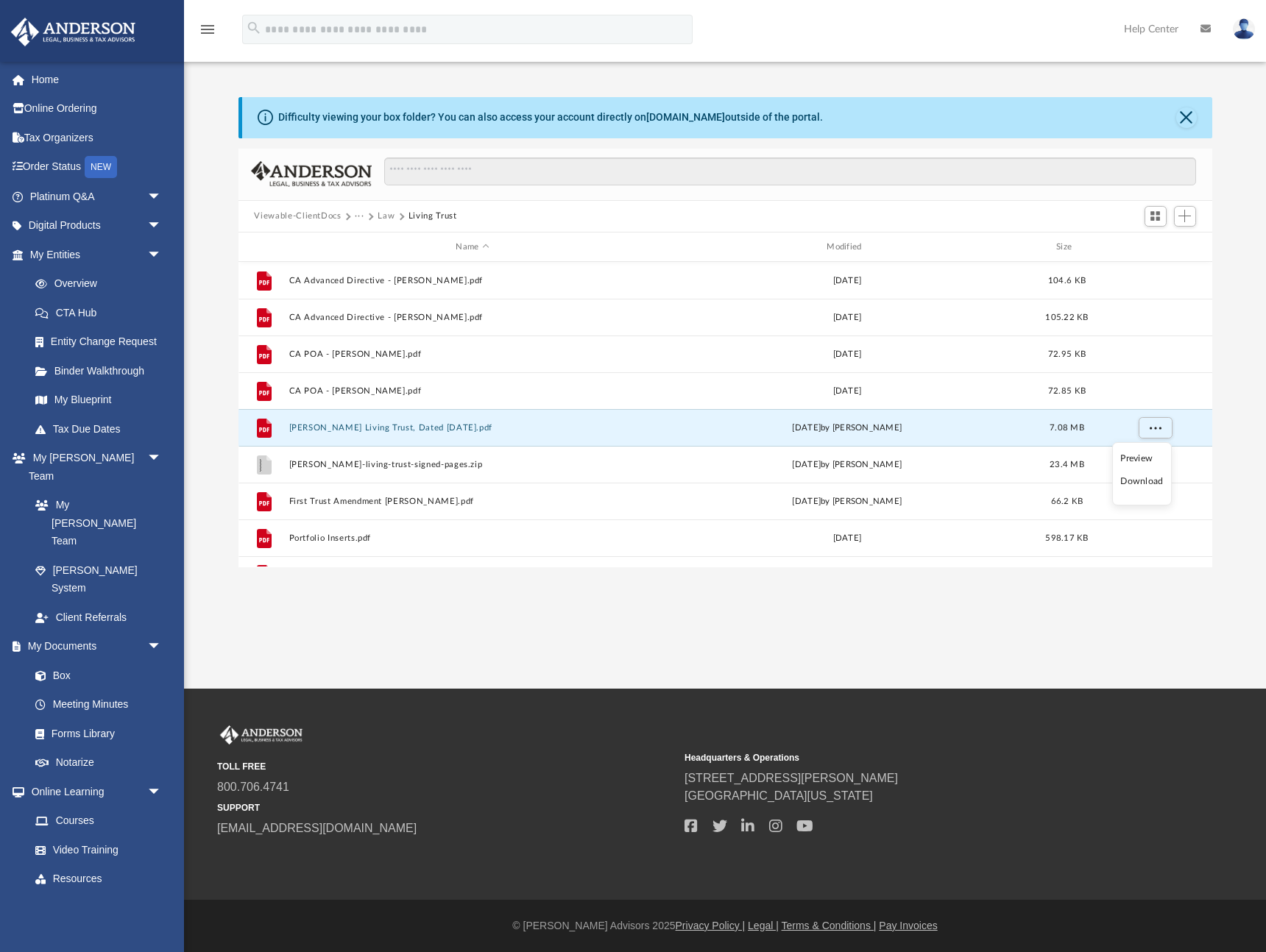
click at [1133, 480] on li "Download" at bounding box center [1140, 481] width 43 height 16
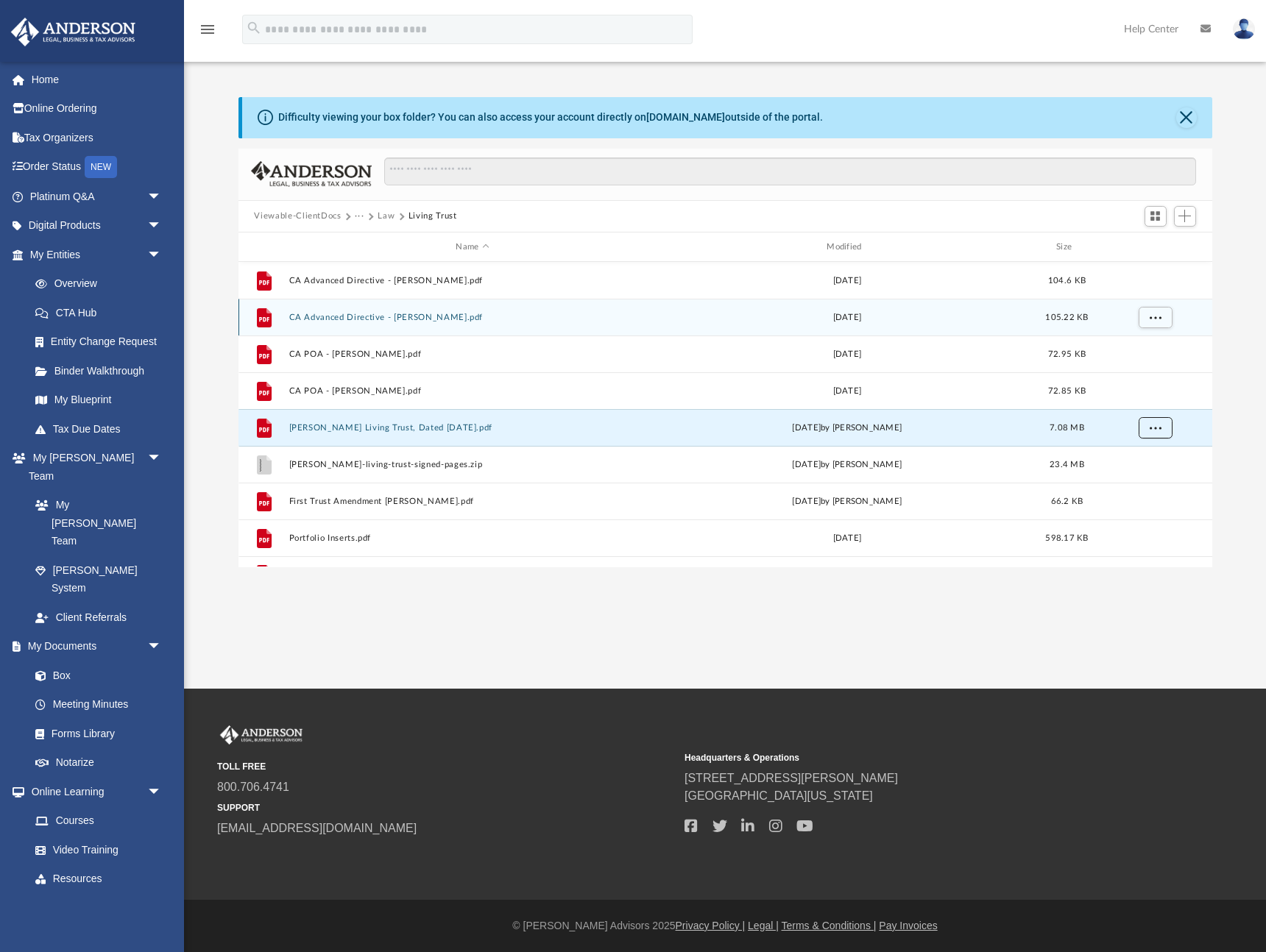
scroll to position [27, 0]
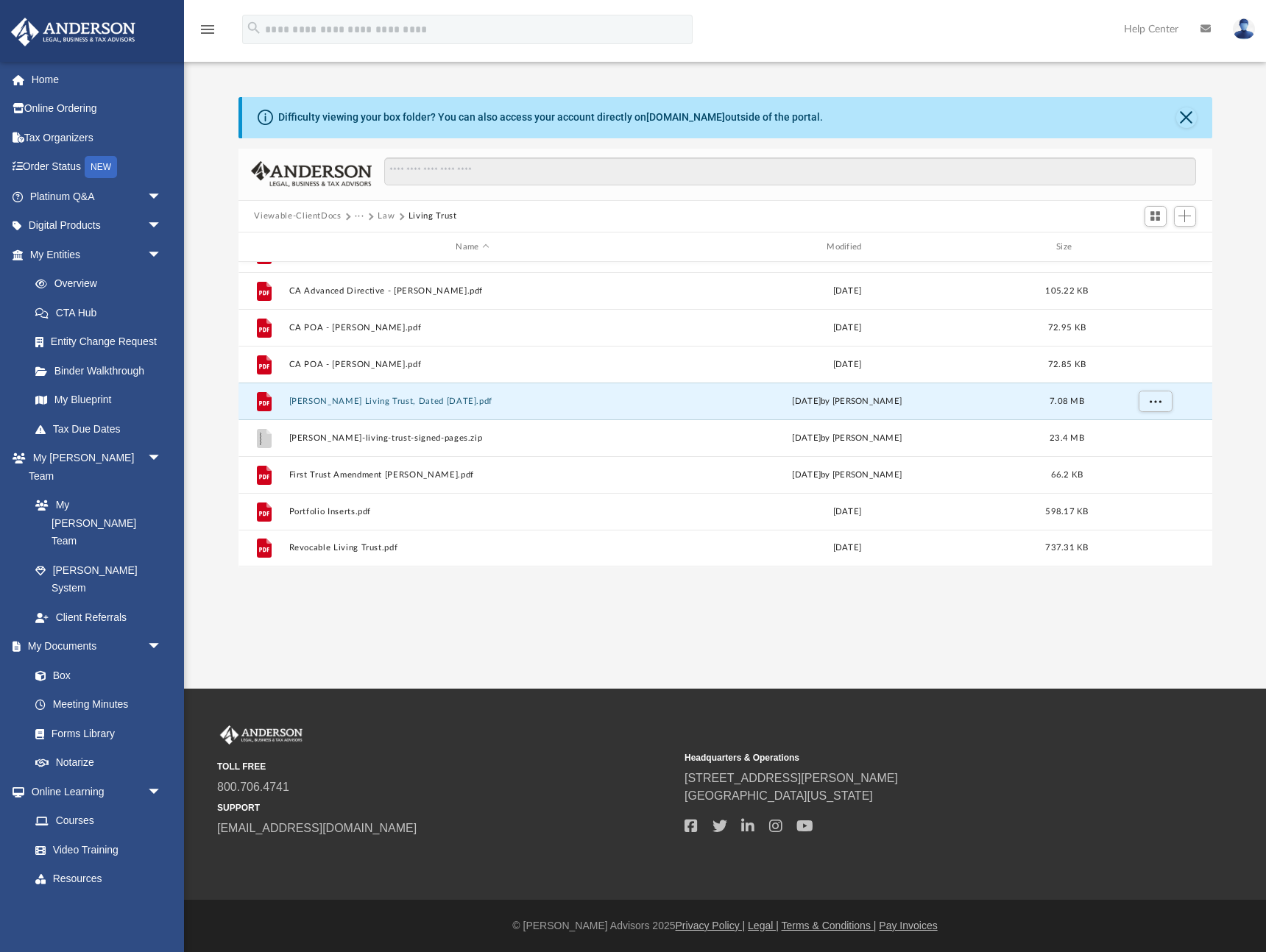
click at [311, 213] on button "Viewable-ClientDocs" at bounding box center [297, 216] width 87 height 13
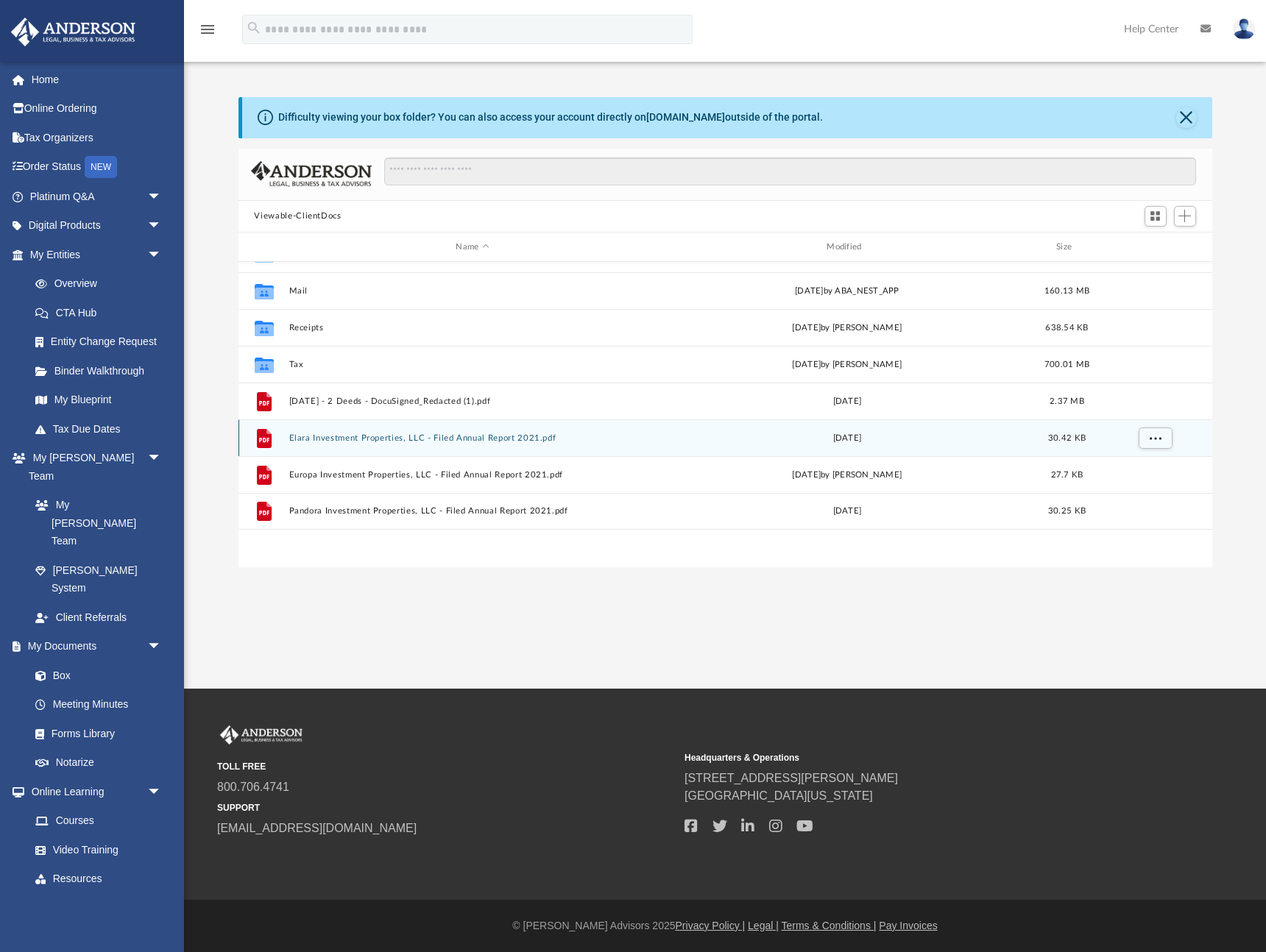
scroll to position [0, 0]
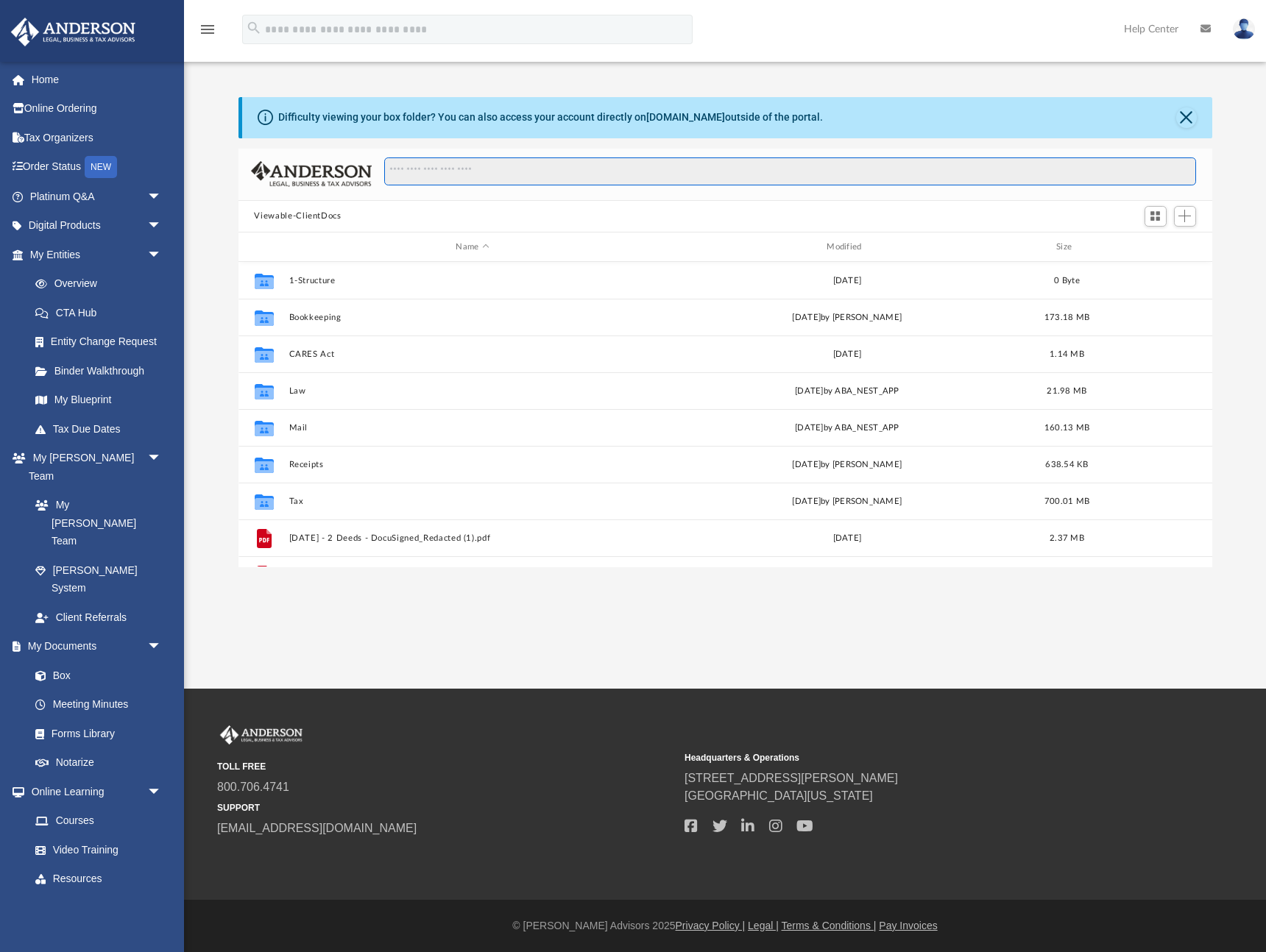
click at [484, 174] on input "Search files and folders" at bounding box center [790, 171] width 811 height 28
type input "**********"
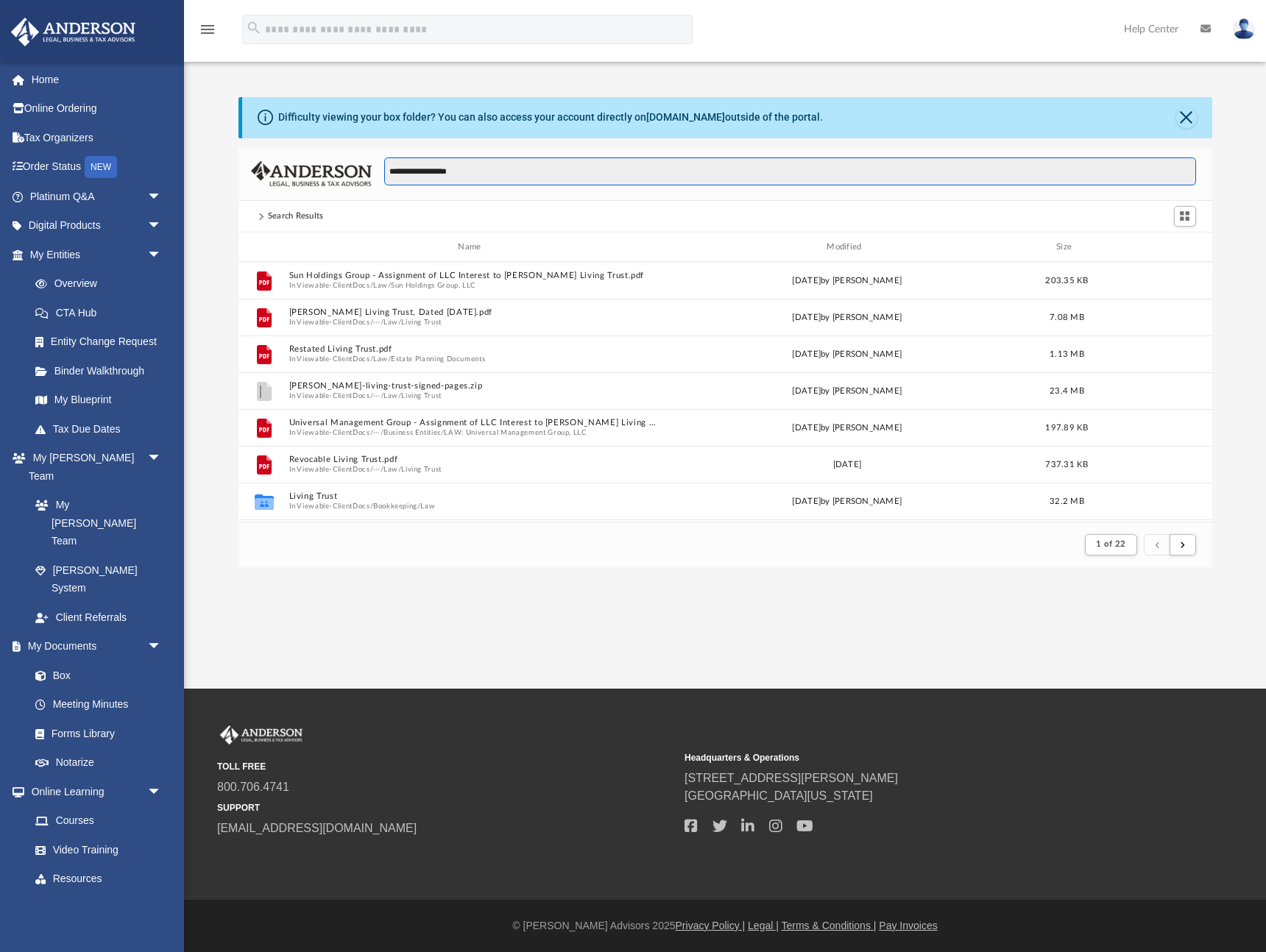
scroll to position [289, 974]
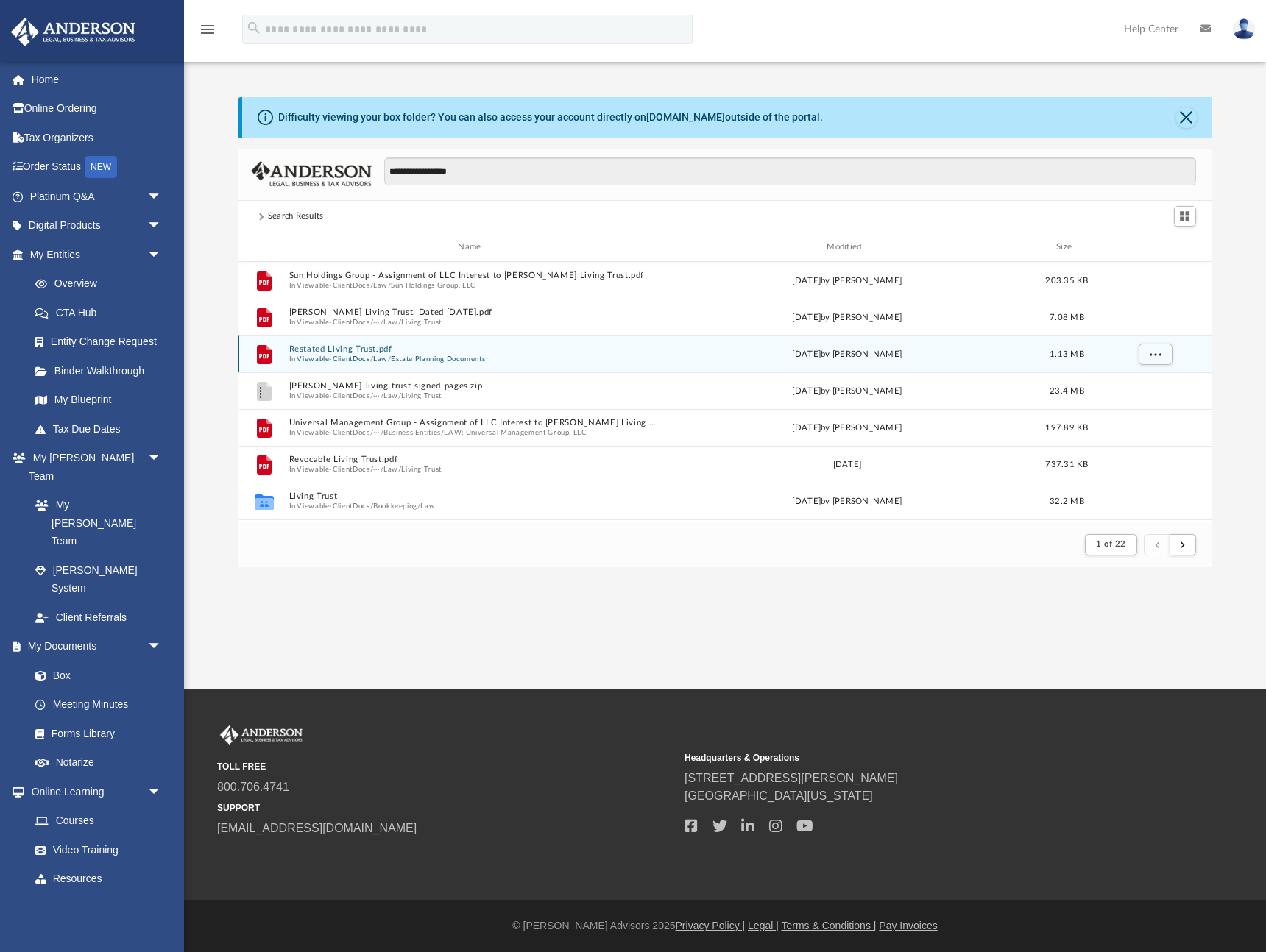
click at [425, 361] on button "Estate Planning Documents" at bounding box center [437, 360] width 94 height 10
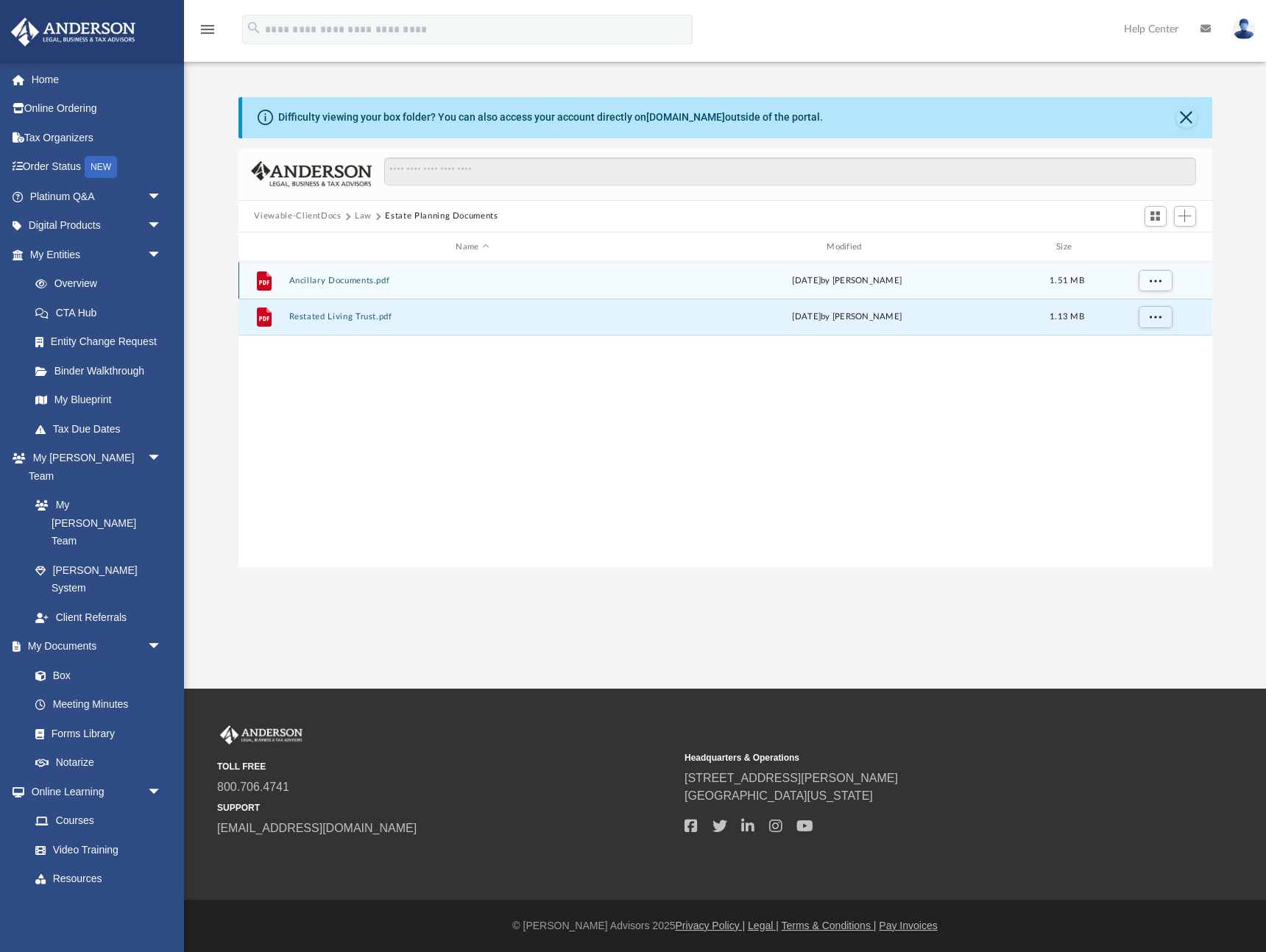
scroll to position [335, 974]
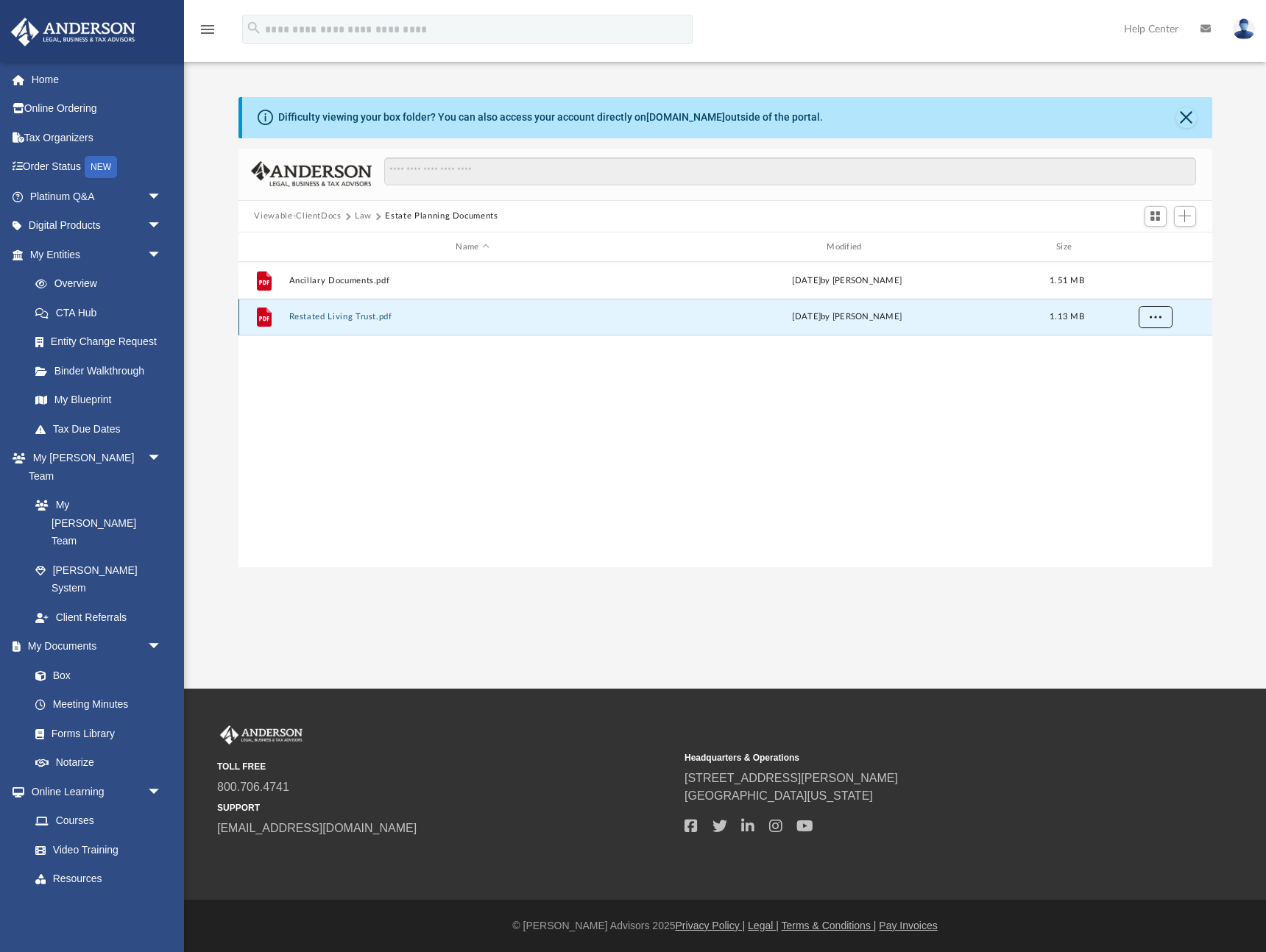
click at [1152, 316] on span "More options" at bounding box center [1154, 317] width 12 height 8
click at [1143, 373] on li "Download" at bounding box center [1140, 371] width 43 height 16
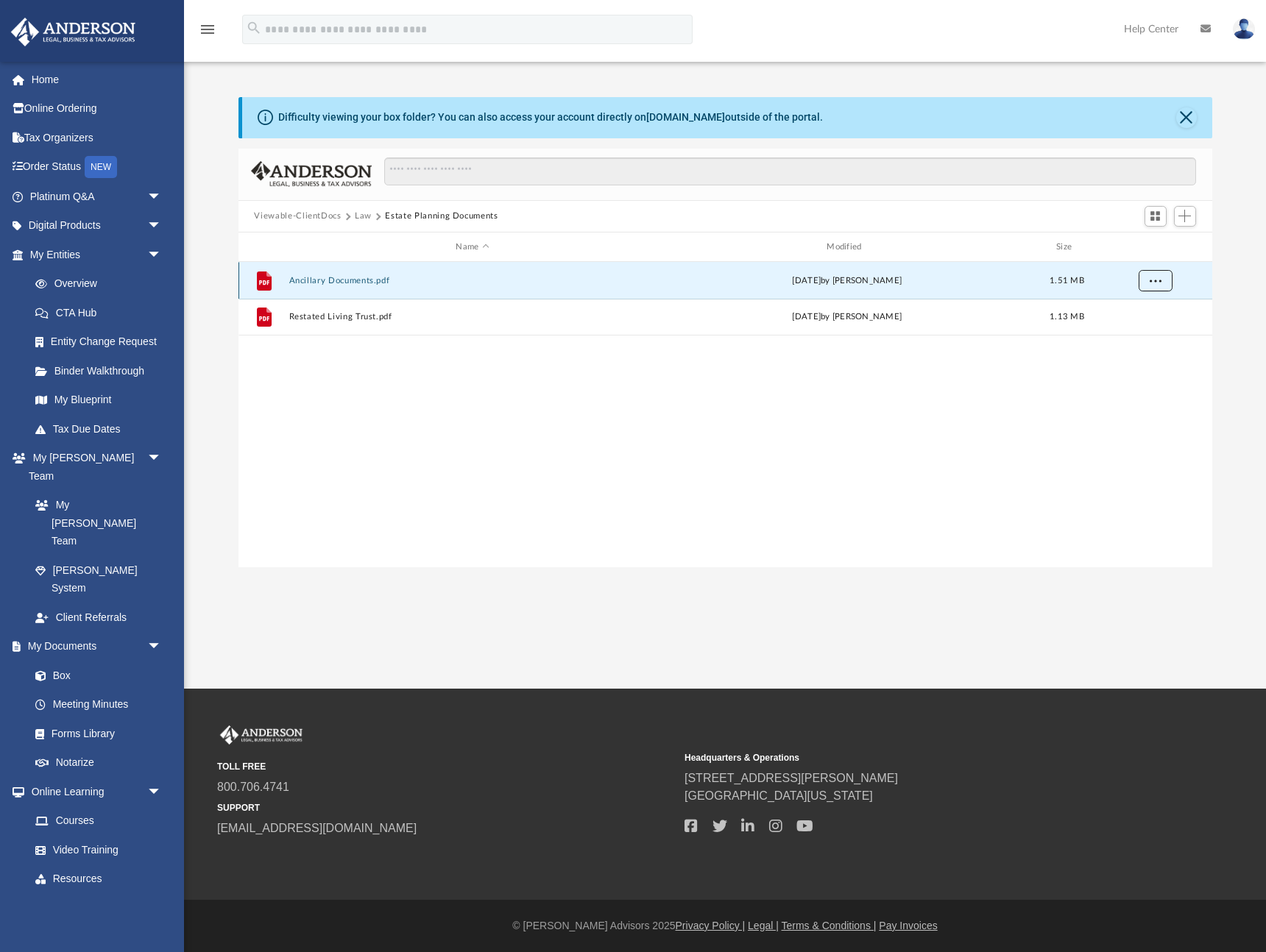
click at [1166, 281] on button "More options" at bounding box center [1154, 281] width 34 height 22
click at [1145, 334] on li "Download" at bounding box center [1140, 335] width 43 height 16
click at [364, 216] on button "Law" at bounding box center [363, 216] width 17 height 13
